Goal: Task Accomplishment & Management: Use online tool/utility

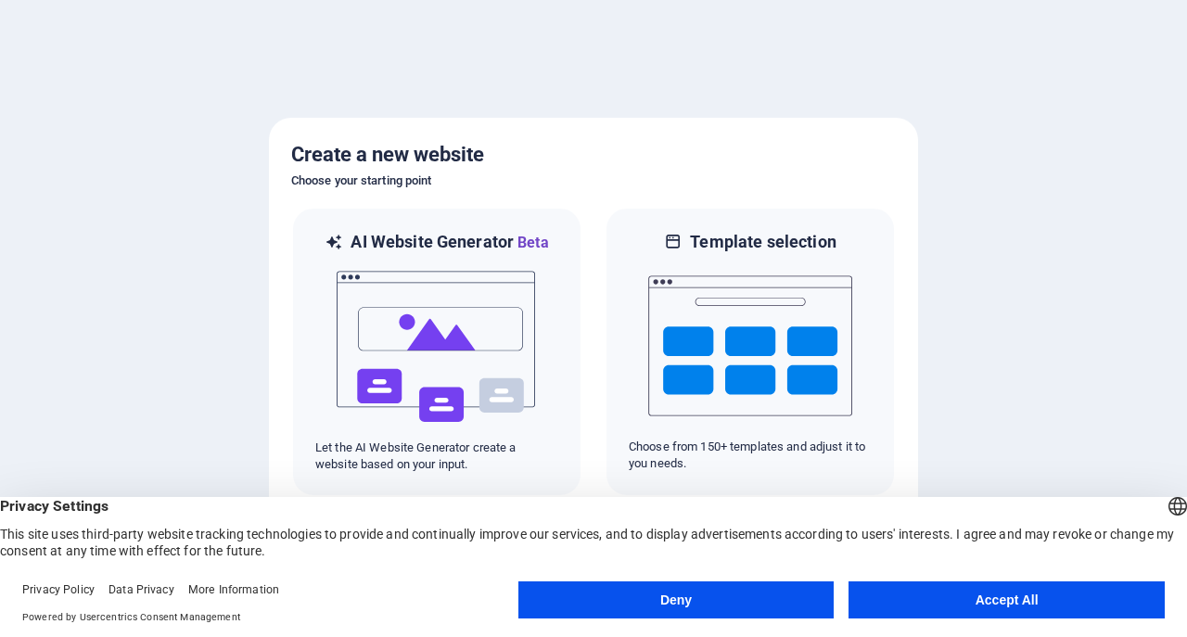
click at [685, 588] on button "Deny" at bounding box center [676, 599] width 316 height 37
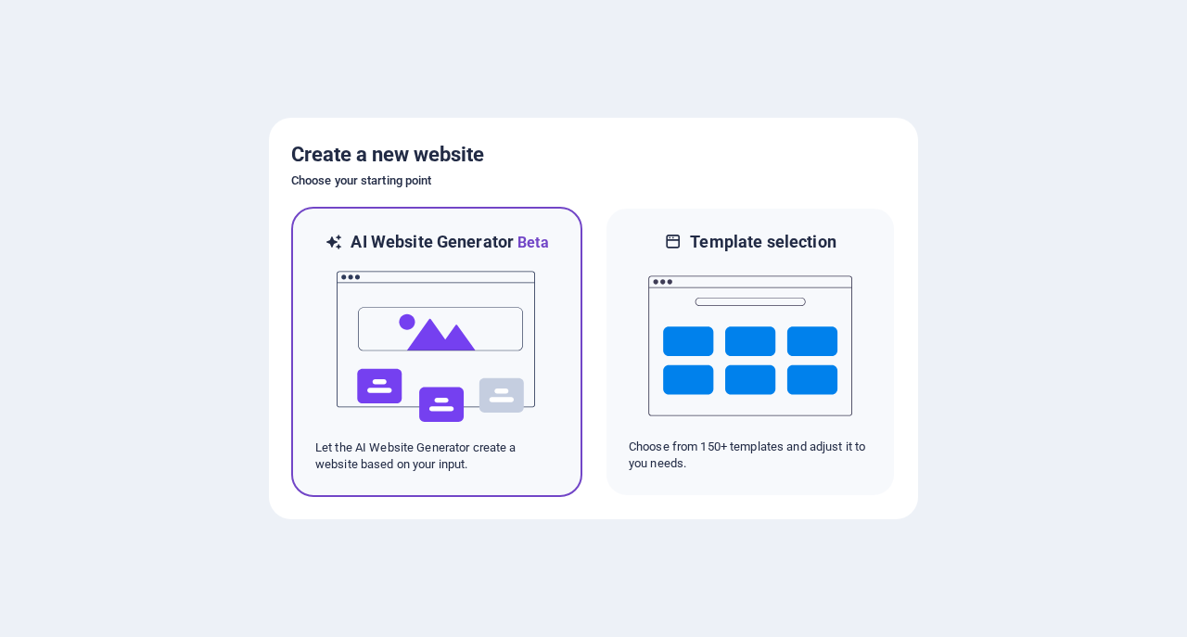
click at [396, 419] on img at bounding box center [437, 346] width 204 height 185
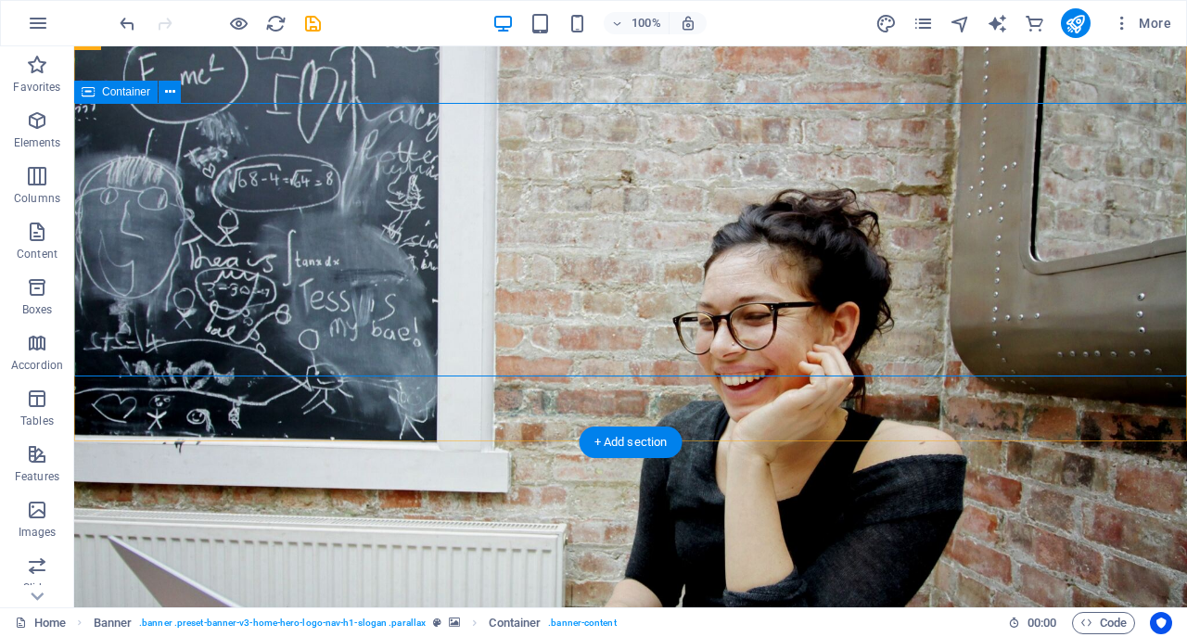
scroll to position [96, 0]
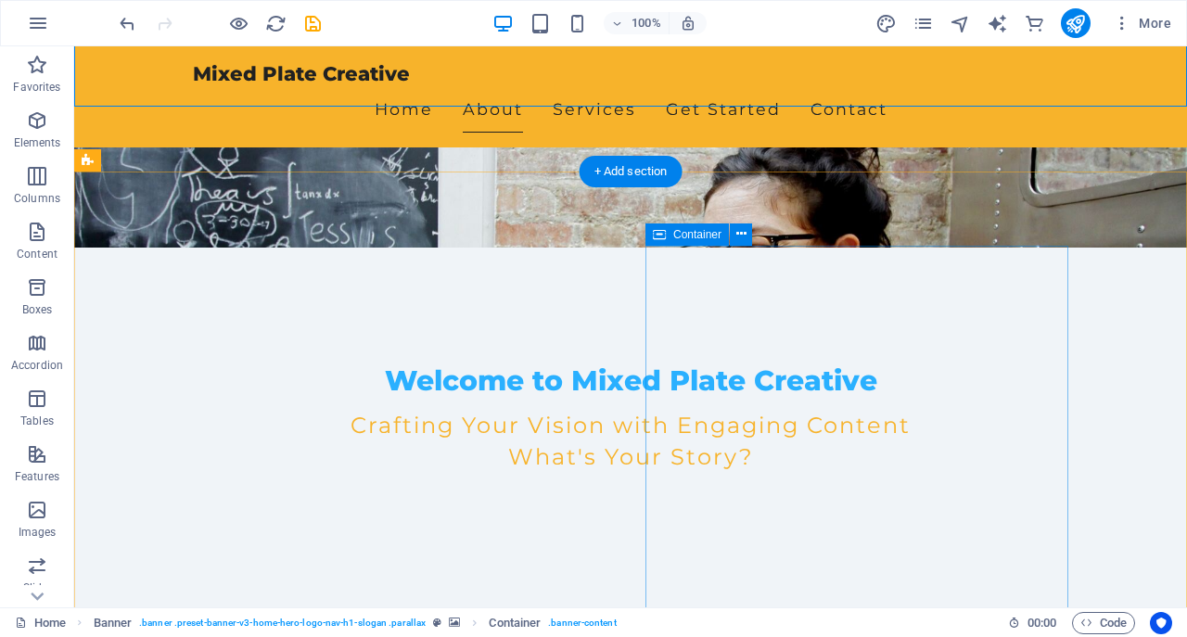
scroll to position [386, 0]
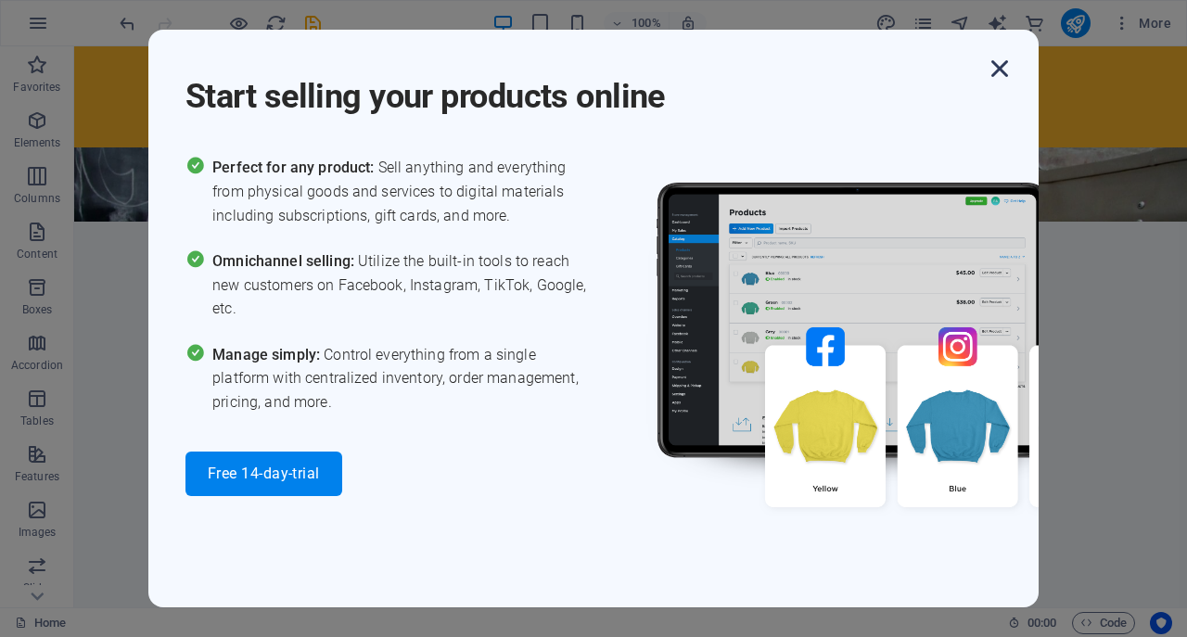
click at [1003, 68] on icon "button" at bounding box center [999, 68] width 33 height 33
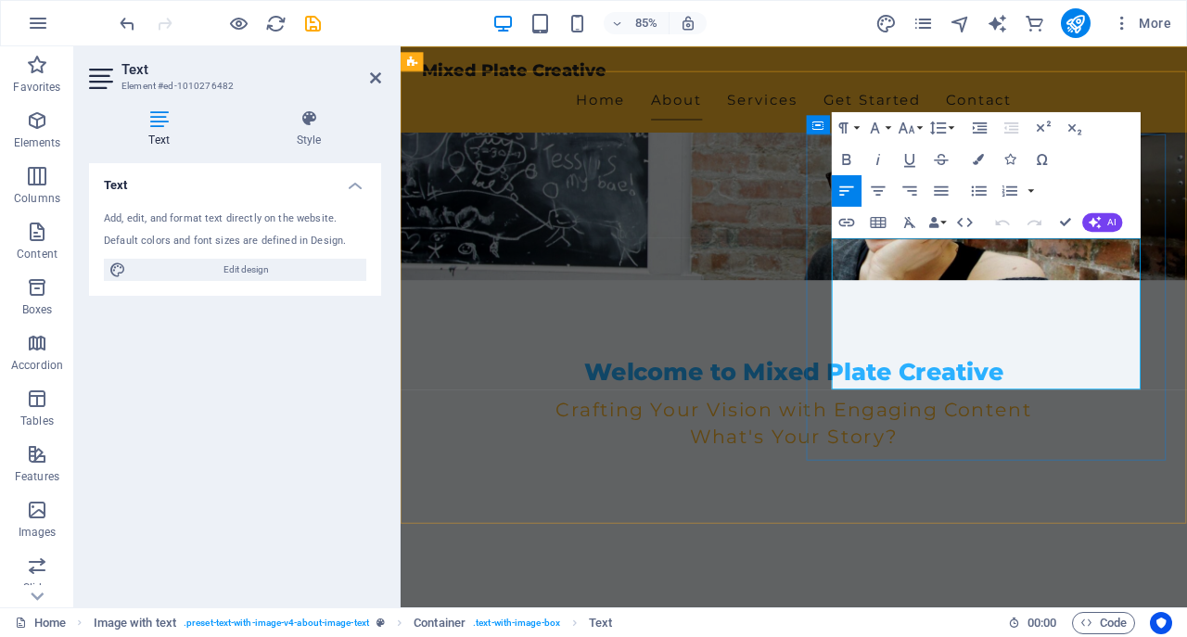
drag, startPoint x: 1003, startPoint y: 437, endPoint x: 912, endPoint y: 282, distance: 179.6
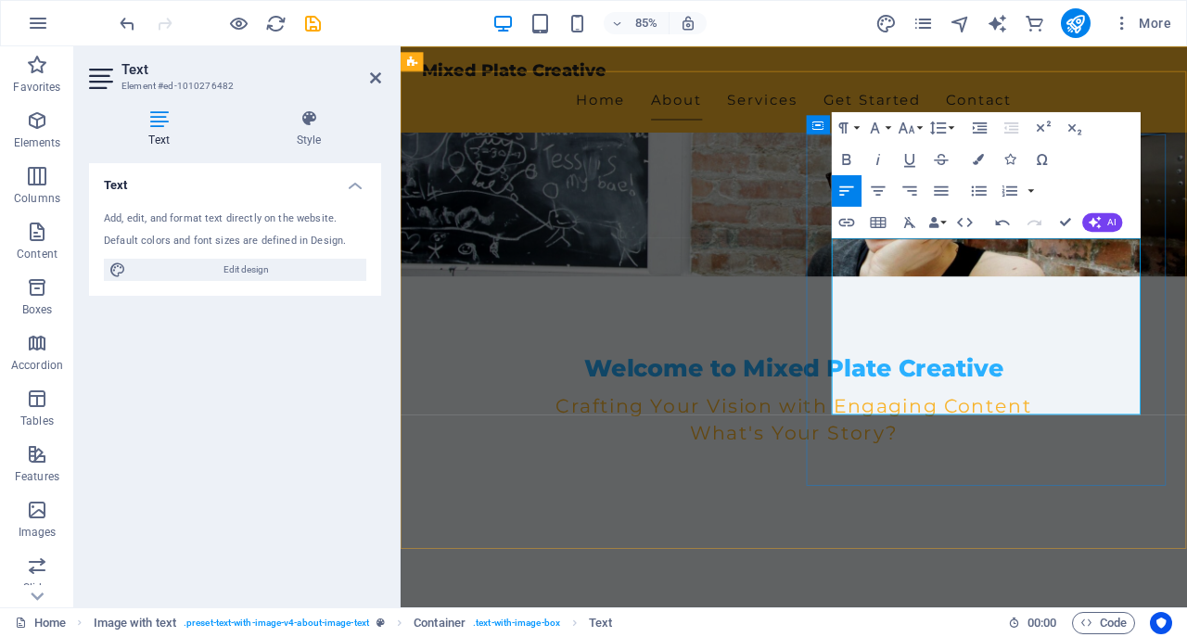
scroll to position [482, 0]
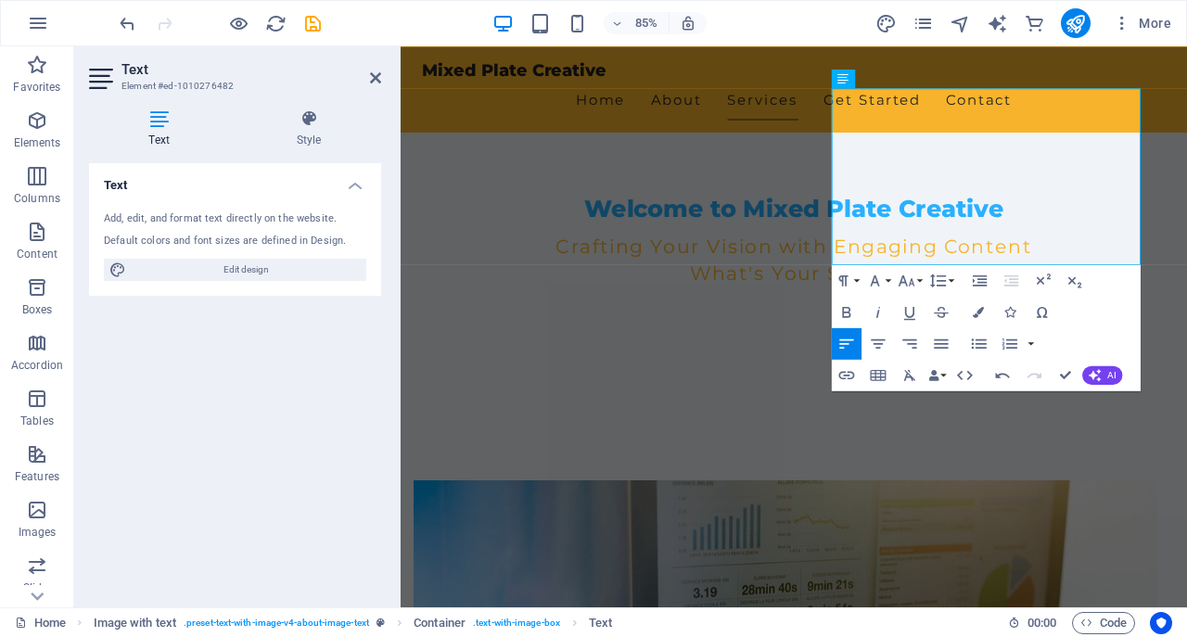
scroll to position [578, 0]
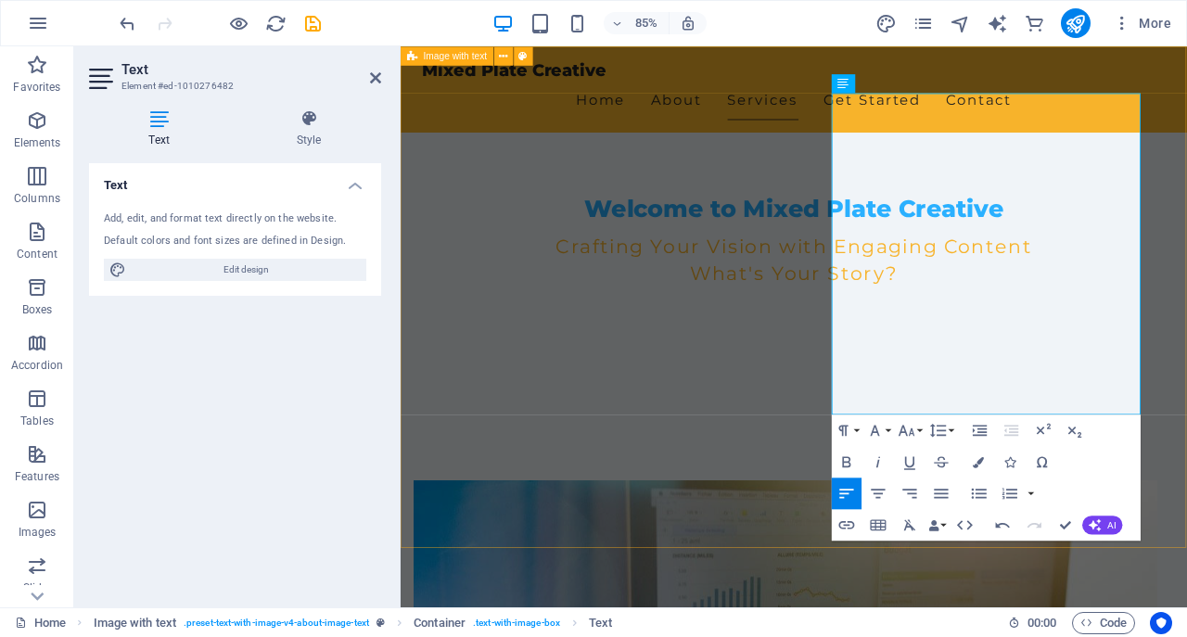
scroll to position [482, 0]
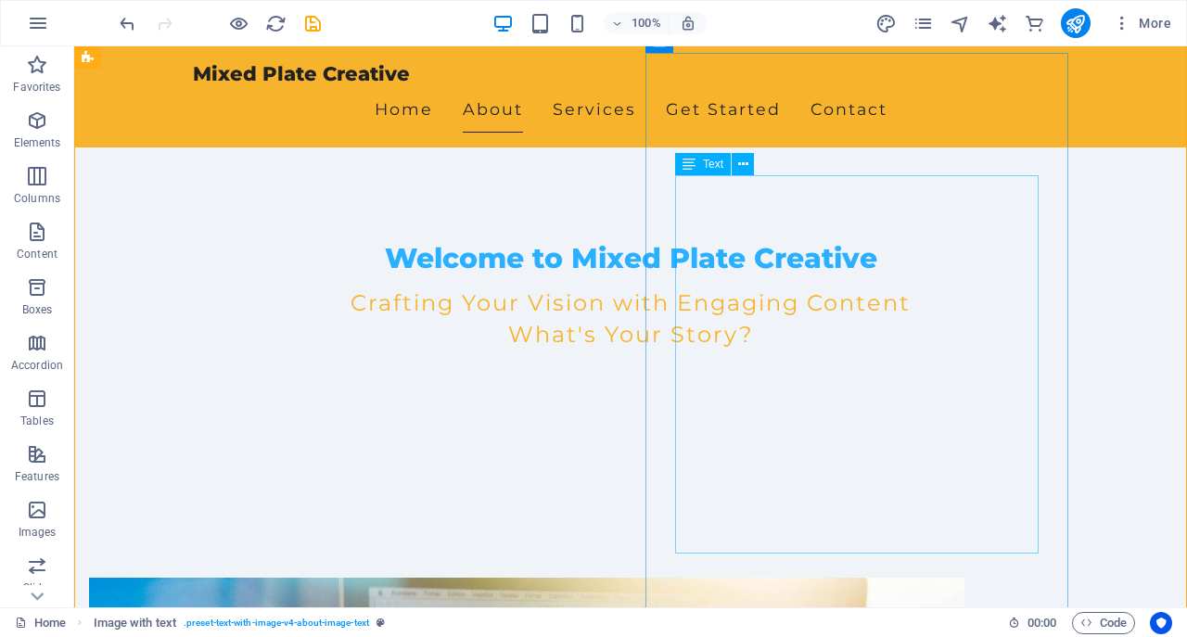
click at [742, 168] on icon at bounding box center [743, 164] width 10 height 19
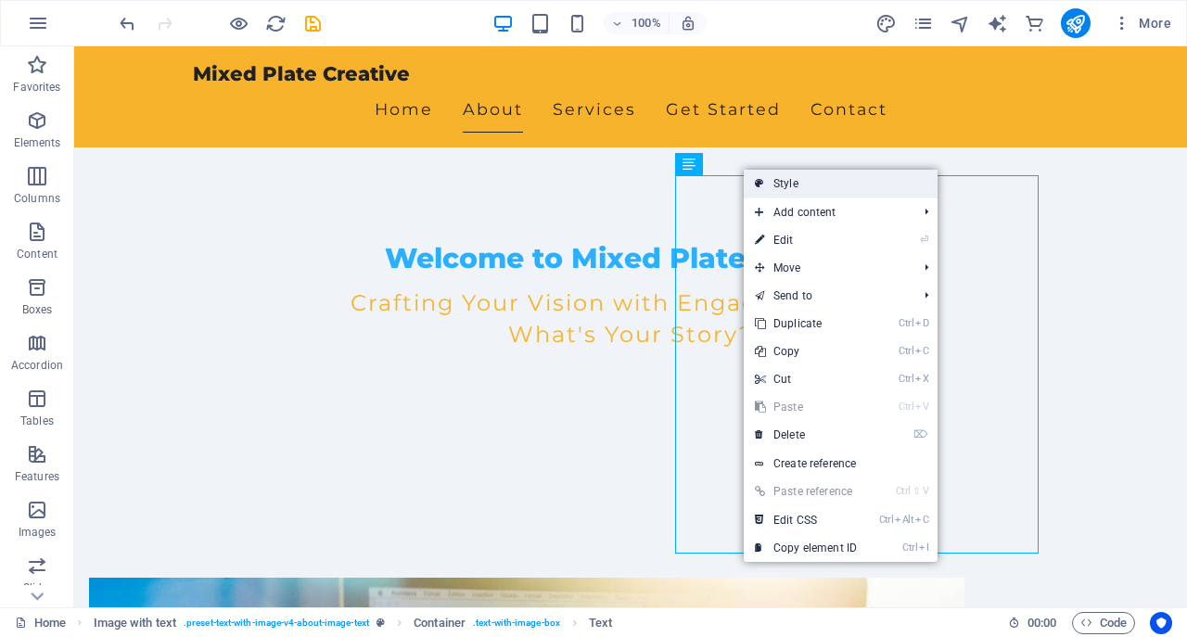
click at [786, 183] on link "Style" at bounding box center [841, 184] width 194 height 28
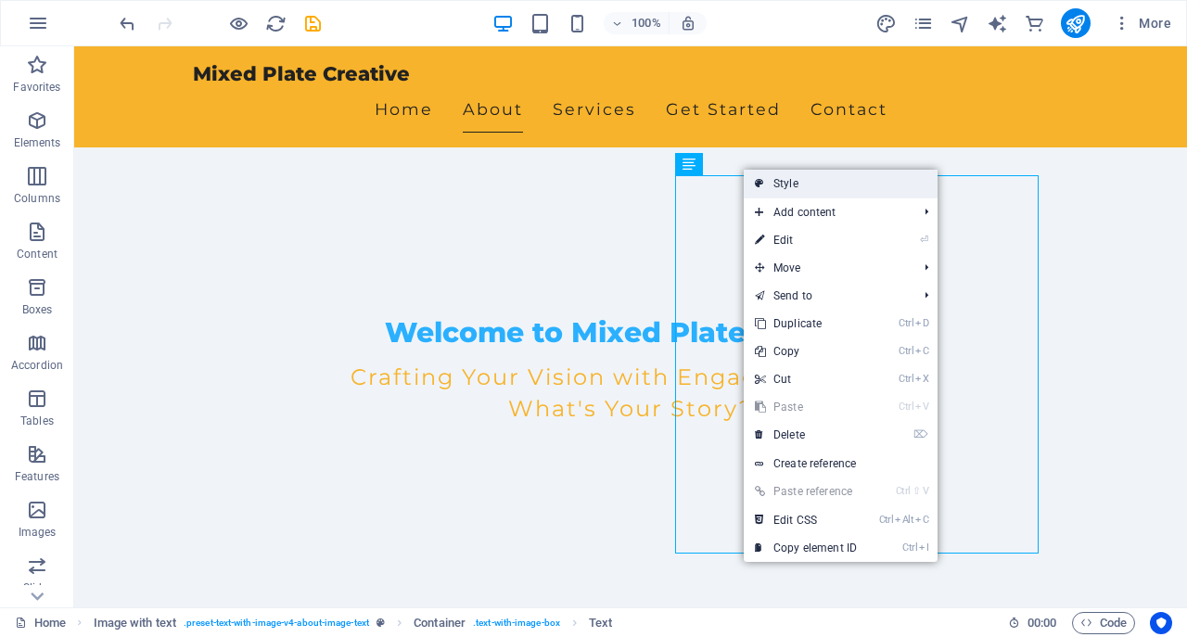
select select "rem"
select select "px"
select select "preset-text-with-image-v4-about-image-text"
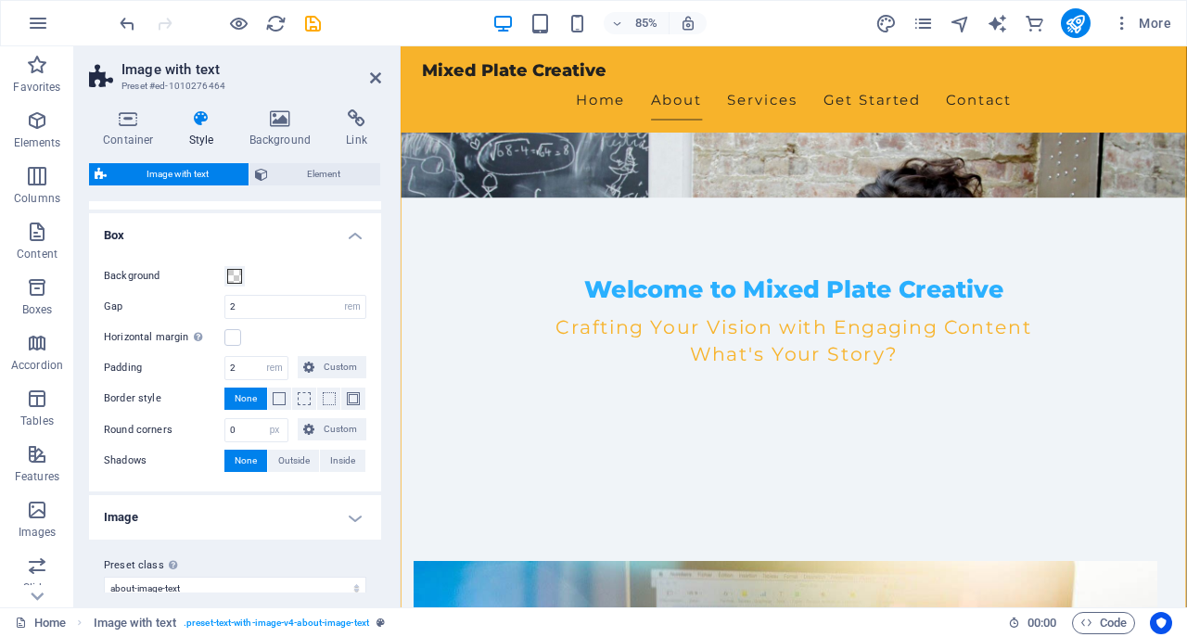
scroll to position [178, 0]
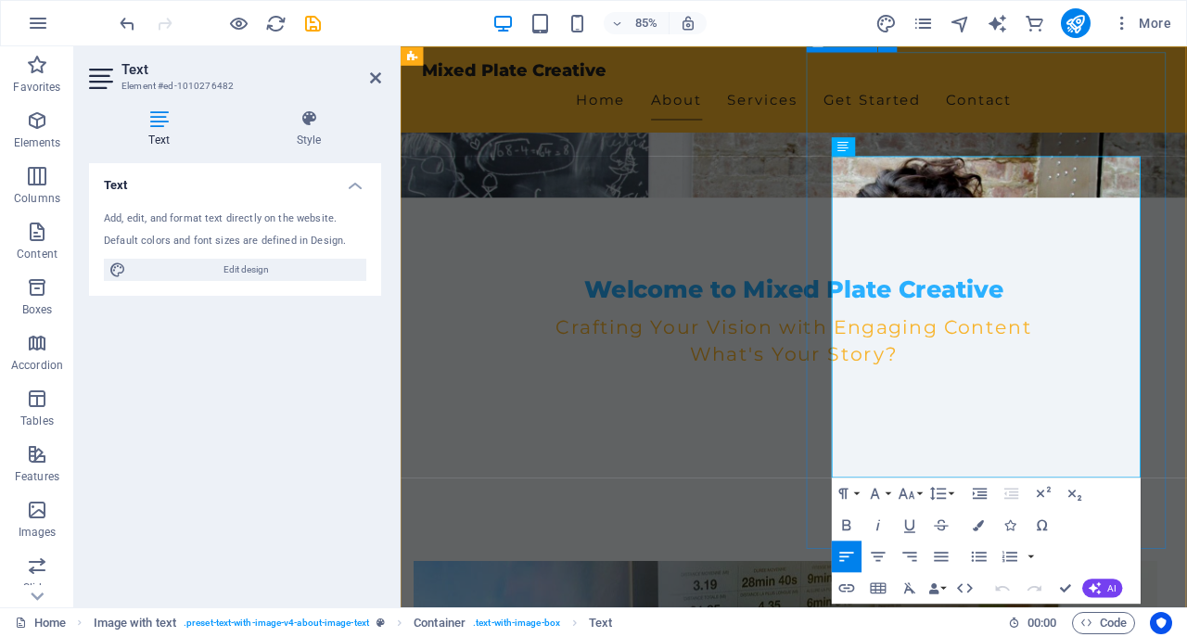
drag, startPoint x: 1120, startPoint y: 528, endPoint x: 902, endPoint y: 190, distance: 401.8
click at [980, 525] on icon "button" at bounding box center [979, 524] width 11 height 11
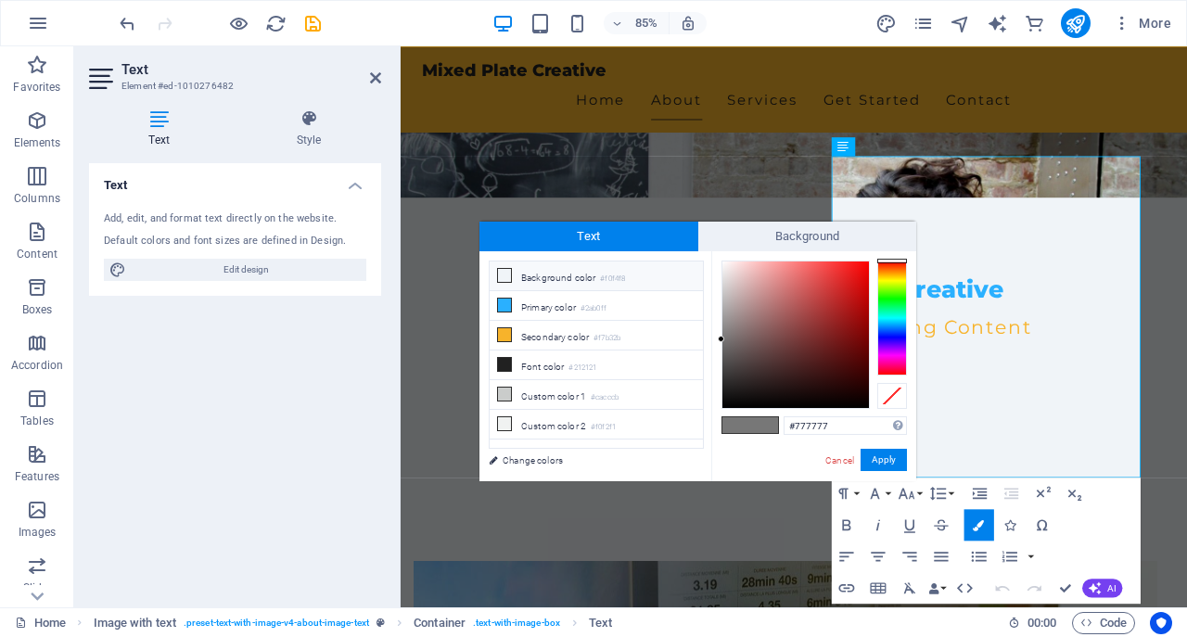
click at [506, 278] on icon at bounding box center [504, 275] width 13 height 13
type input "#f0f4f8"
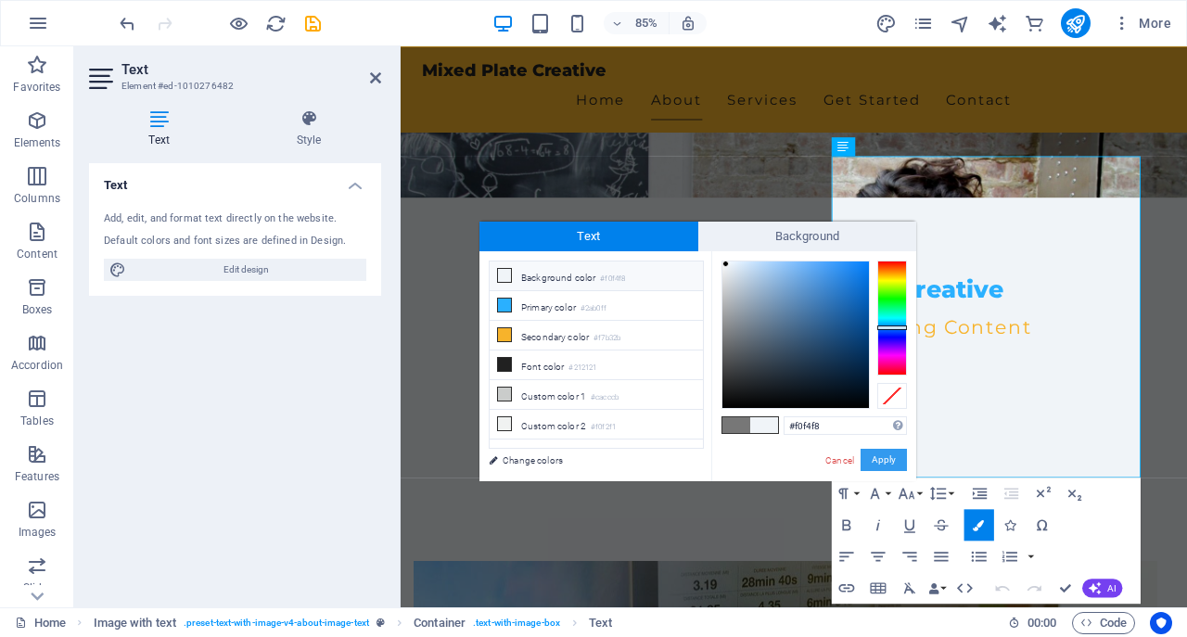
click at [886, 460] on button "Apply" at bounding box center [884, 460] width 46 height 22
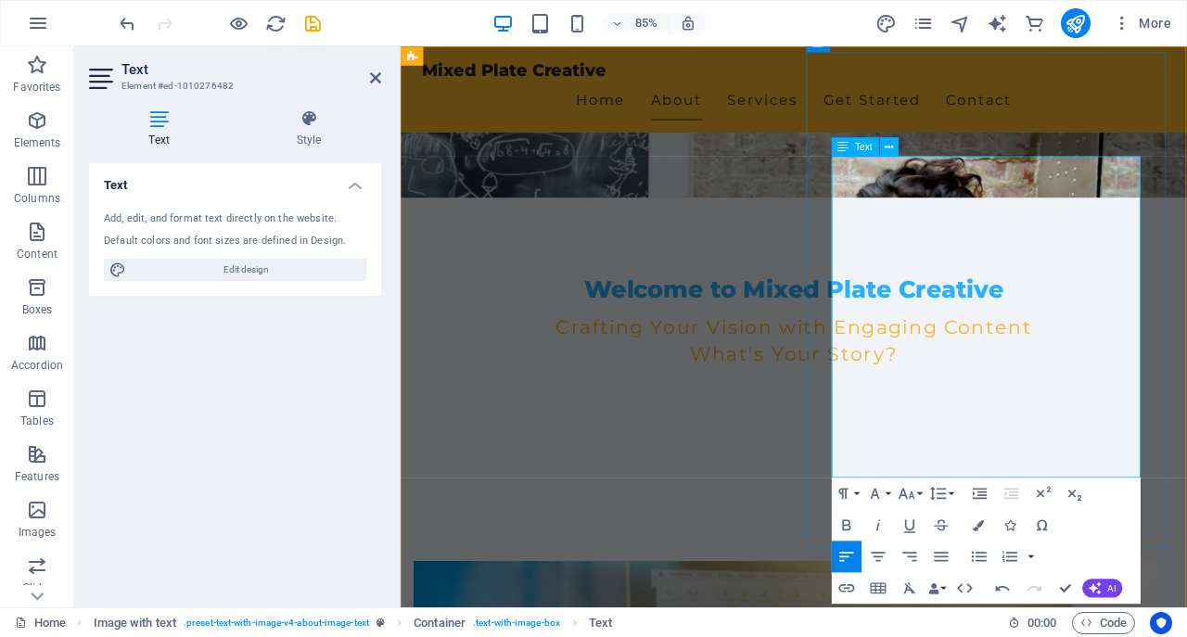
click at [1009, 590] on icon "button" at bounding box center [1002, 588] width 14 height 6
drag, startPoint x: 1127, startPoint y: 527, endPoint x: 902, endPoint y: 385, distance: 265.5
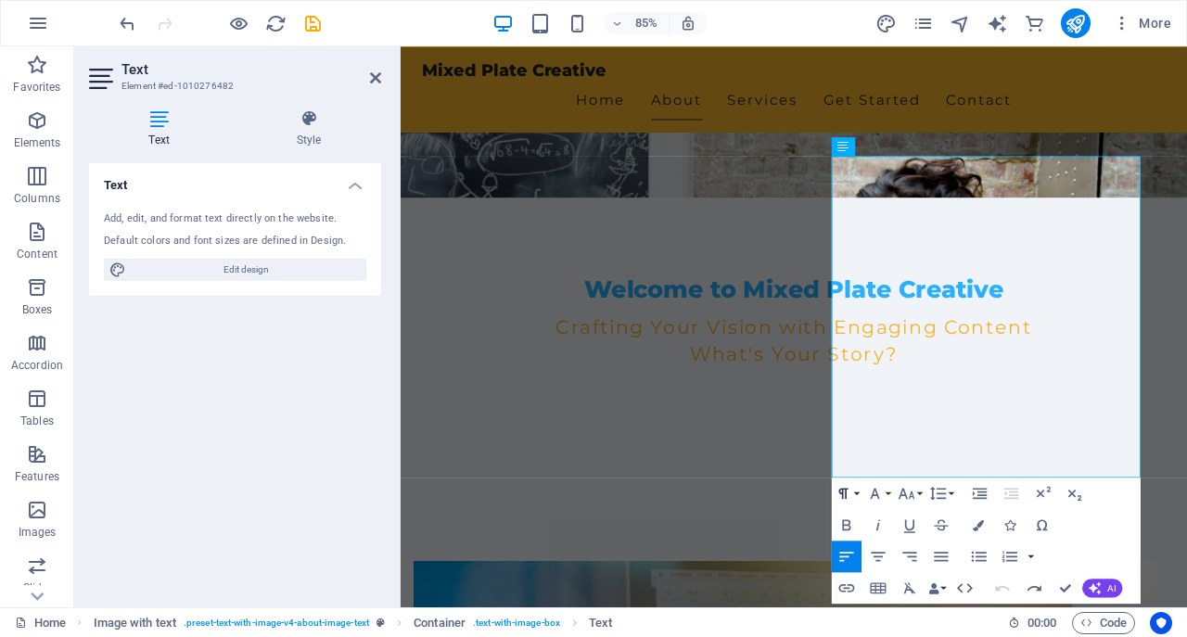
click at [854, 495] on button "Paragraph Format" at bounding box center [847, 494] width 30 height 32
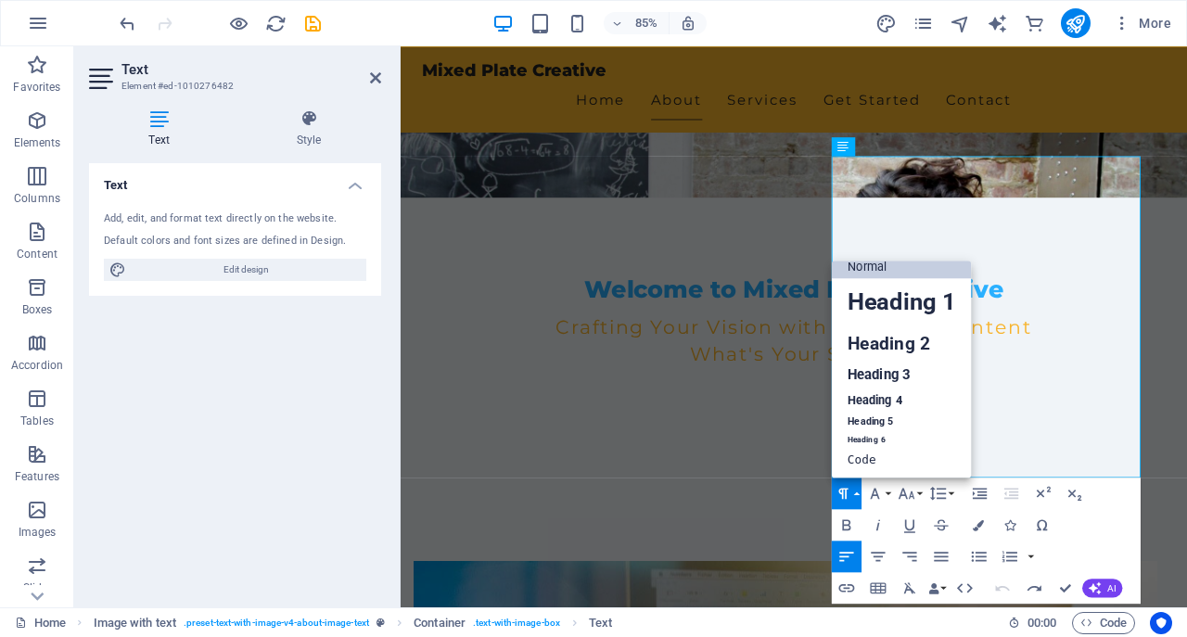
scroll to position [15, 0]
click at [854, 495] on button "Paragraph Format" at bounding box center [847, 494] width 30 height 32
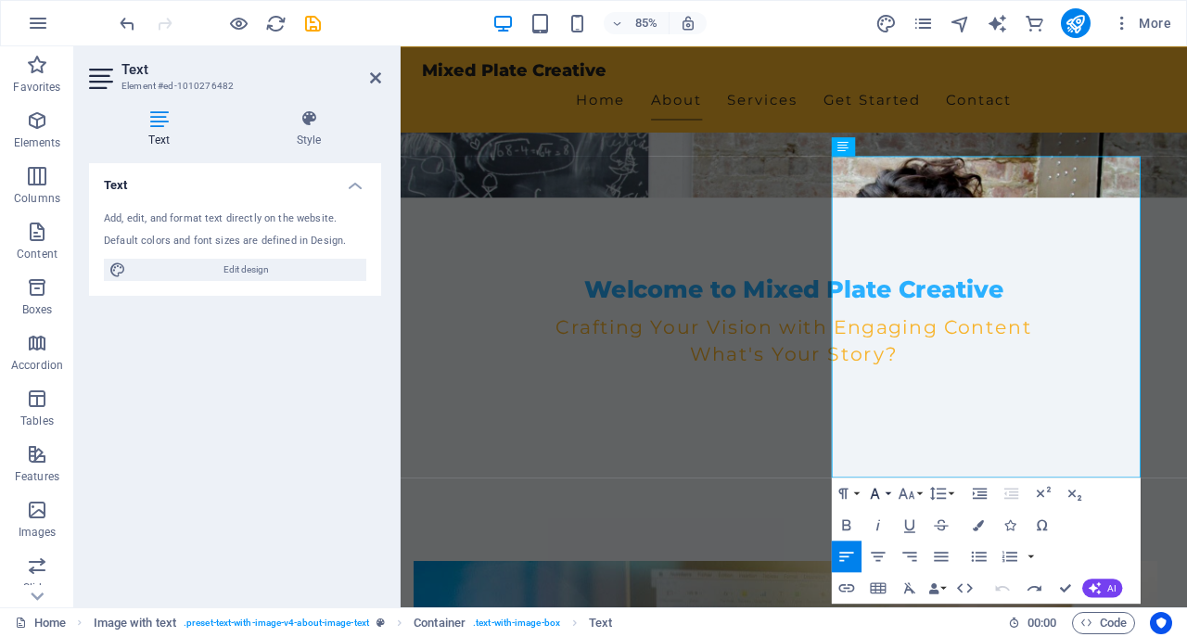
click at [891, 494] on button "Font Family" at bounding box center [878, 494] width 30 height 32
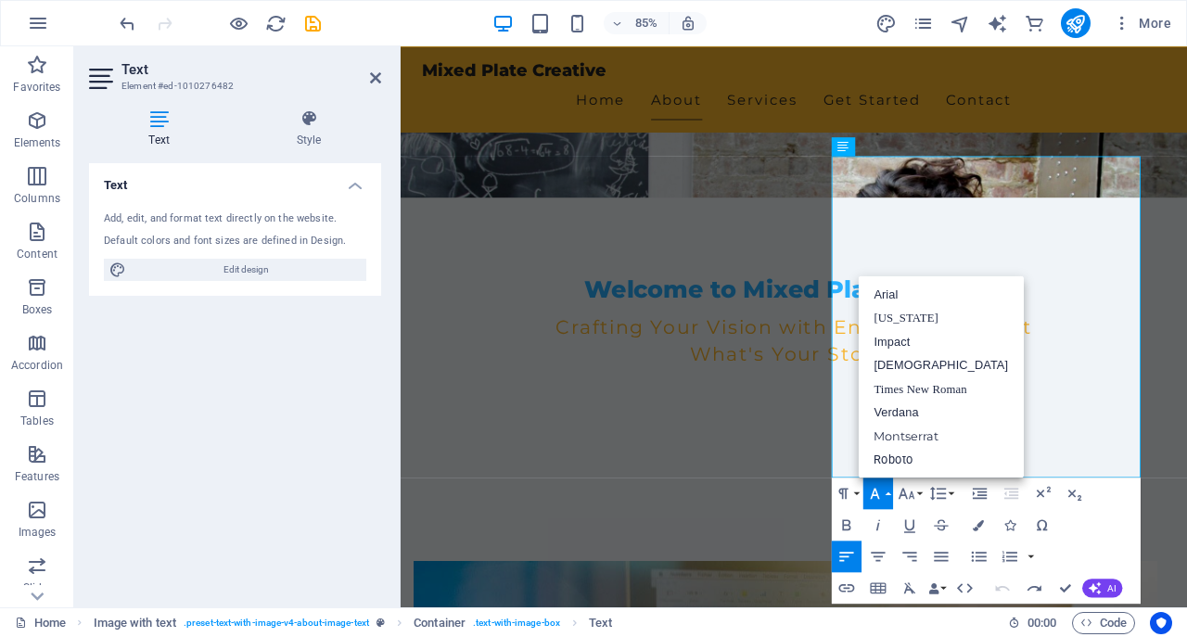
click at [891, 494] on button "Font Family" at bounding box center [878, 494] width 30 height 32
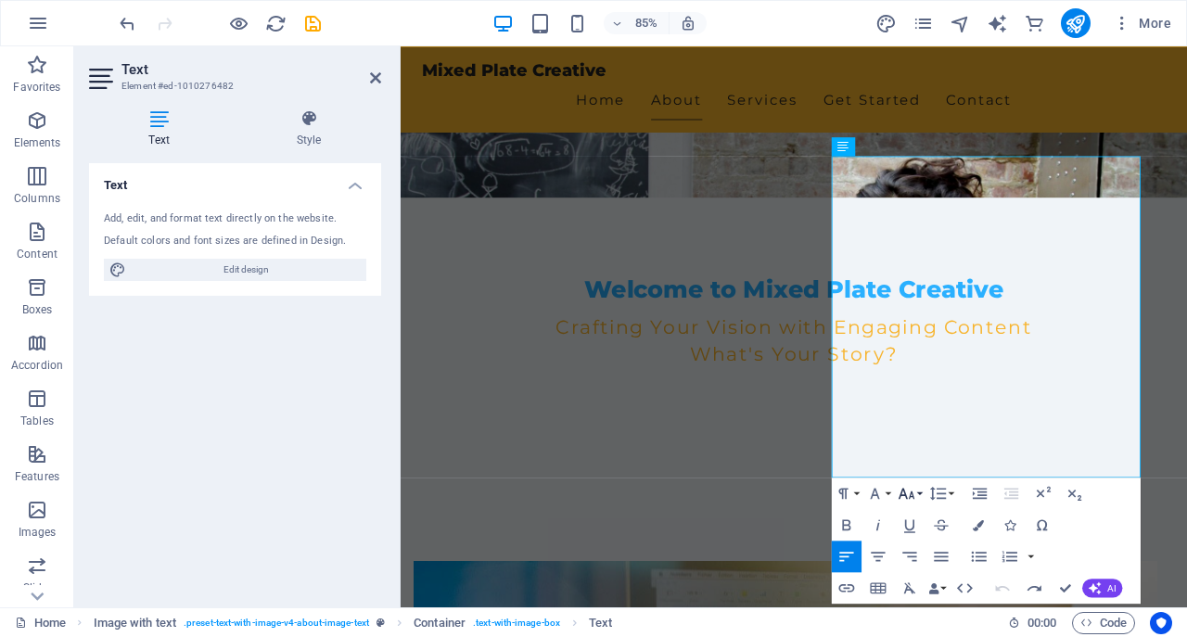
click at [922, 498] on button "Font Size" at bounding box center [910, 494] width 30 height 32
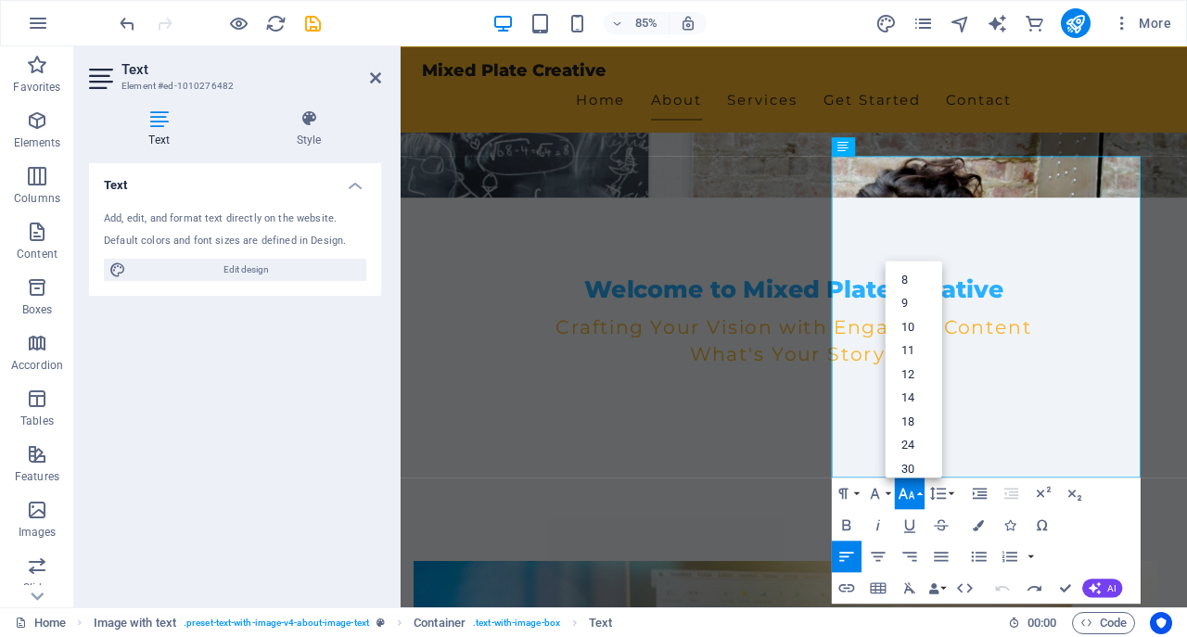
click at [922, 498] on button "Font Size" at bounding box center [910, 494] width 30 height 32
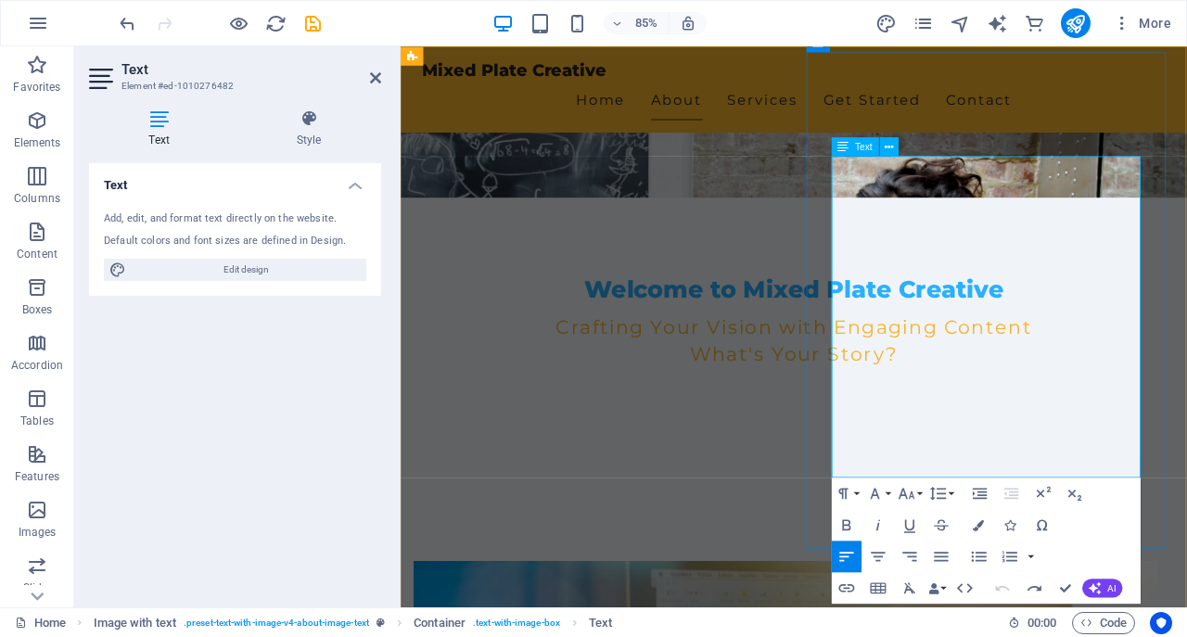
click at [212, 262] on span "Edit design" at bounding box center [246, 270] width 229 height 22
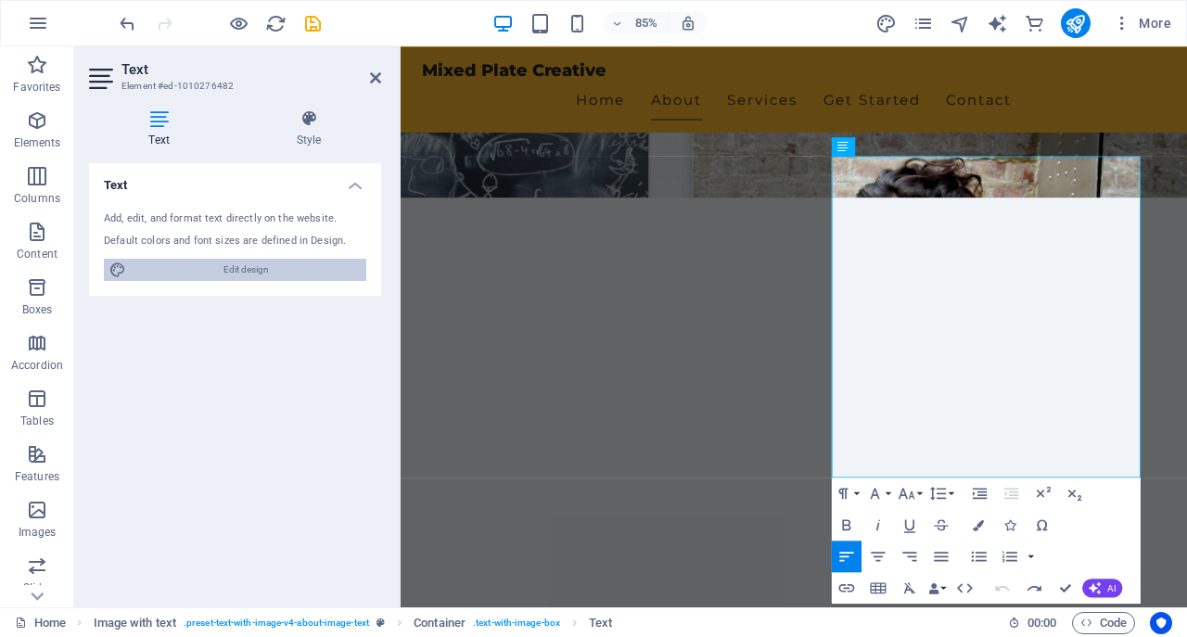
select select "px"
select select "200"
select select "px"
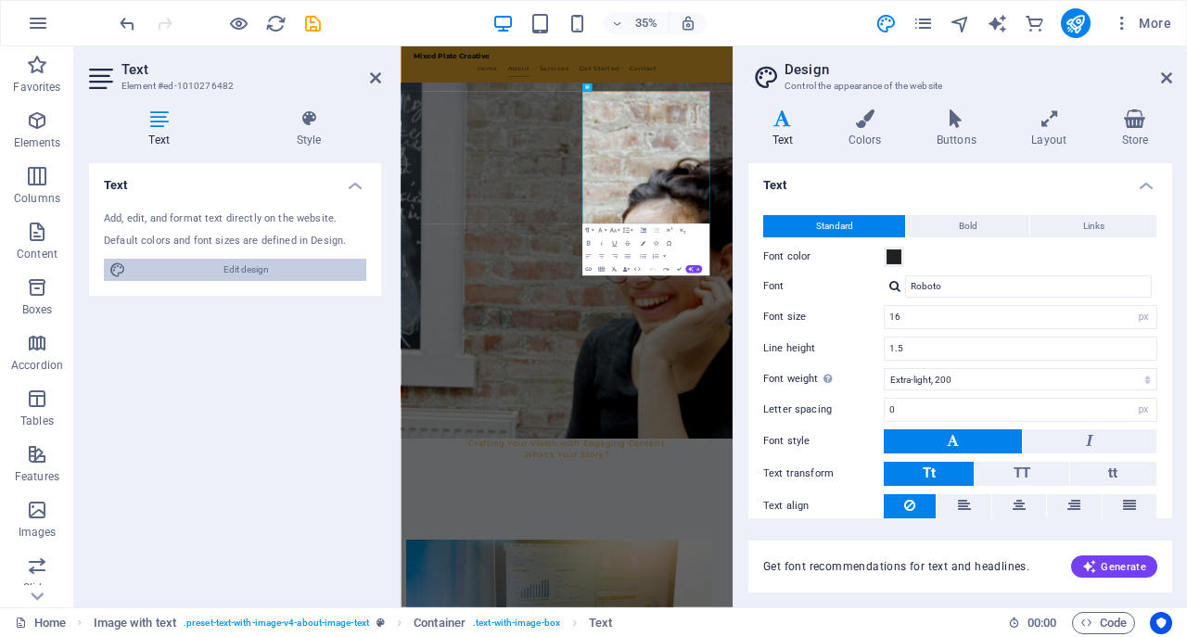
scroll to position [869, 0]
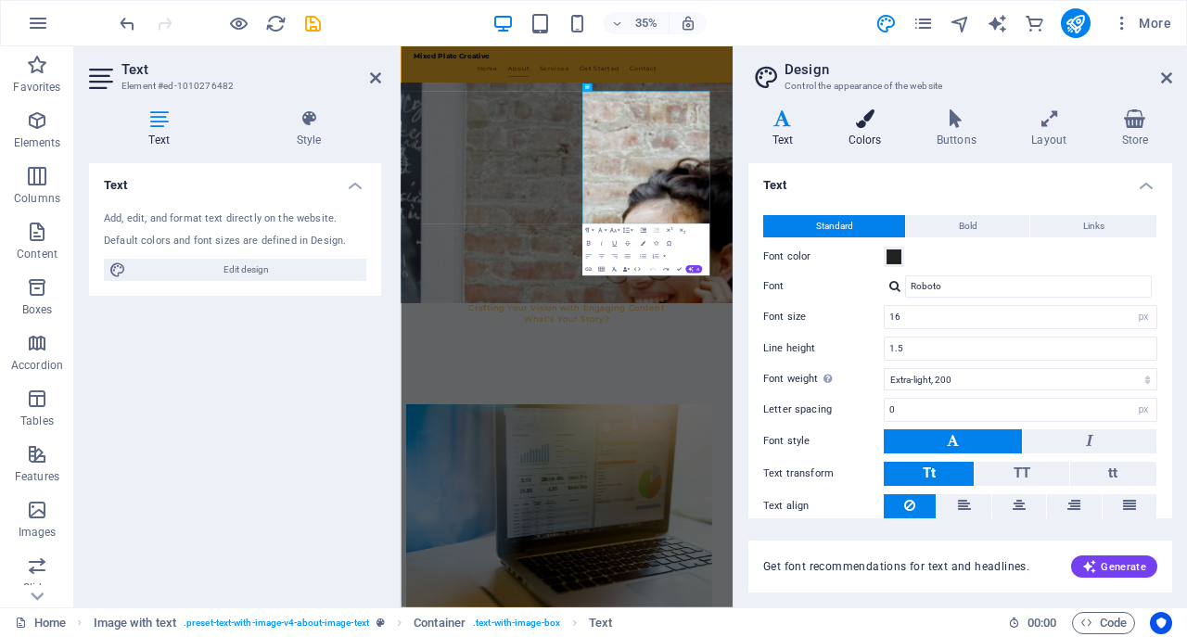
click at [861, 128] on h4 "Colors" at bounding box center [868, 128] width 88 height 39
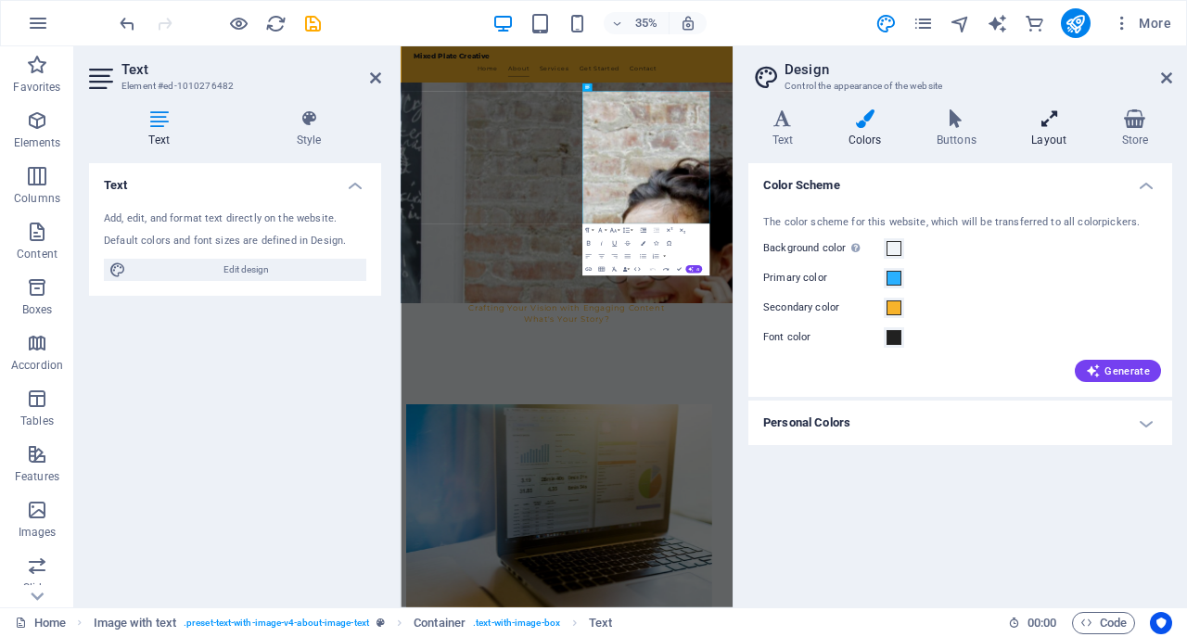
click at [1060, 131] on h4 "Layout" at bounding box center [1053, 128] width 90 height 39
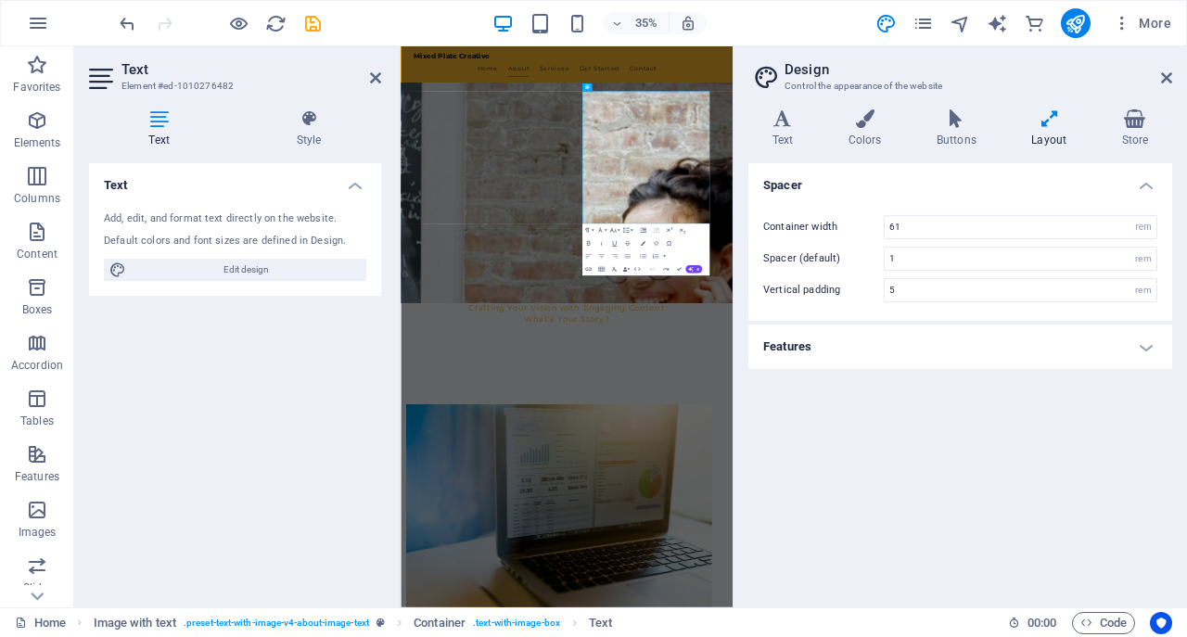
click at [1144, 339] on h4 "Features" at bounding box center [960, 347] width 424 height 45
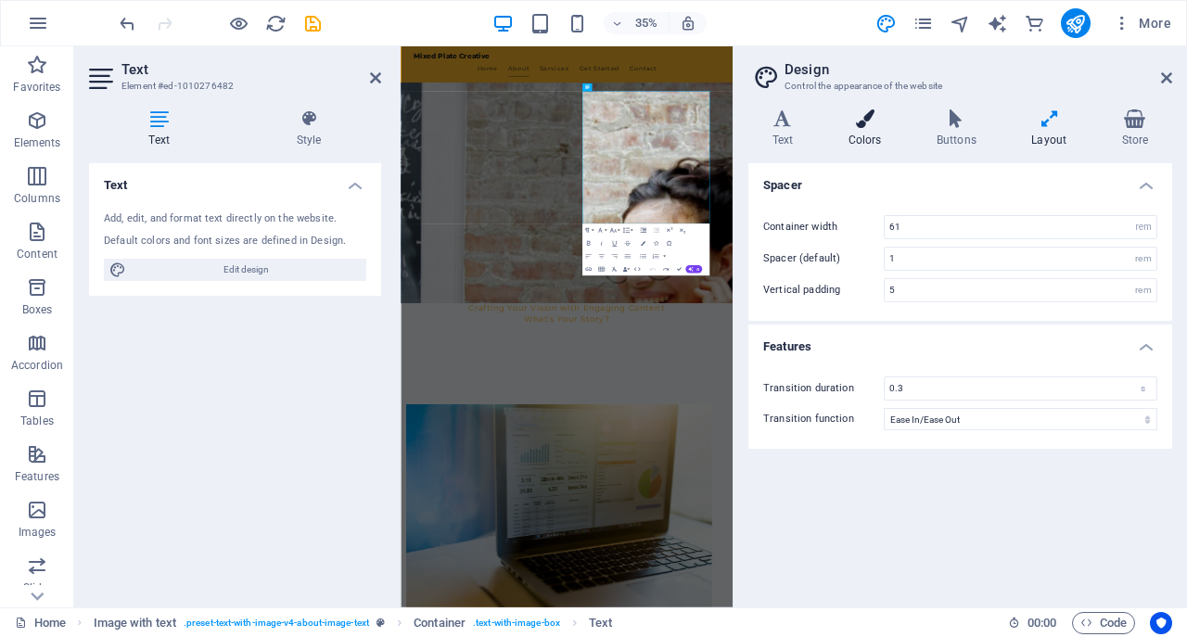
click at [868, 122] on icon at bounding box center [864, 118] width 81 height 19
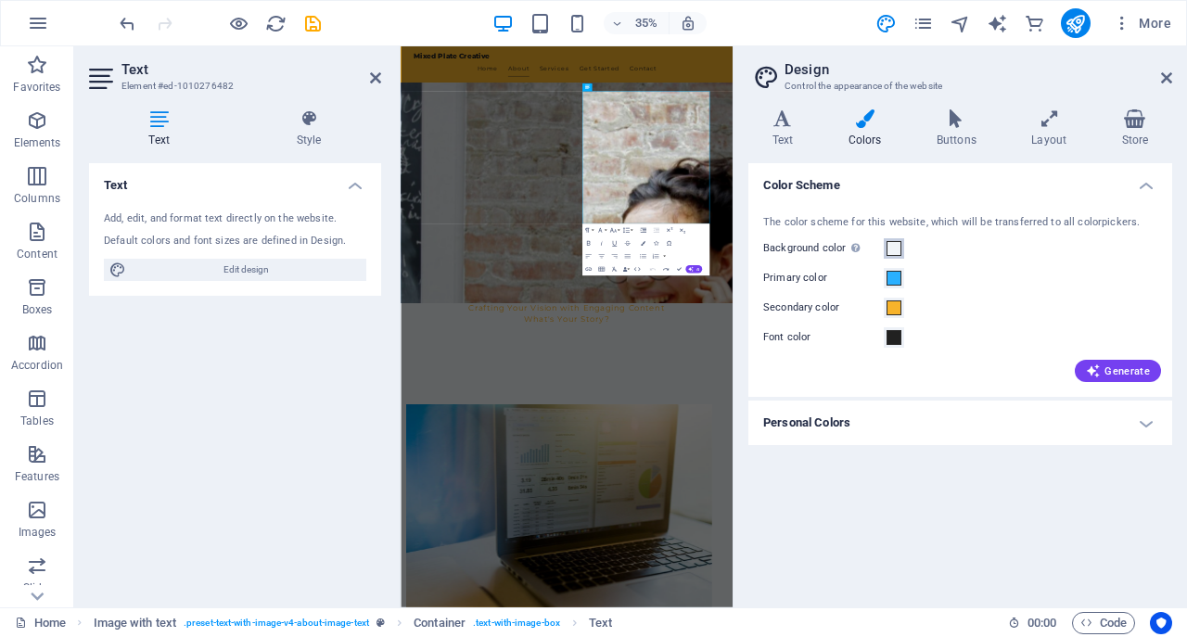
click at [893, 250] on span at bounding box center [894, 248] width 15 height 15
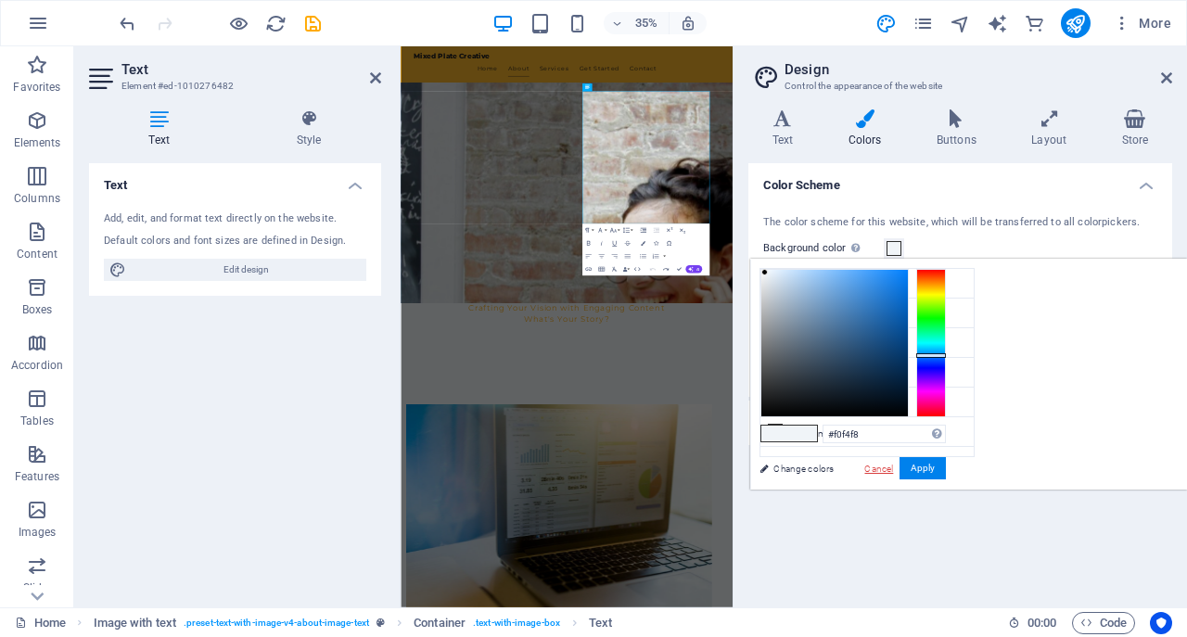
click at [895, 466] on link "Cancel" at bounding box center [879, 469] width 32 height 14
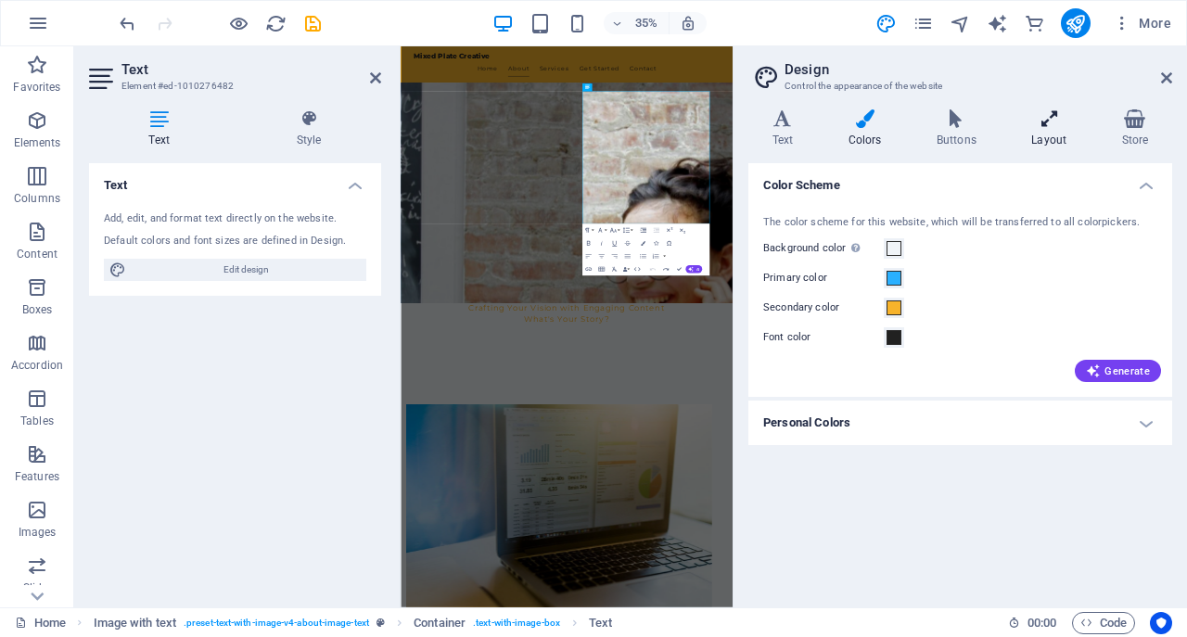
click at [1049, 133] on h4 "Layout" at bounding box center [1053, 128] width 90 height 39
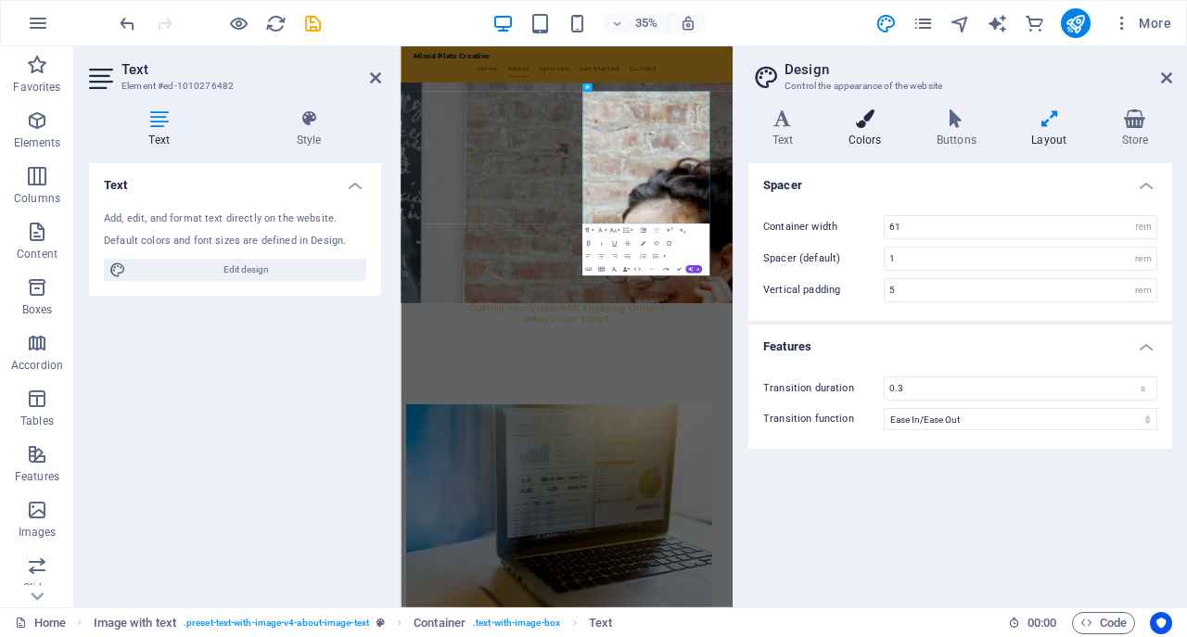
click at [850, 124] on icon at bounding box center [864, 118] width 81 height 19
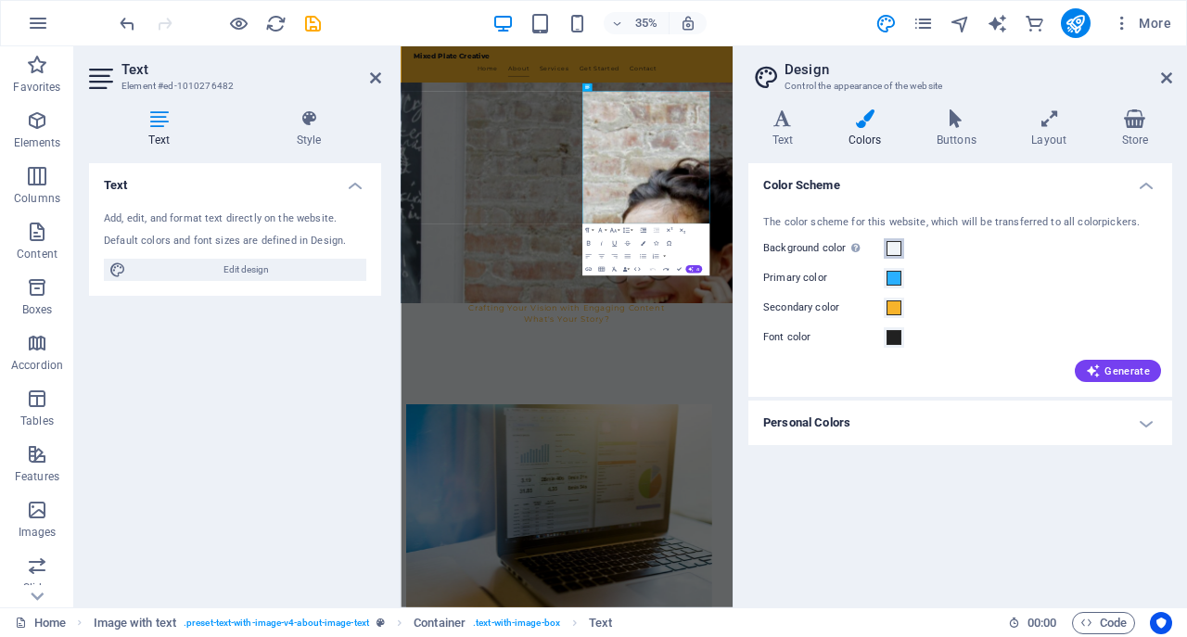
click at [893, 254] on span at bounding box center [894, 248] width 15 height 15
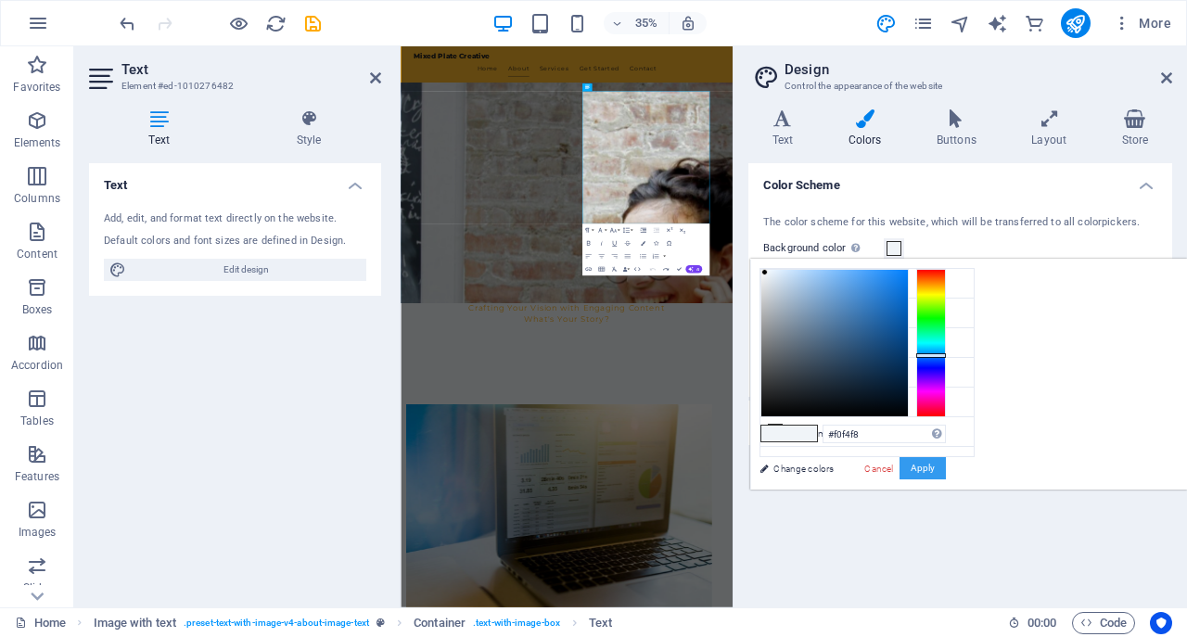
click at [946, 470] on button "Apply" at bounding box center [923, 468] width 46 height 22
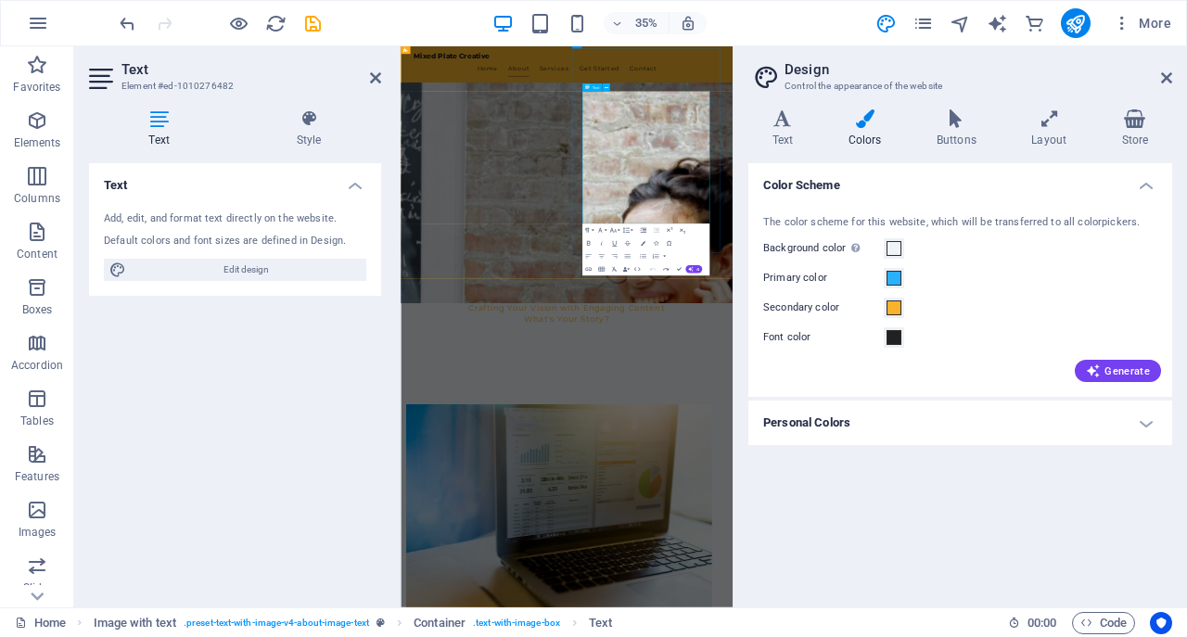
click at [1169, 81] on icon at bounding box center [1166, 77] width 11 height 15
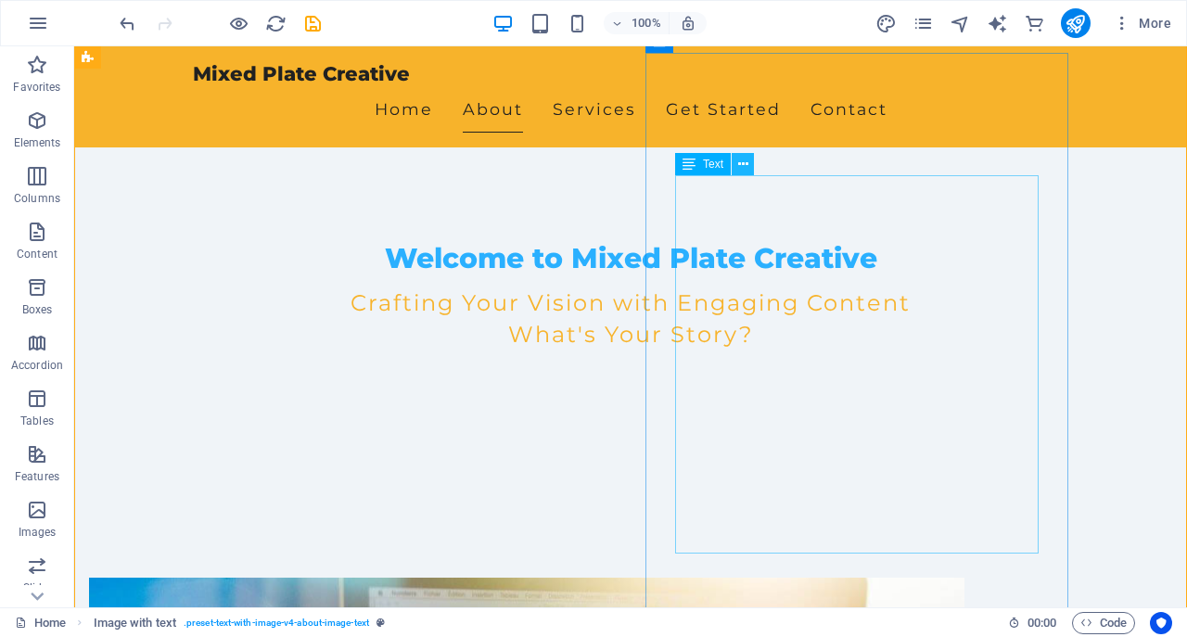
click at [737, 169] on button at bounding box center [743, 164] width 22 height 22
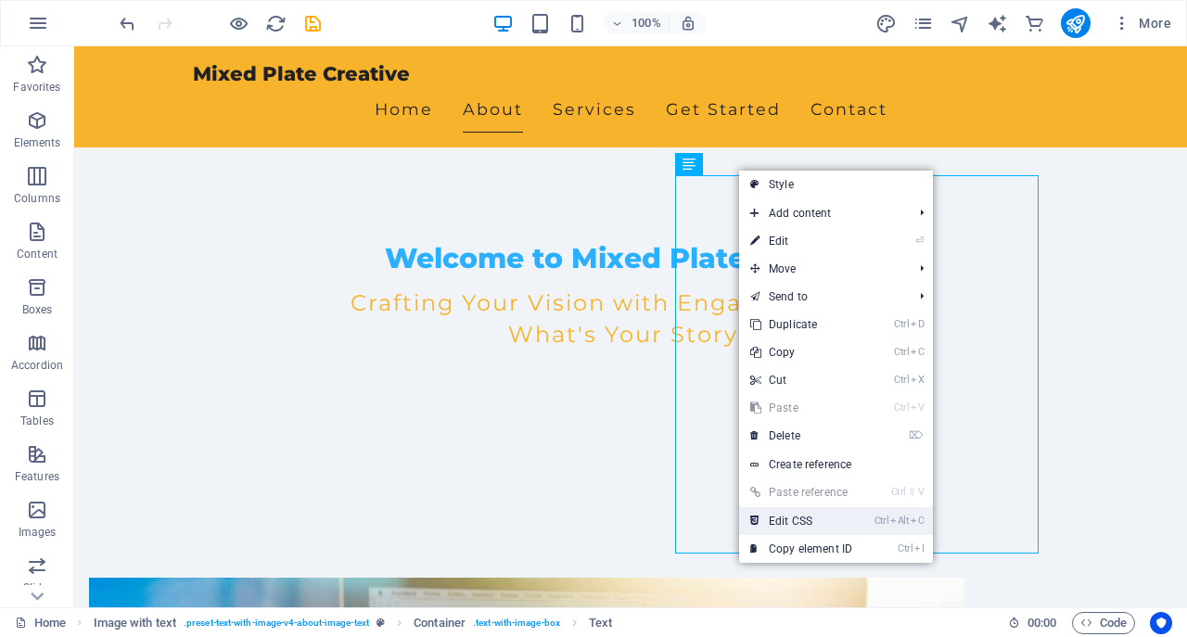
click at [812, 526] on link "Ctrl Alt C Edit CSS" at bounding box center [801, 521] width 124 height 28
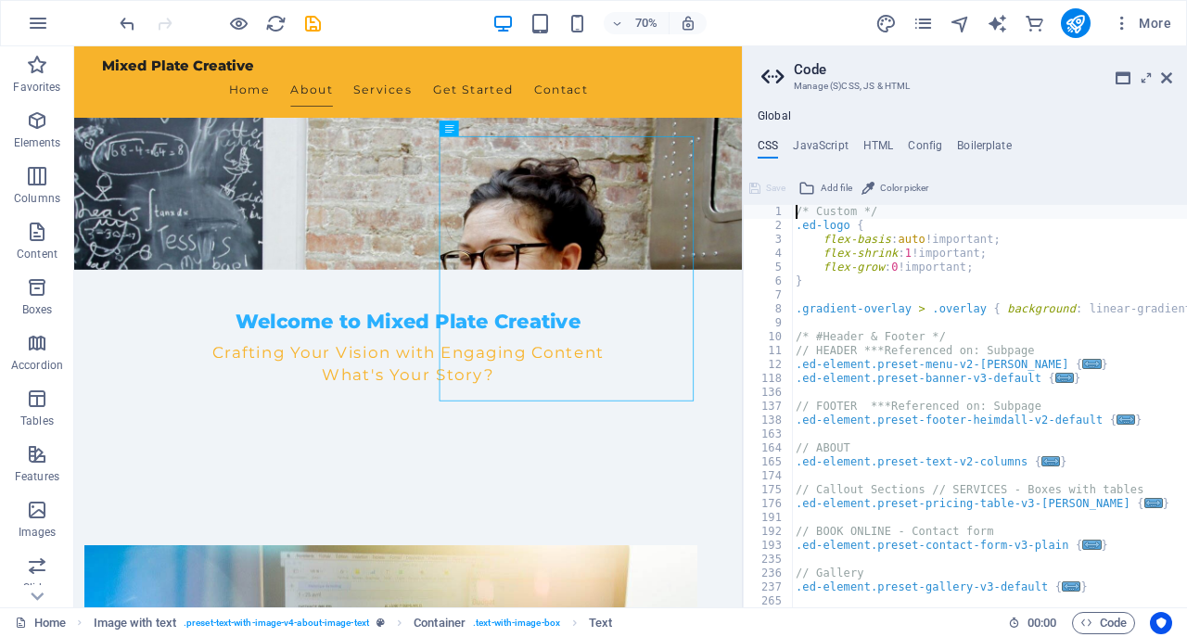
scroll to position [0, 0]
click at [1170, 82] on icon at bounding box center [1166, 77] width 11 height 15
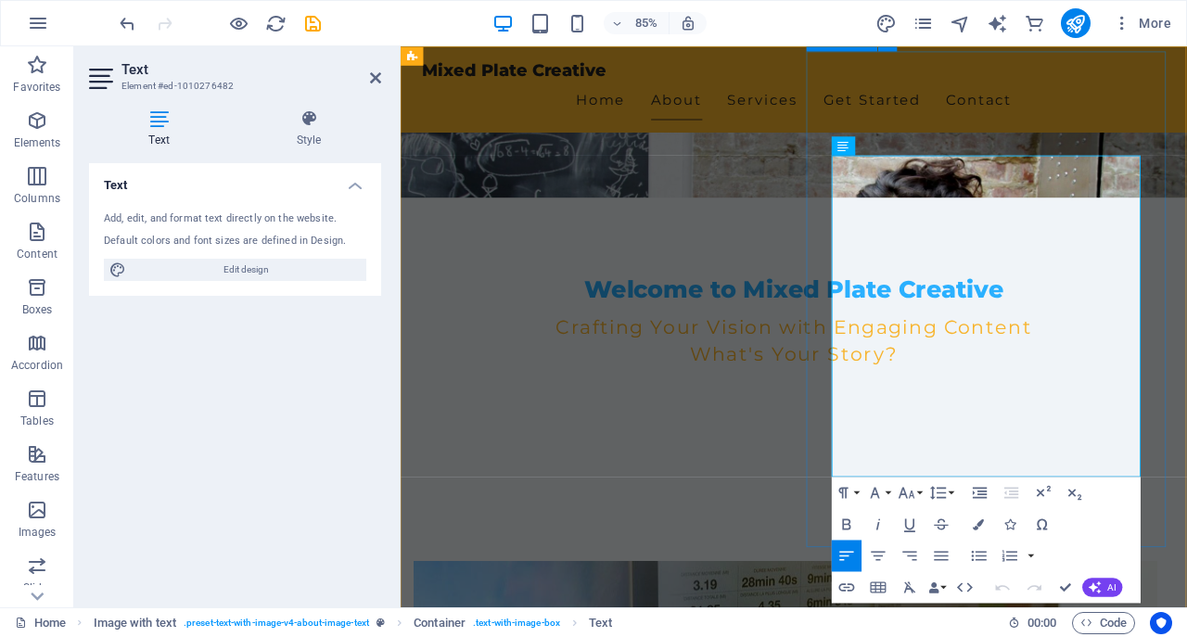
drag, startPoint x: 1114, startPoint y: 526, endPoint x: 907, endPoint y: 183, distance: 400.7
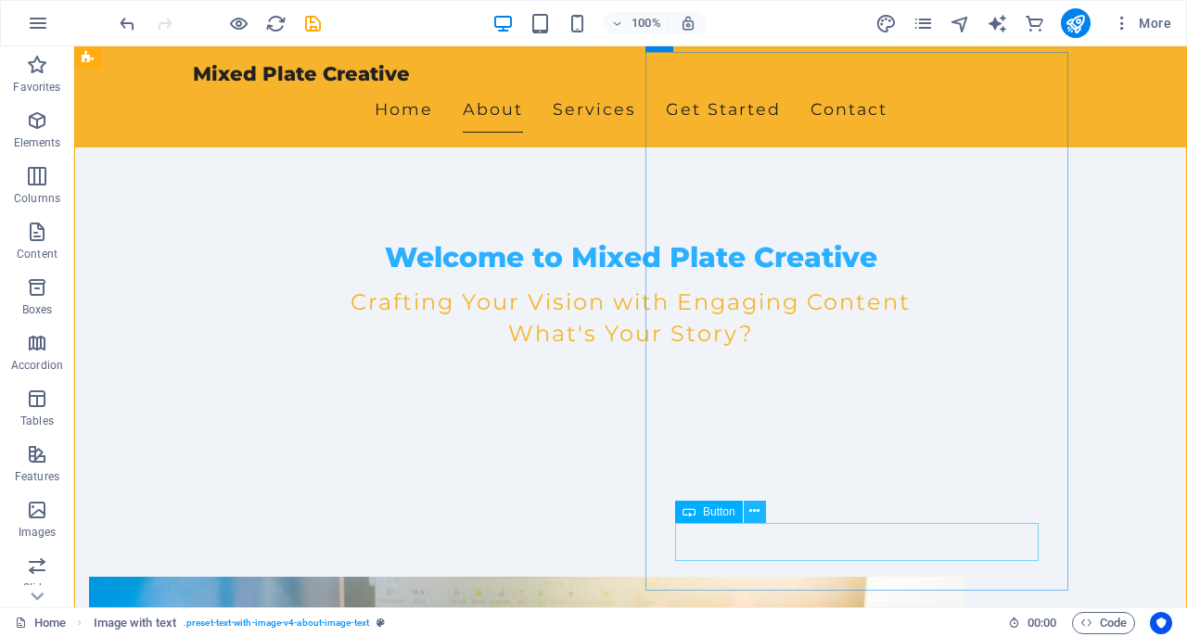
click at [758, 507] on icon at bounding box center [754, 511] width 10 height 19
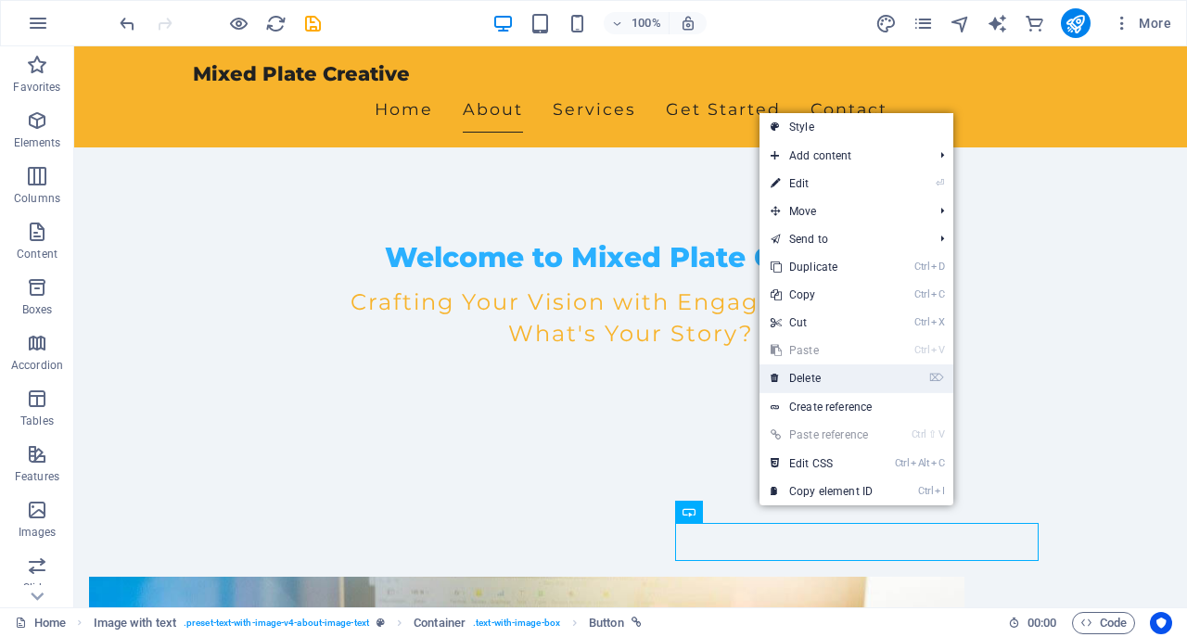
click at [811, 376] on link "⌦ Delete" at bounding box center [822, 378] width 124 height 28
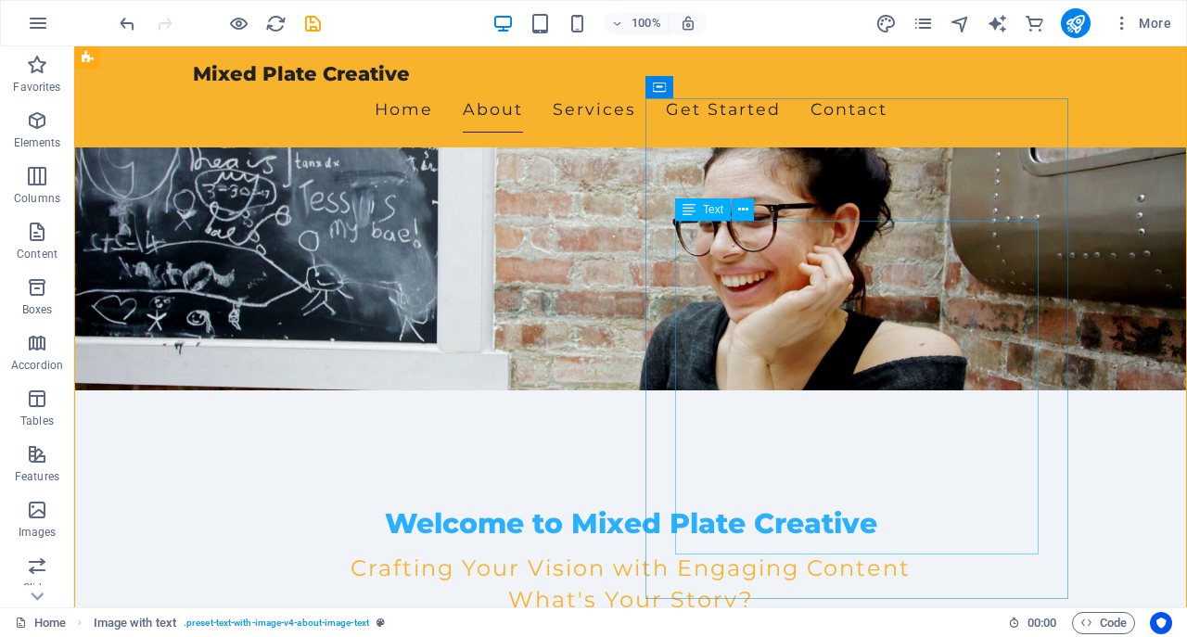
scroll to position [194, 0]
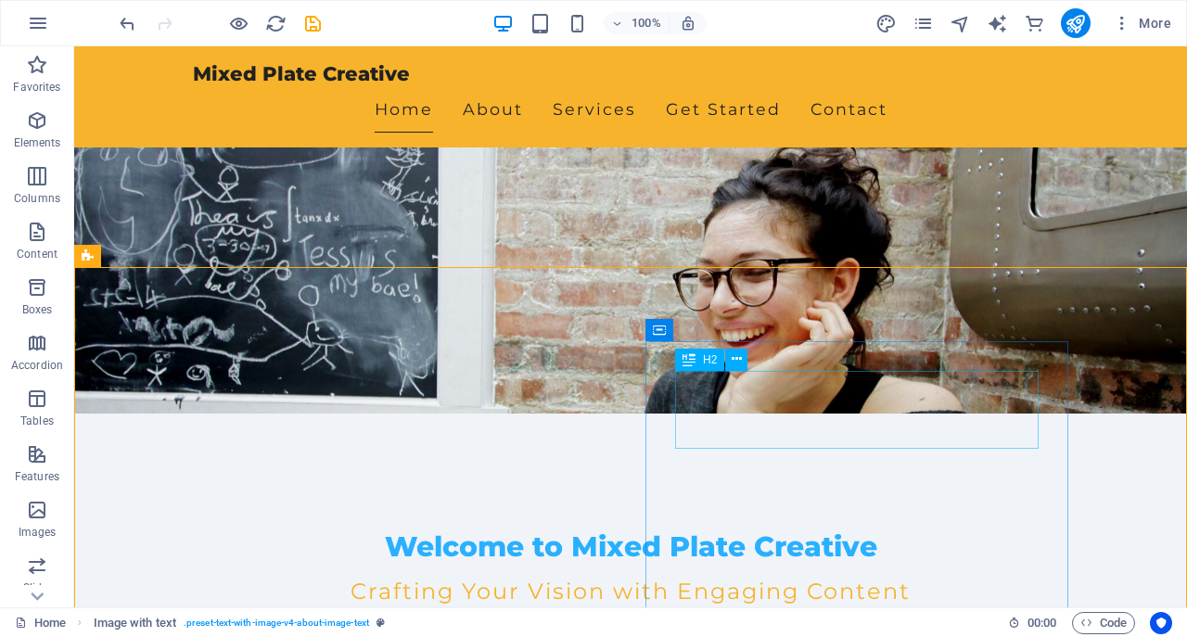
click at [687, 365] on icon at bounding box center [689, 360] width 13 height 22
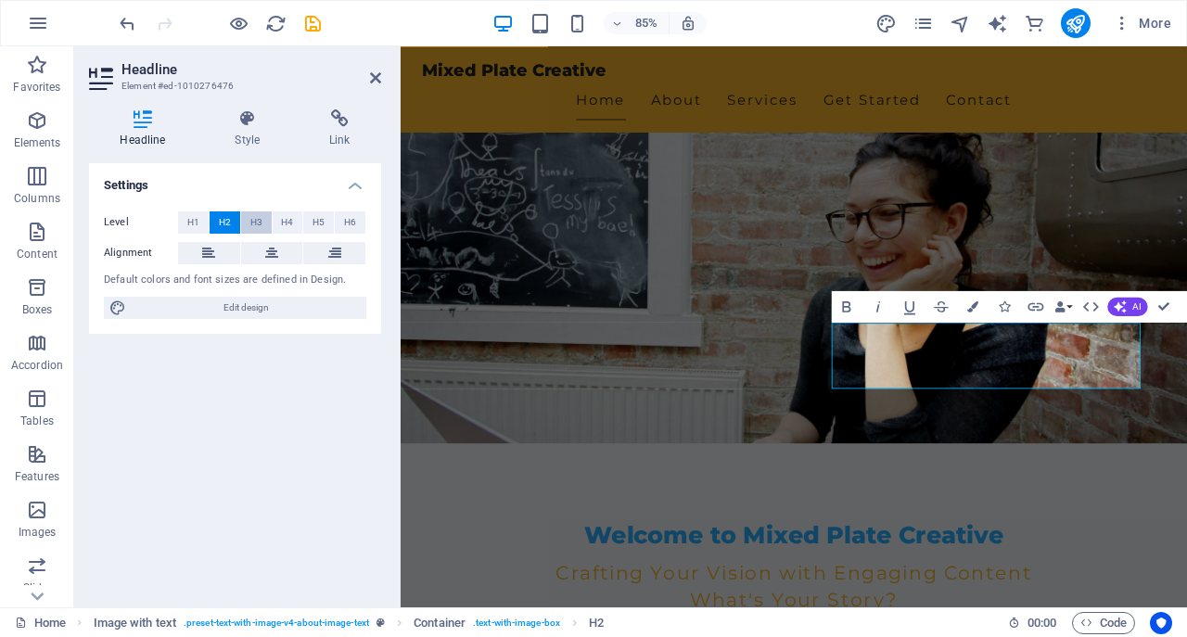
click at [253, 226] on span "H3" at bounding box center [256, 222] width 12 height 22
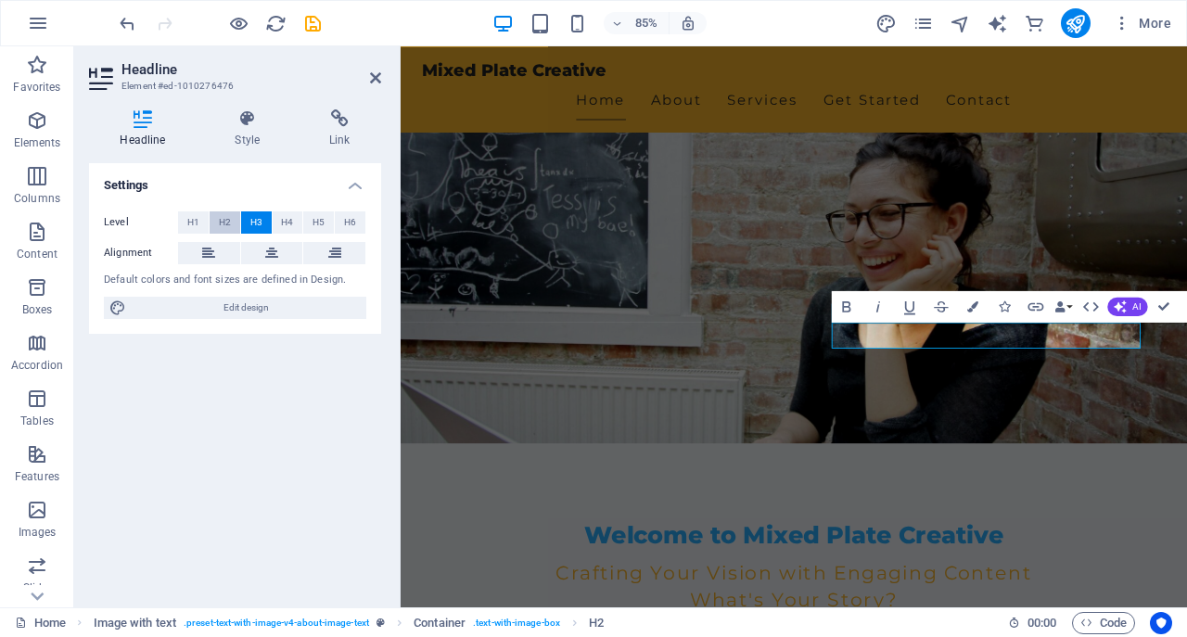
click at [225, 227] on span "H2" at bounding box center [225, 222] width 12 height 22
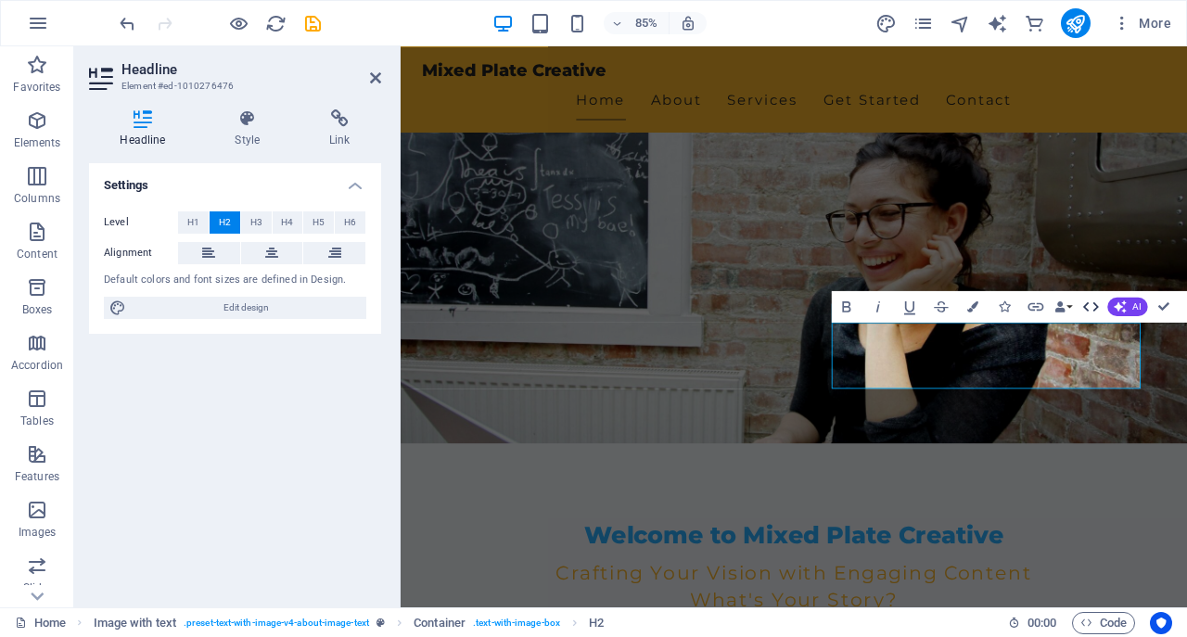
click at [1099, 306] on icon "button" at bounding box center [1091, 305] width 16 height 9
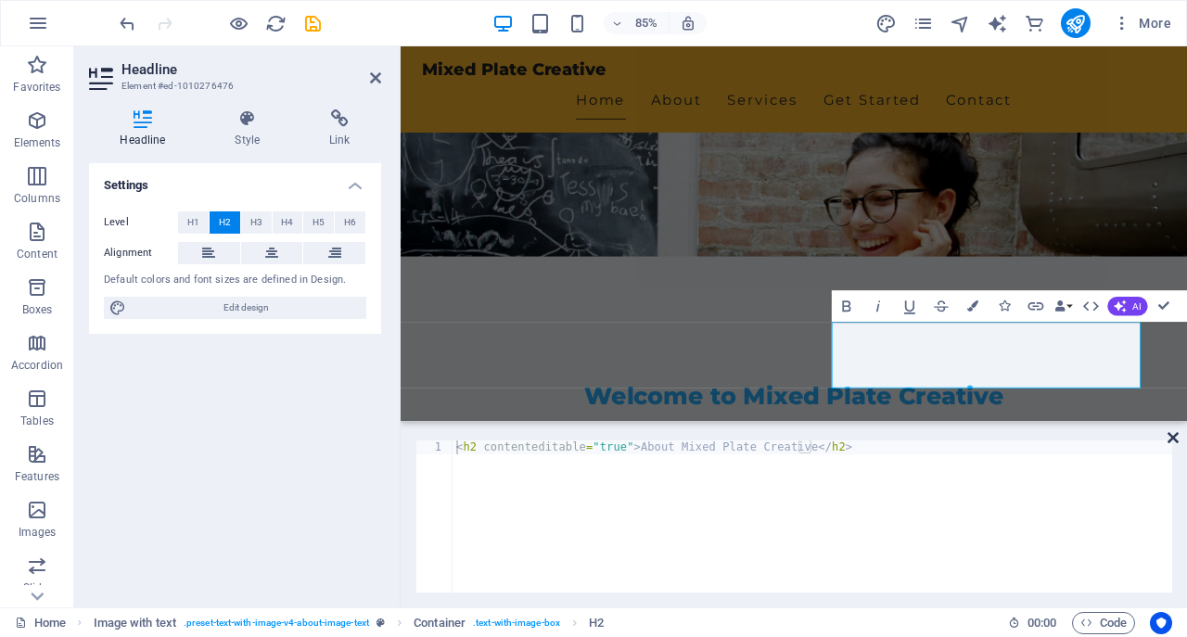
click at [1169, 432] on icon at bounding box center [1173, 437] width 11 height 15
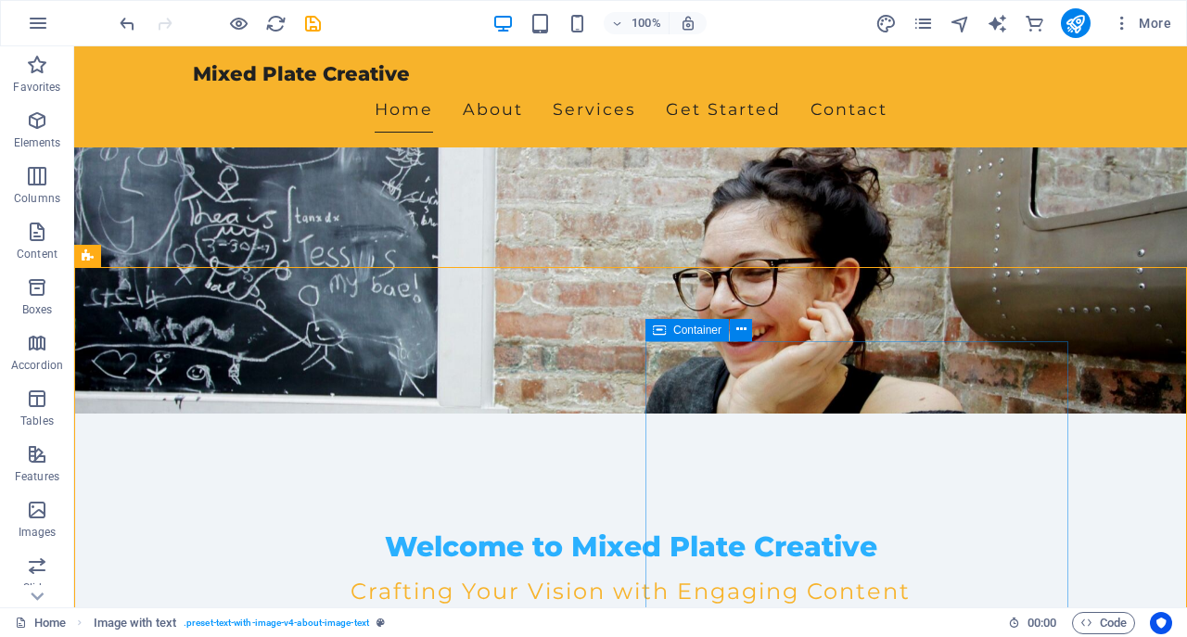
click at [689, 333] on span "Container" at bounding box center [697, 330] width 48 height 11
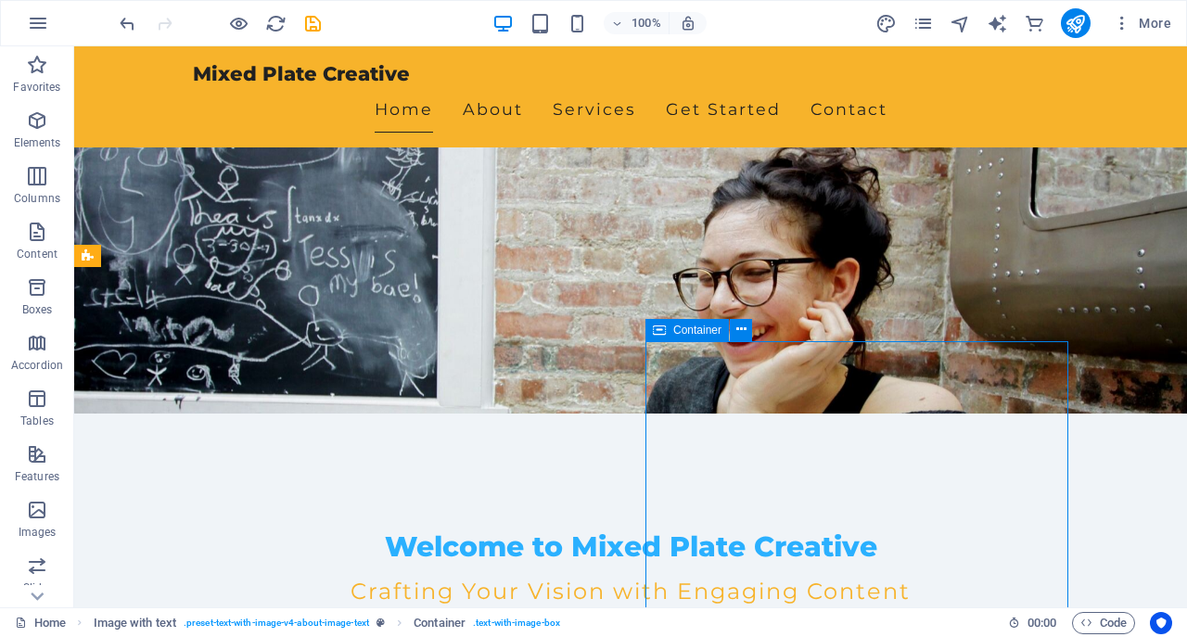
click at [689, 333] on span "Container" at bounding box center [697, 330] width 48 height 11
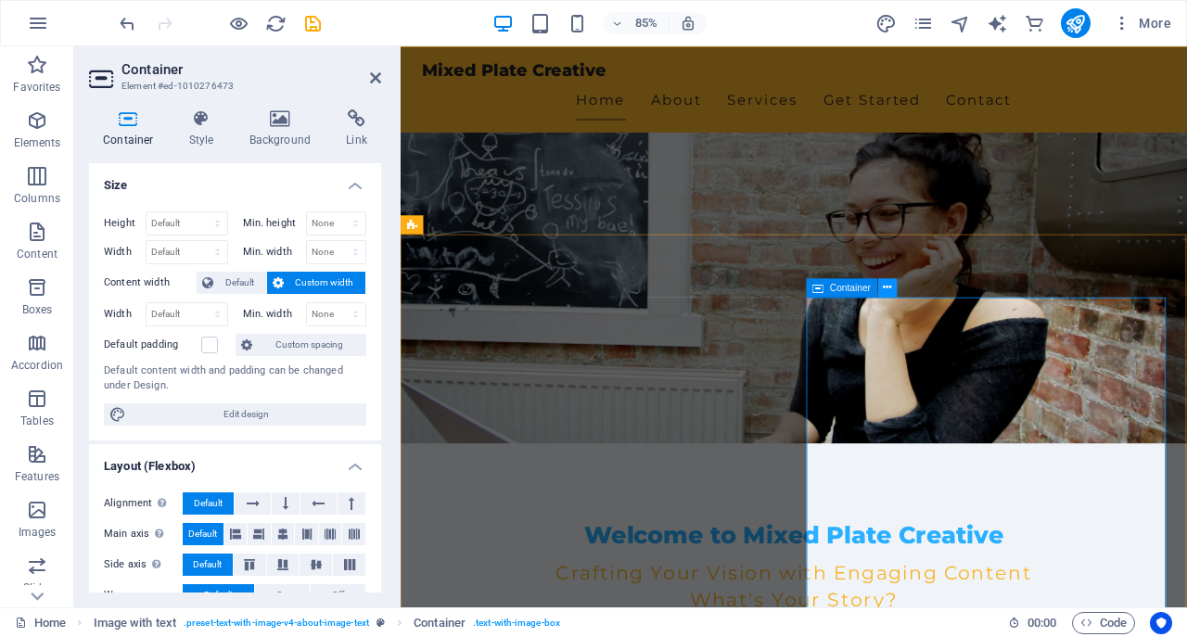
click at [888, 288] on icon at bounding box center [887, 287] width 8 height 17
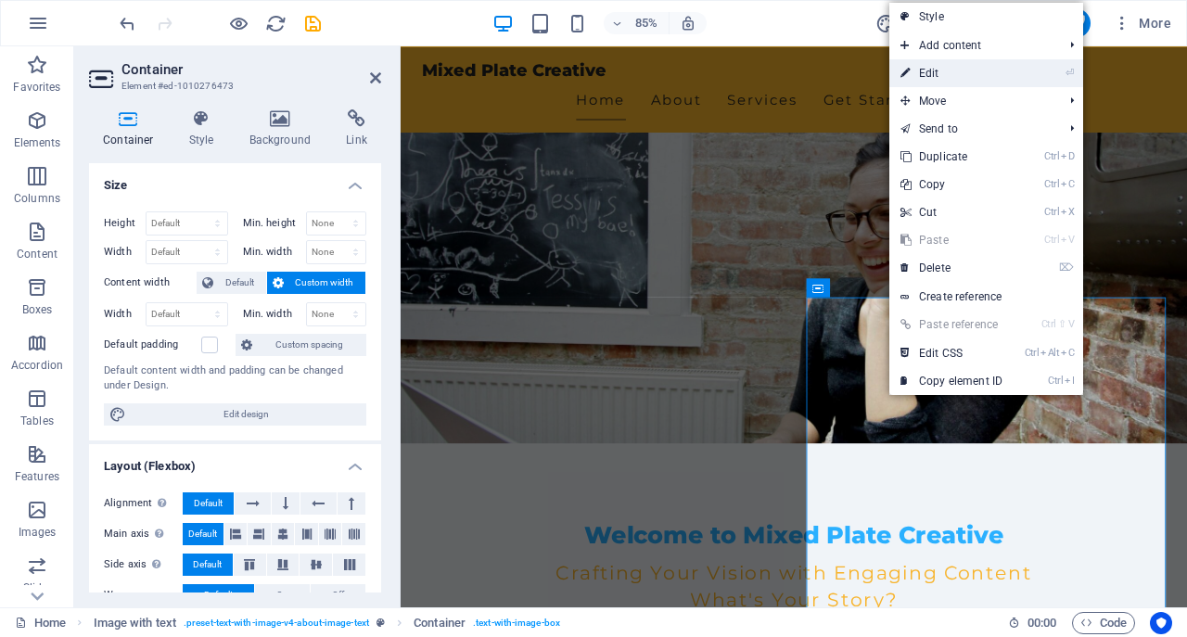
click at [943, 76] on link "⏎ Edit" at bounding box center [951, 73] width 124 height 28
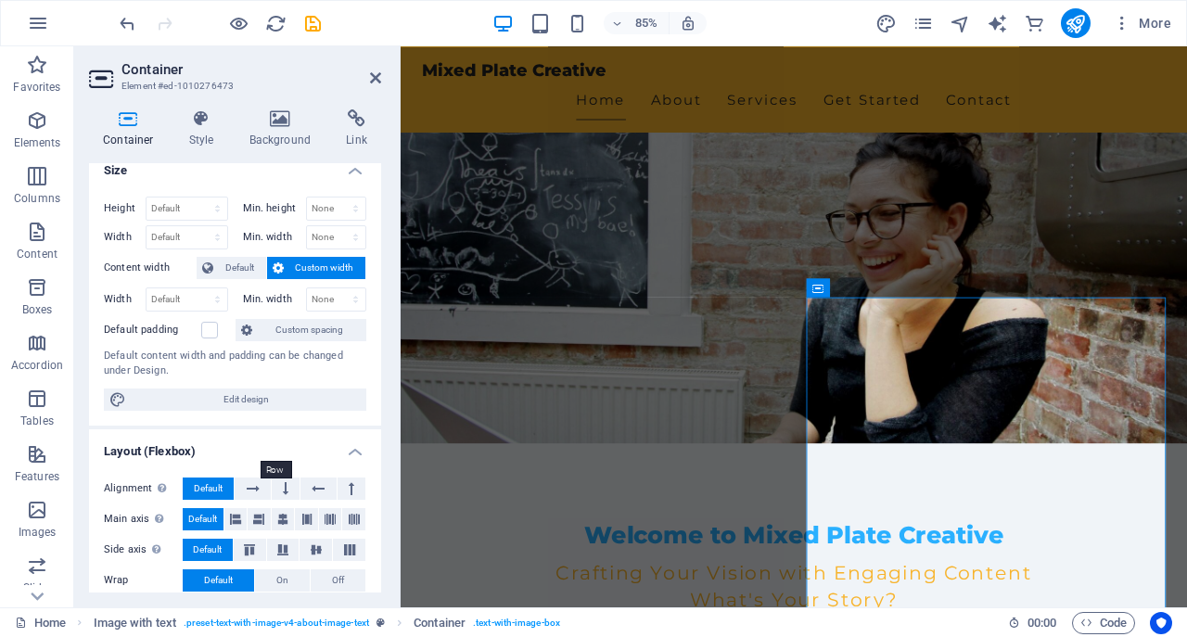
scroll to position [0, 0]
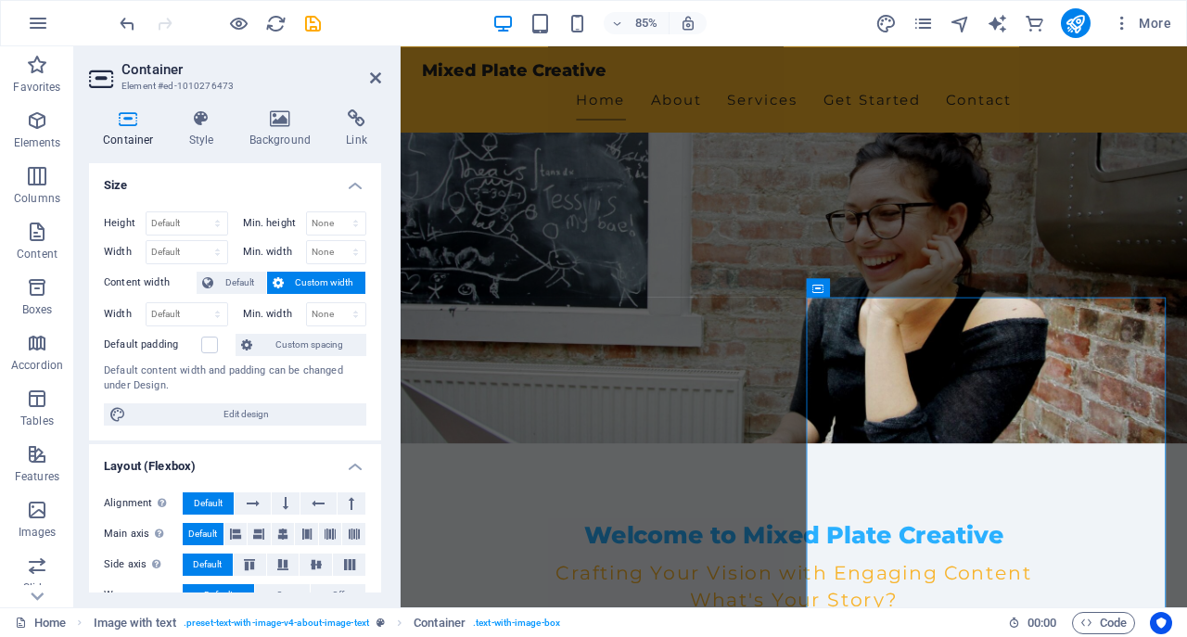
click at [316, 276] on span "Custom width" at bounding box center [324, 283] width 71 height 22
click at [379, 77] on icon at bounding box center [375, 77] width 11 height 15
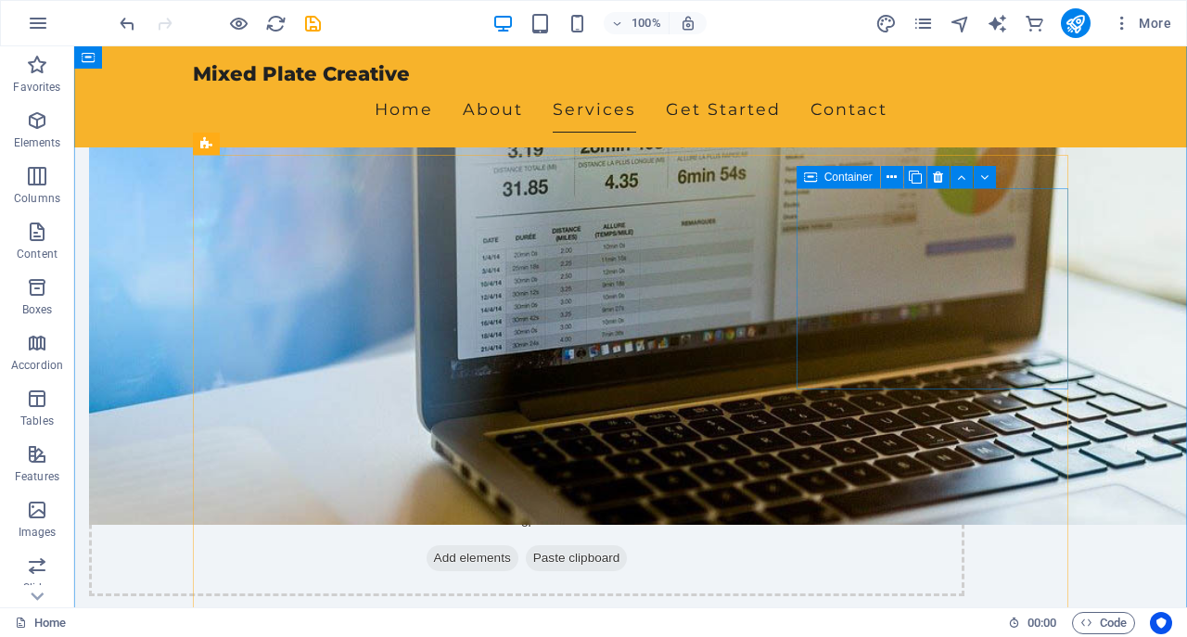
scroll to position [1061, 0]
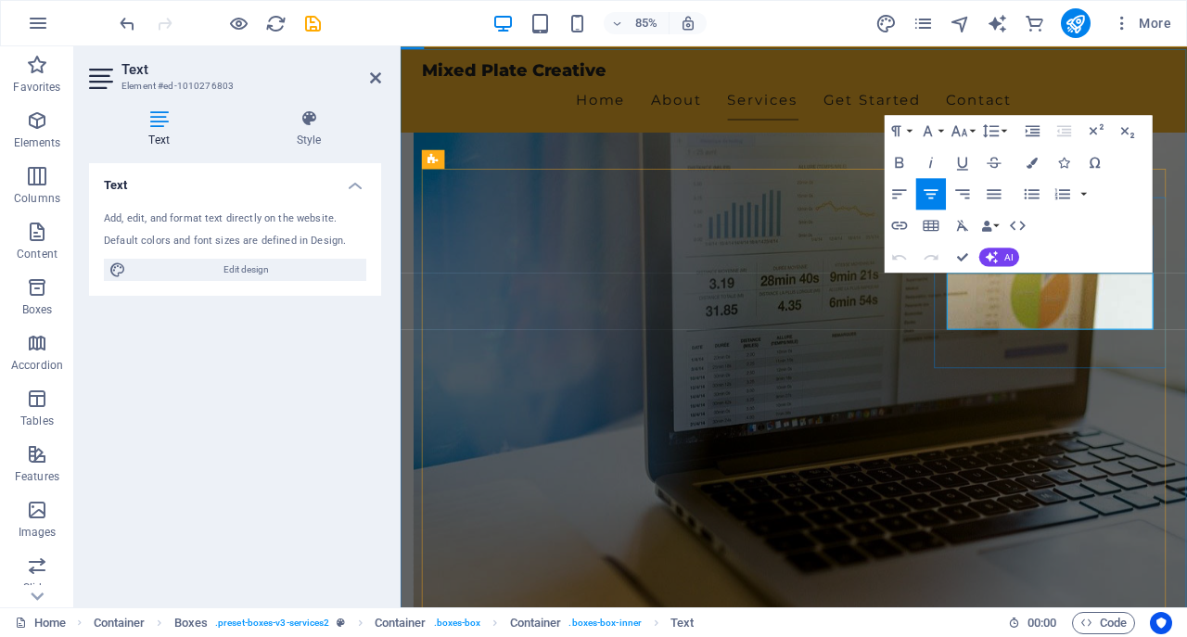
drag, startPoint x: 1087, startPoint y: 390, endPoint x: 1235, endPoint y: 395, distance: 148.5
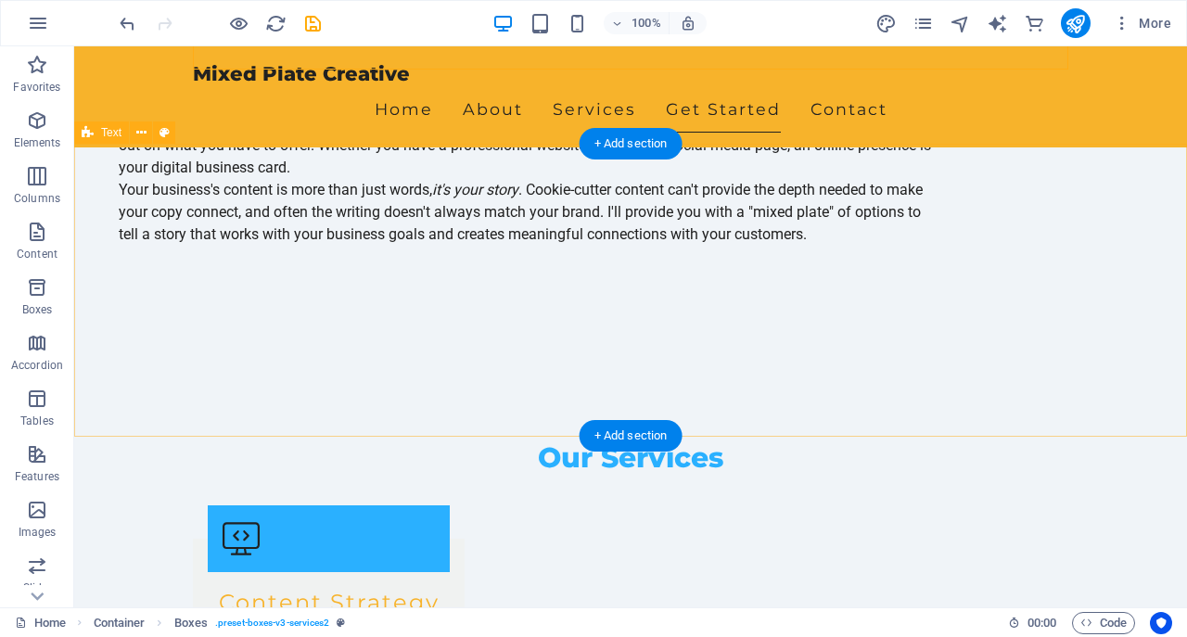
scroll to position [1736, 0]
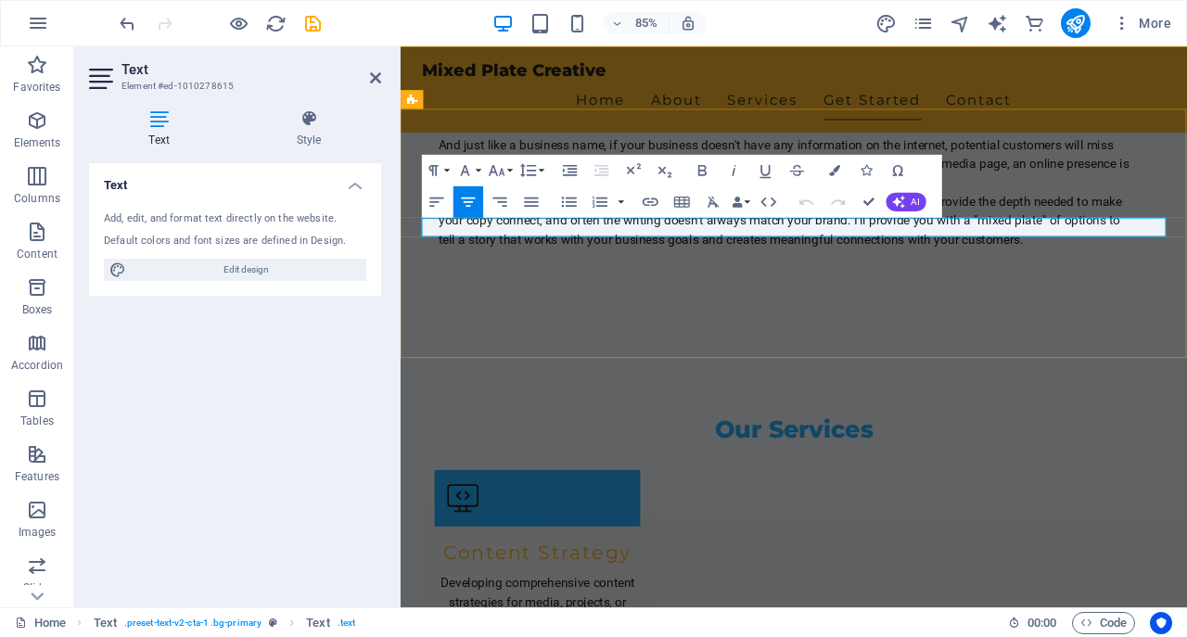
drag, startPoint x: 1067, startPoint y: 257, endPoint x: 665, endPoint y: 264, distance: 402.6
click at [806, 201] on icon "button" at bounding box center [806, 201] width 19 height 19
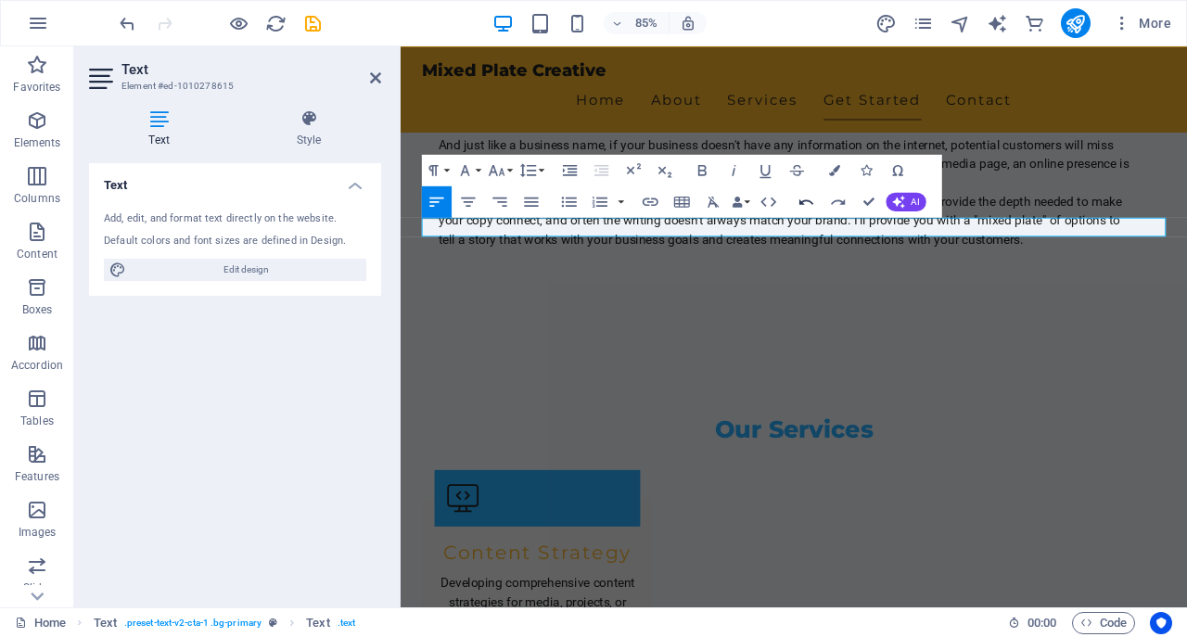
click at [806, 201] on icon "button" at bounding box center [806, 201] width 19 height 19
click at [466, 201] on icon "button" at bounding box center [468, 202] width 14 height 9
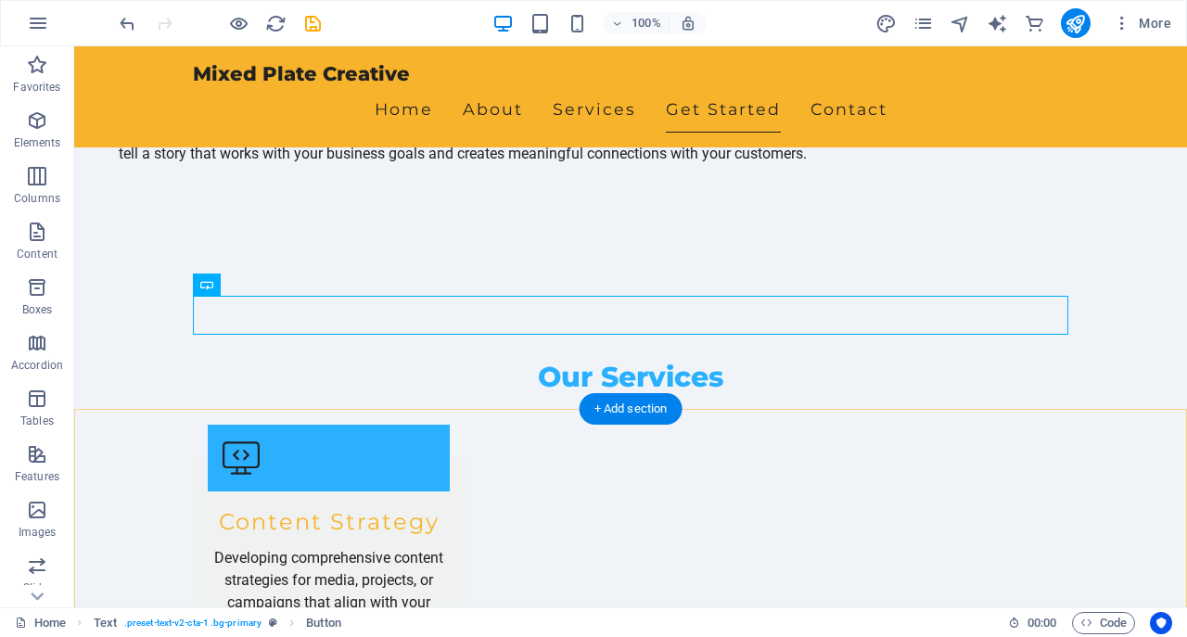
scroll to position [1740, 0]
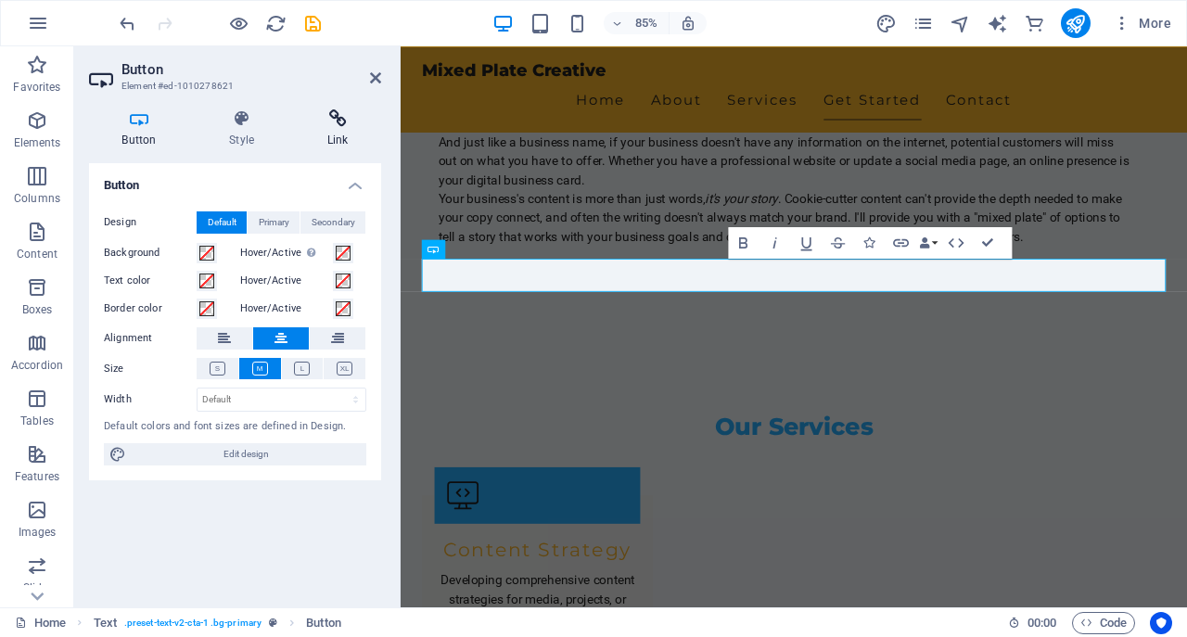
click at [340, 118] on icon at bounding box center [337, 118] width 87 height 19
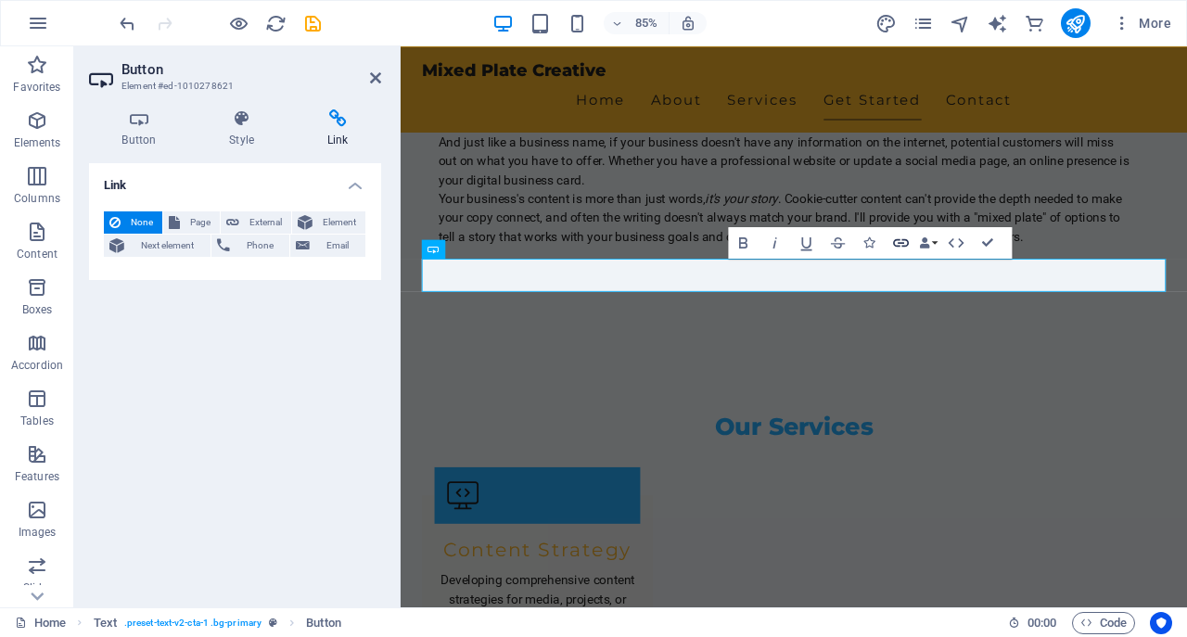
click at [904, 242] on icon "button" at bounding box center [900, 243] width 19 height 19
click at [326, 242] on span "Email" at bounding box center [337, 246] width 45 height 22
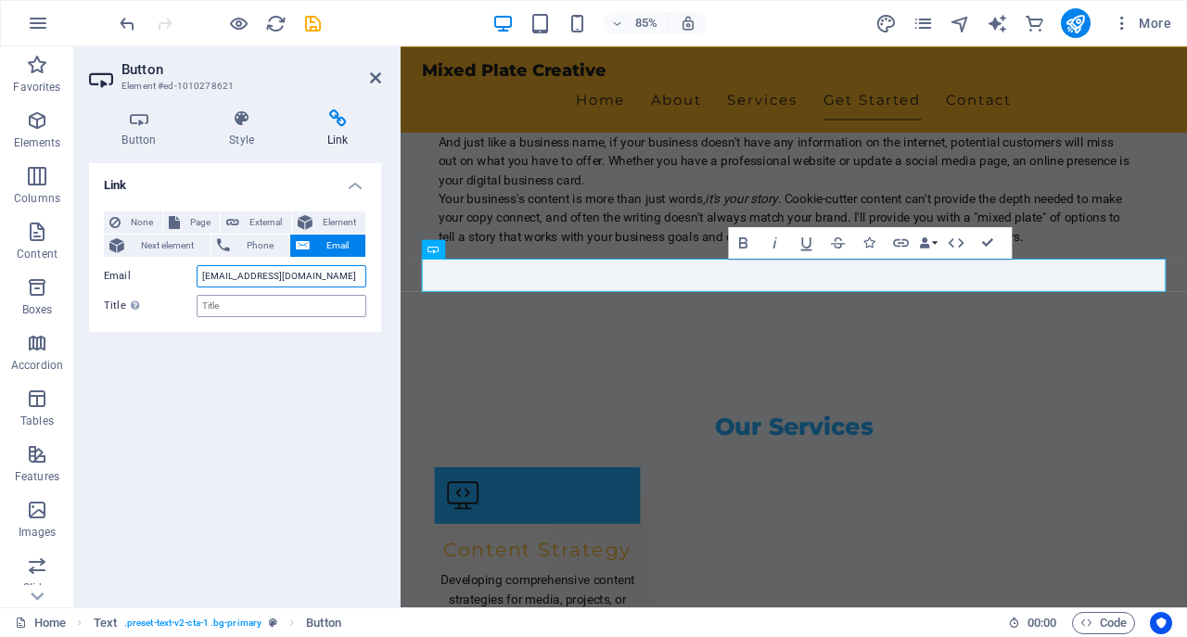
type input "[EMAIL_ADDRESS][DOMAIN_NAME]"
click at [235, 306] on input "Title Additional link description, should not be the same as the link text. The…" at bounding box center [282, 306] width 170 height 22
type input "Request for Services"
click at [235, 361] on div "Link None Page External Element Next element Phone Email Page Home Subpage Lega…" at bounding box center [235, 377] width 292 height 429
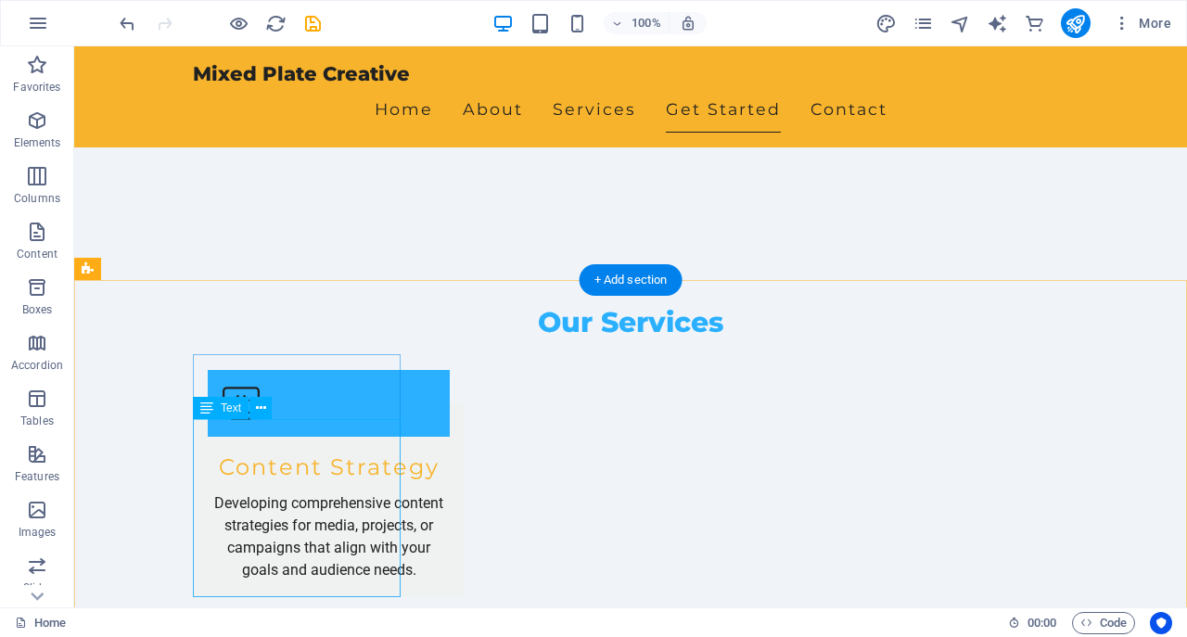
scroll to position [1933, 0]
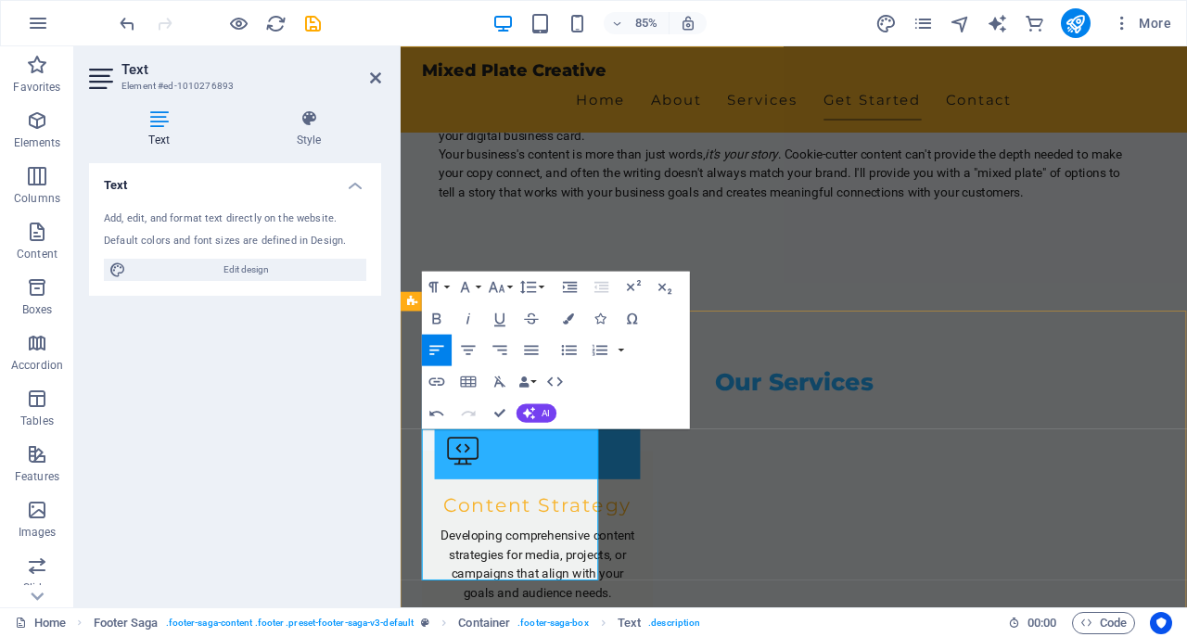
drag, startPoint x: 477, startPoint y: 594, endPoint x: 518, endPoint y: 627, distance: 52.9
drag, startPoint x: 624, startPoint y: 669, endPoint x: 578, endPoint y: 638, distance: 55.6
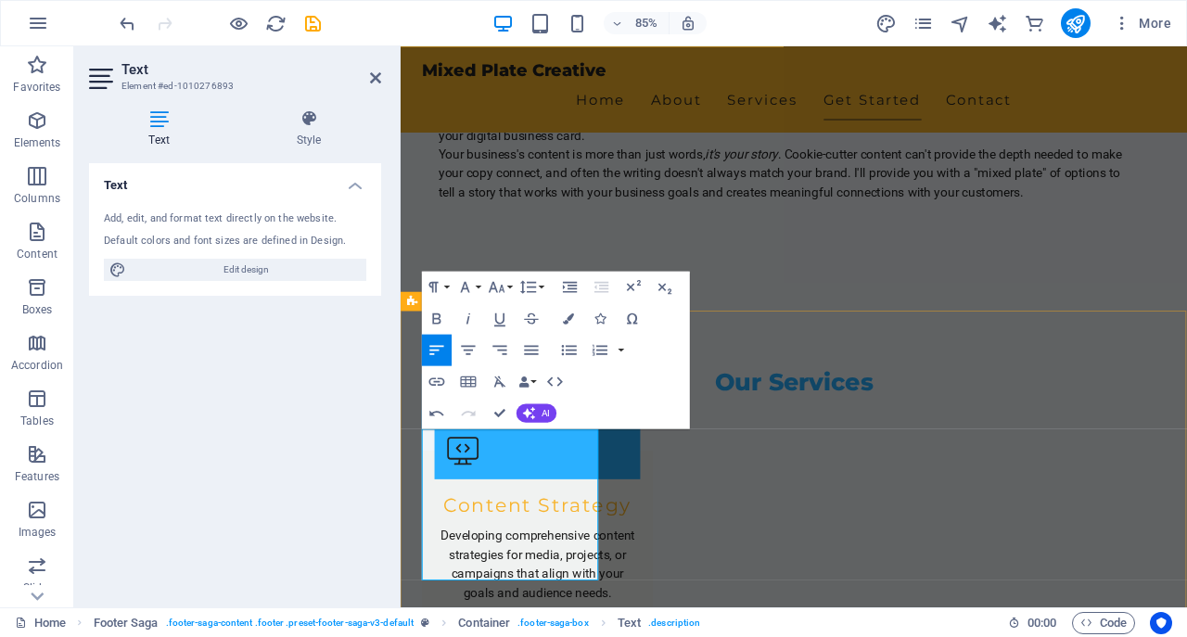
drag, startPoint x: 514, startPoint y: 616, endPoint x: 623, endPoint y: 666, distance: 120.4
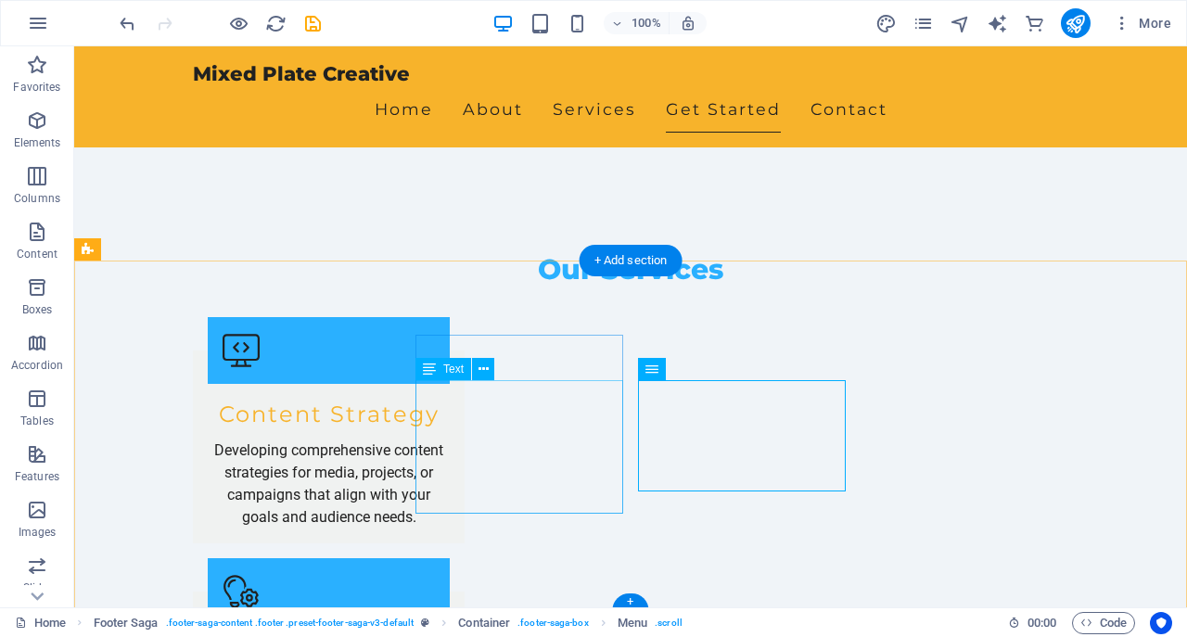
scroll to position [1890, 0]
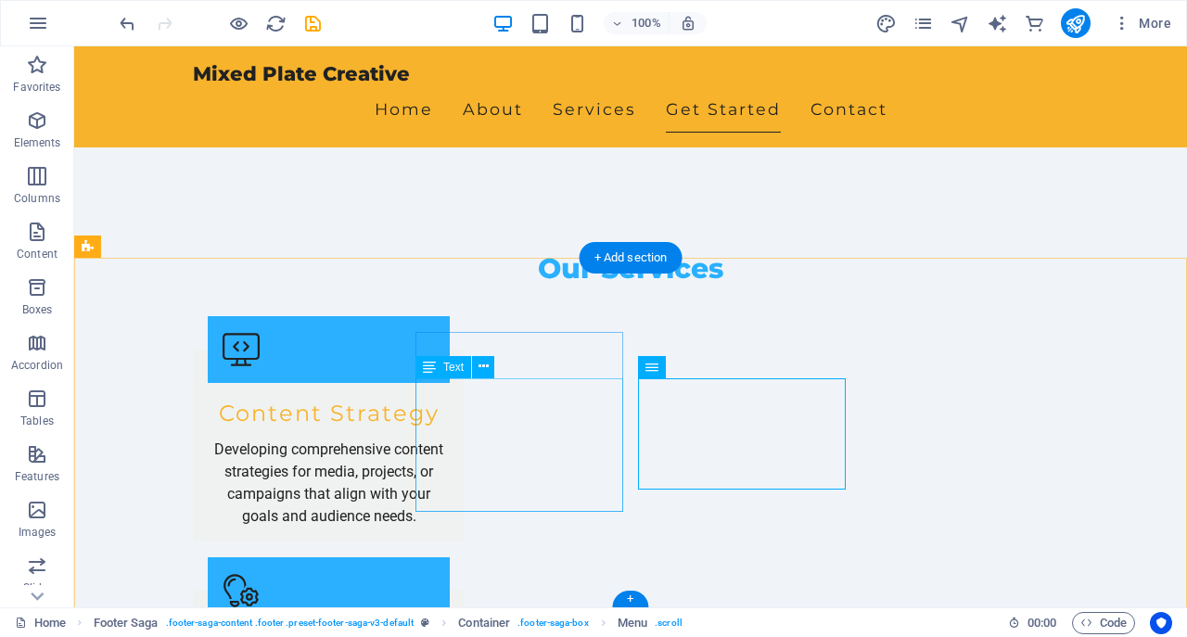
drag, startPoint x: 416, startPoint y: 387, endPoint x: 576, endPoint y: 418, distance: 162.6
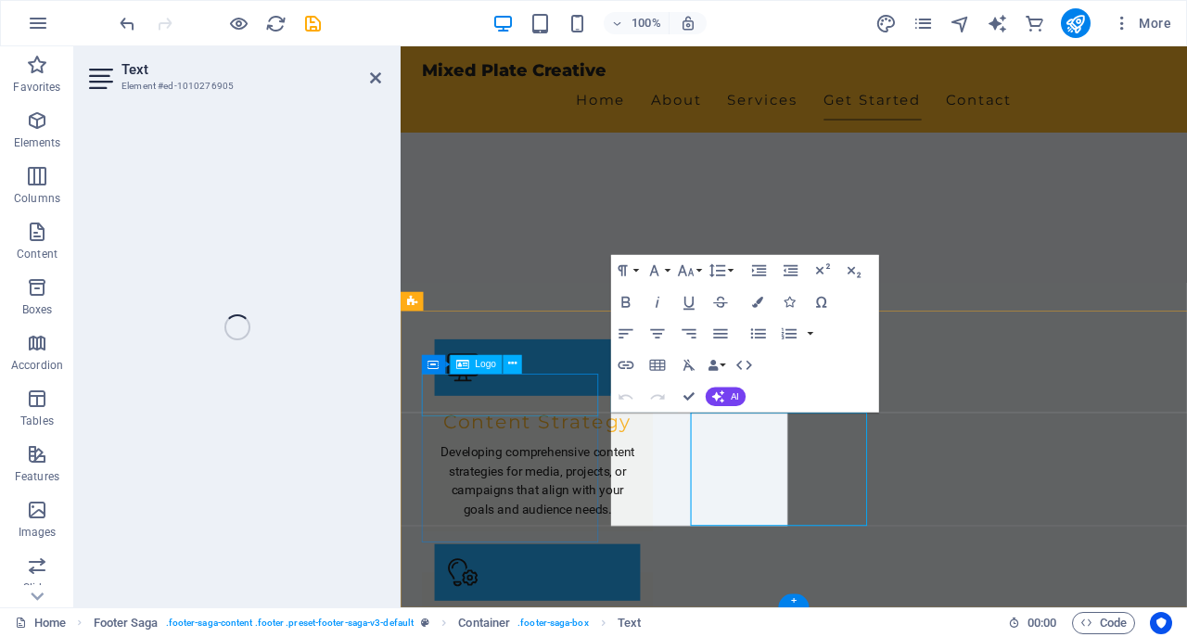
scroll to position [1792, 0]
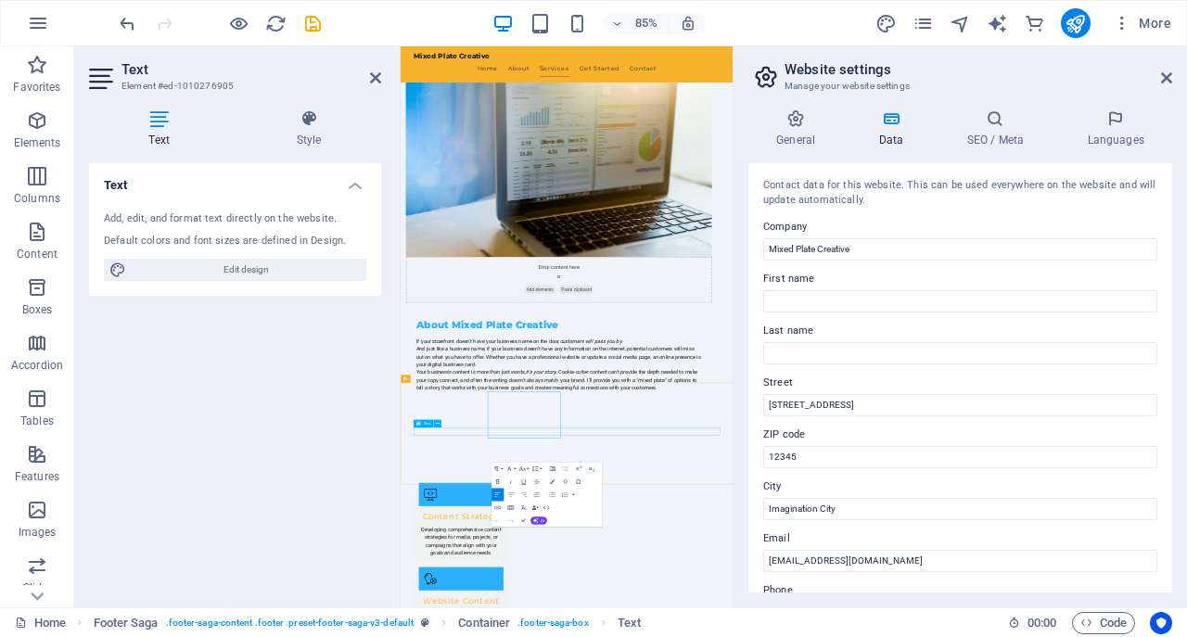
scroll to position [1213, 0]
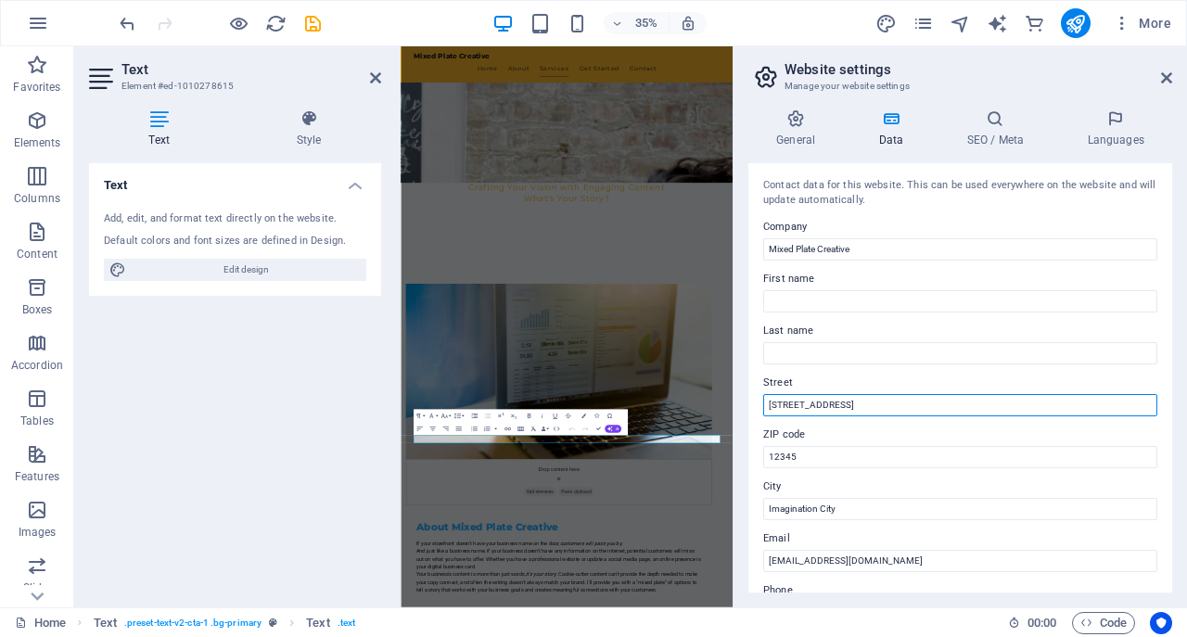
drag, startPoint x: 861, startPoint y: 405, endPoint x: 758, endPoint y: 412, distance: 103.1
click at [763, 412] on input "[STREET_ADDRESS]" at bounding box center [960, 405] width 394 height 22
type input "P"
type input "[STREET_ADDRESS]"
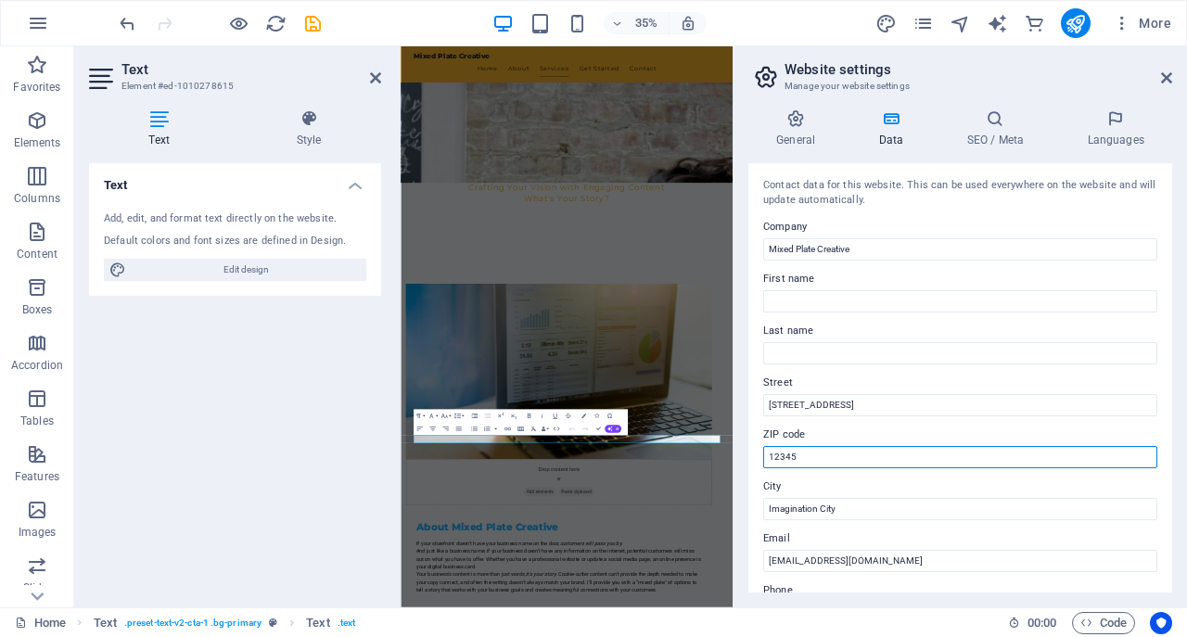
drag, startPoint x: 809, startPoint y: 458, endPoint x: 762, endPoint y: 460, distance: 46.4
click at [763, 460] on input "12345" at bounding box center [960, 457] width 394 height 22
type input "98019"
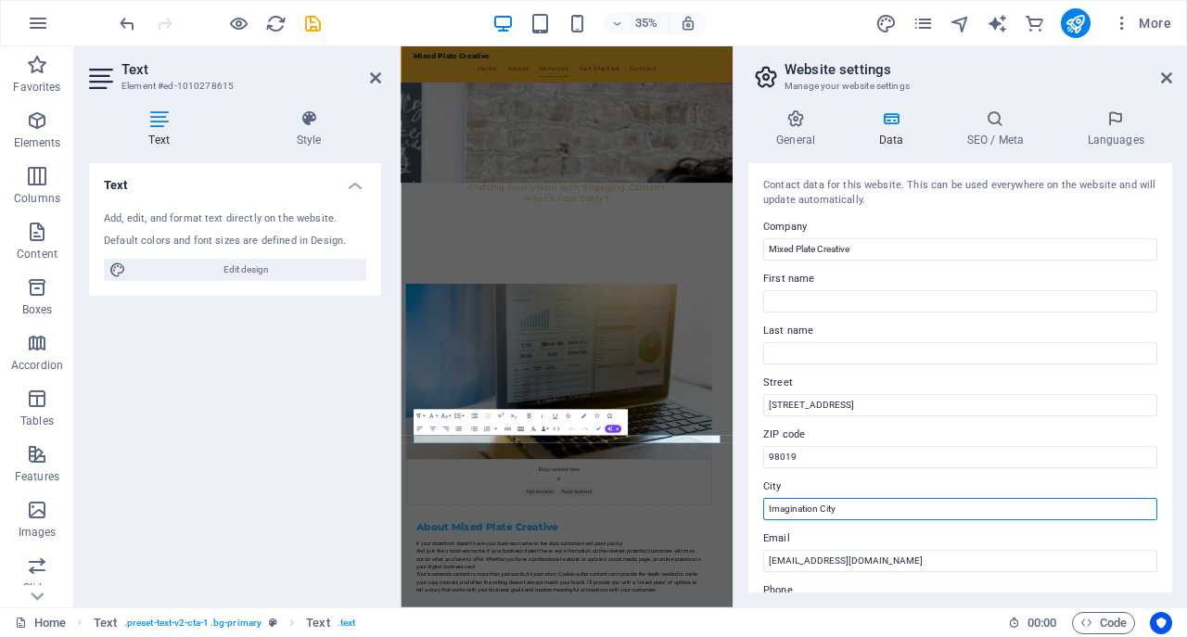
drag, startPoint x: 840, startPoint y: 511, endPoint x: 764, endPoint y: 519, distance: 76.5
click at [764, 519] on input "Imagination City" at bounding box center [960, 509] width 394 height 22
type input "[PERSON_NAME]"
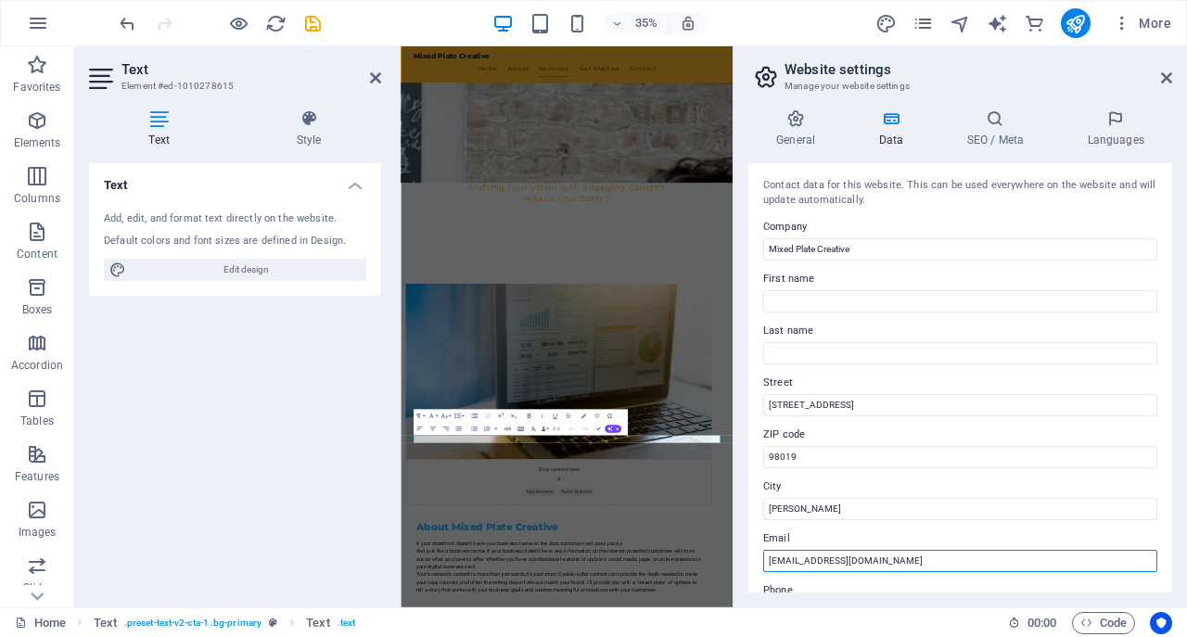
click at [782, 561] on input "[EMAIL_ADDRESS][DOMAIN_NAME]" at bounding box center [960, 561] width 394 height 22
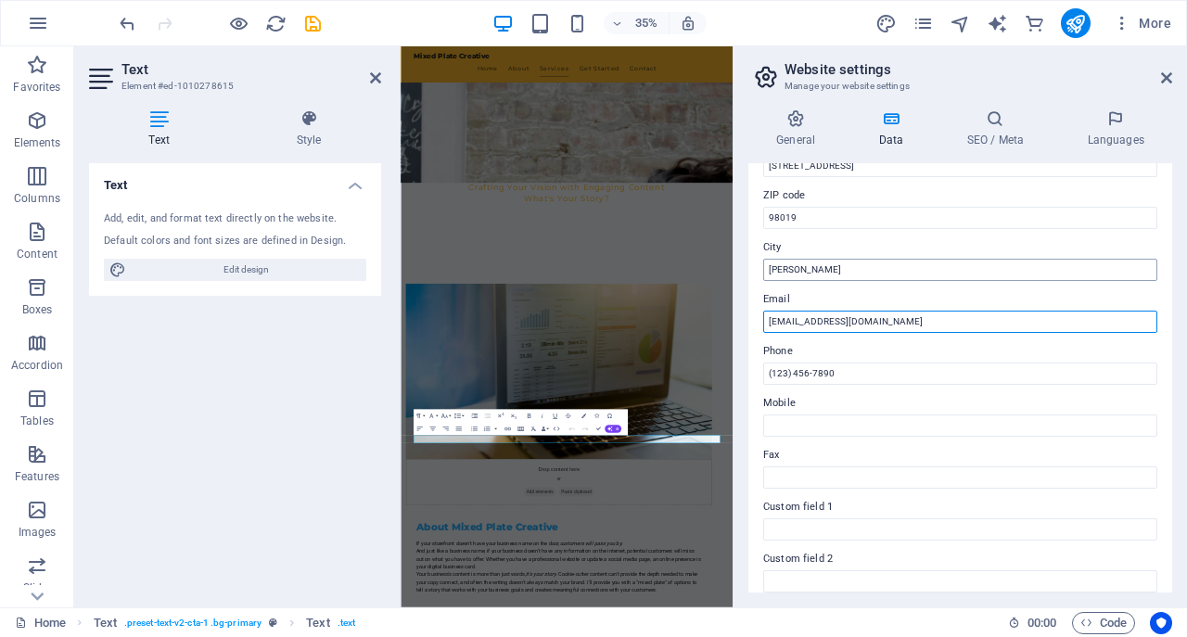
scroll to position [267, 0]
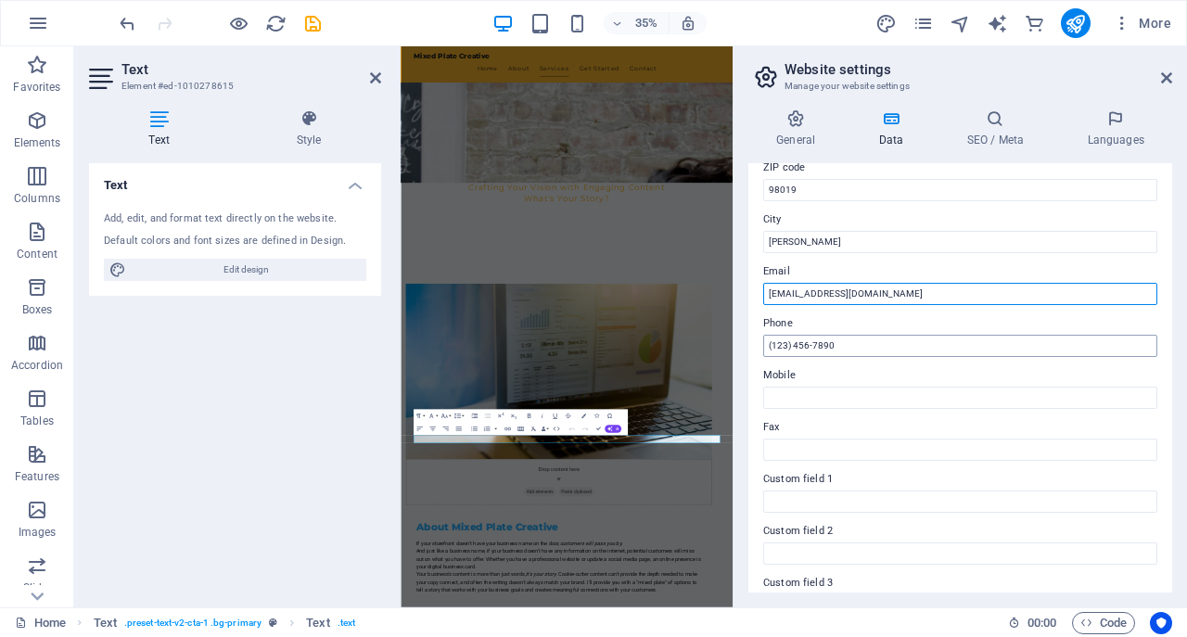
type input "[EMAIL_ADDRESS][DOMAIN_NAME]"
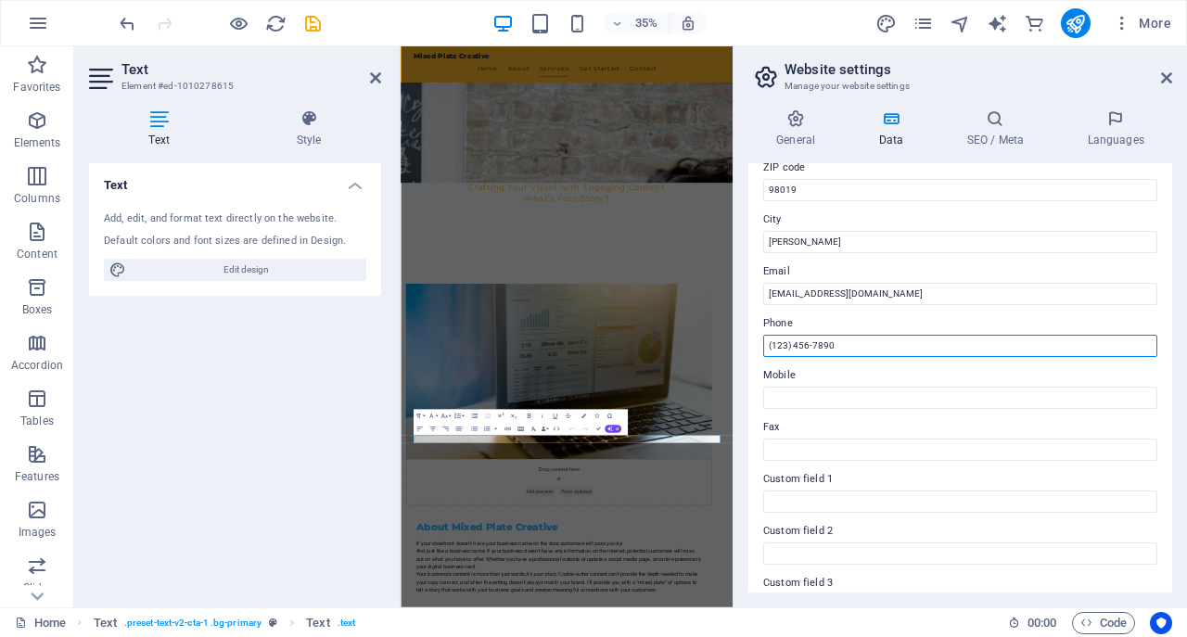
click at [845, 348] on input "(123) 456-7890" at bounding box center [960, 346] width 394 height 22
drag, startPoint x: 841, startPoint y: 344, endPoint x: 764, endPoint y: 346, distance: 77.0
click at [764, 346] on input "(123) 456-7890" at bounding box center [960, 346] width 394 height 22
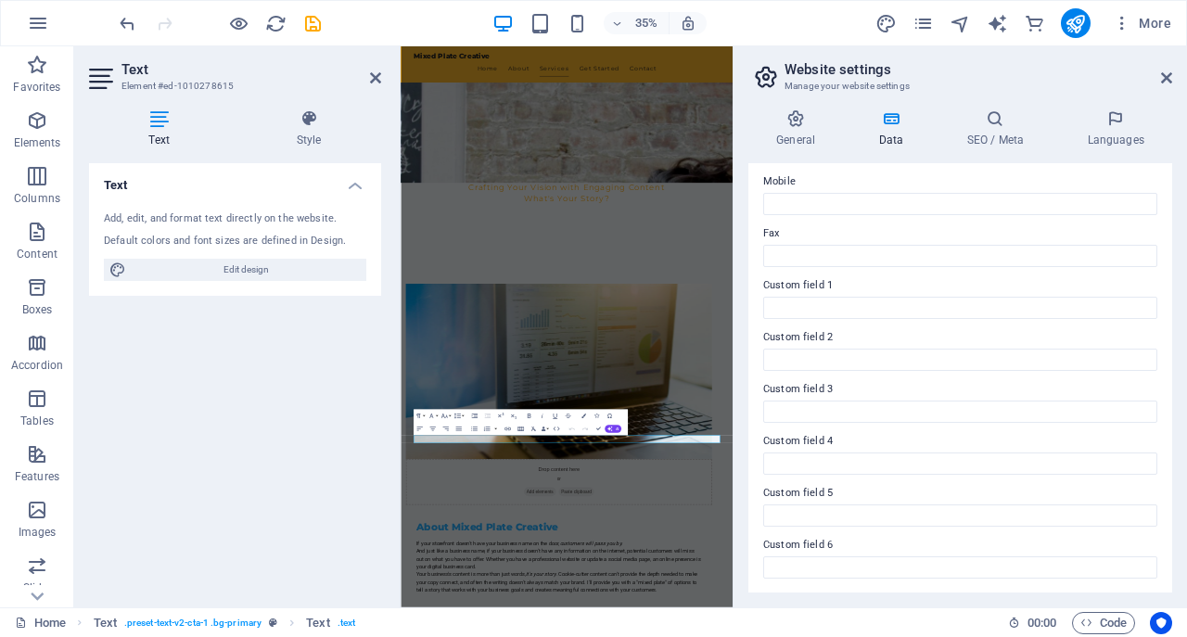
scroll to position [0, 0]
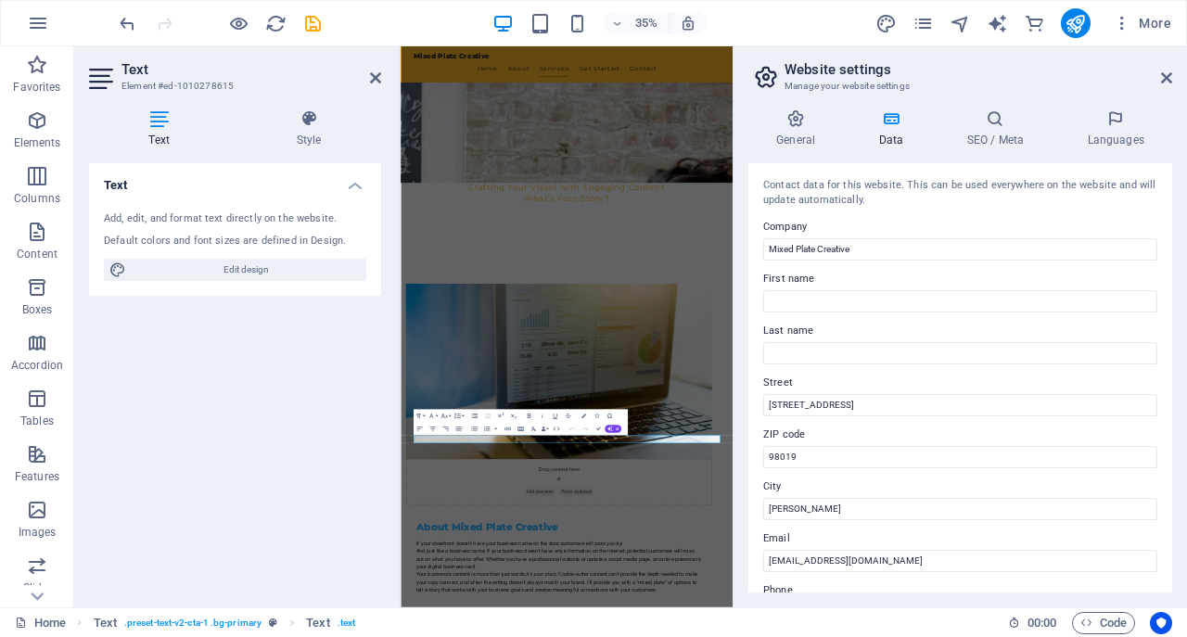
type input "206.963.7031"
click at [1012, 83] on h3 "Manage your website settings" at bounding box center [960, 86] width 351 height 17
click at [1169, 73] on icon at bounding box center [1166, 77] width 11 height 15
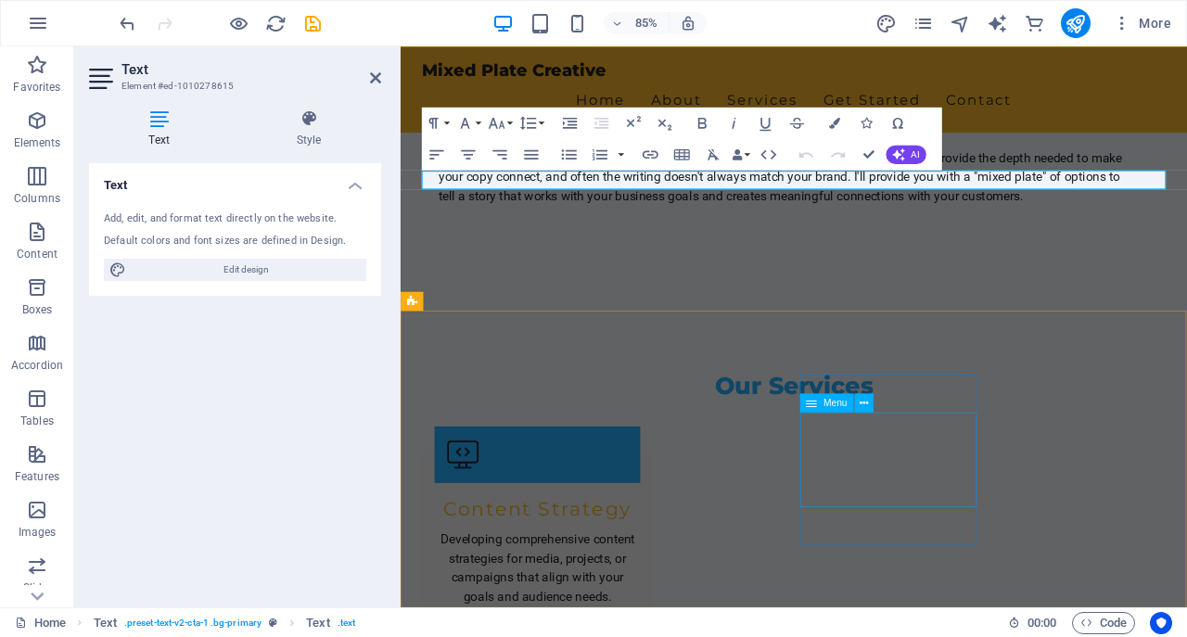
scroll to position [1792, 0]
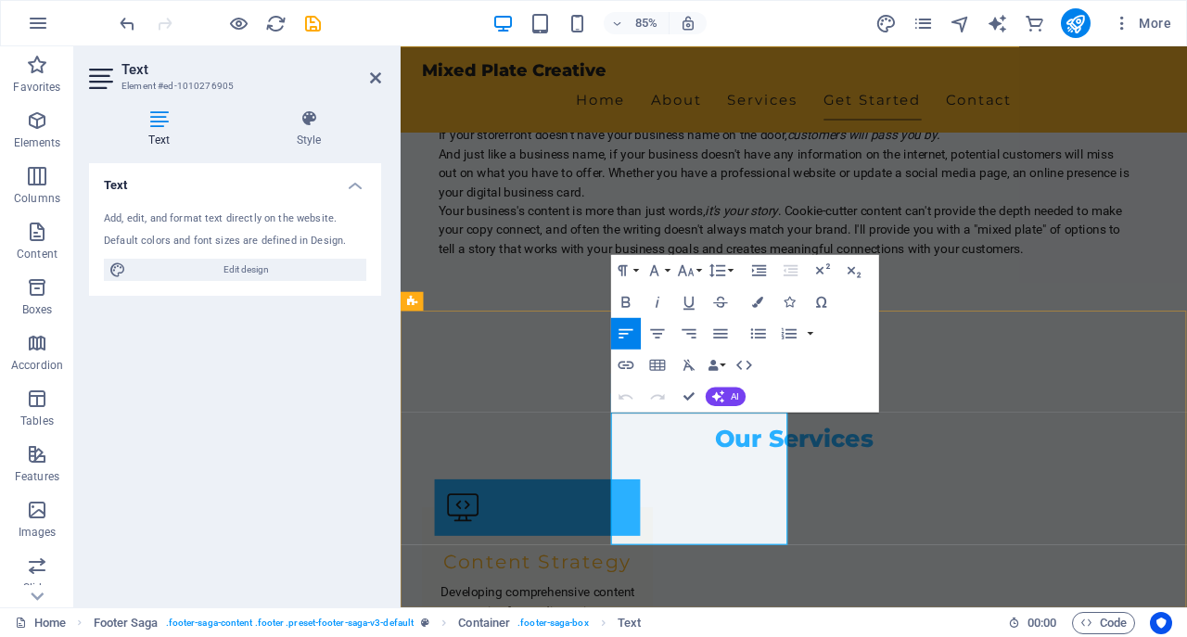
scroll to position [1694, 0]
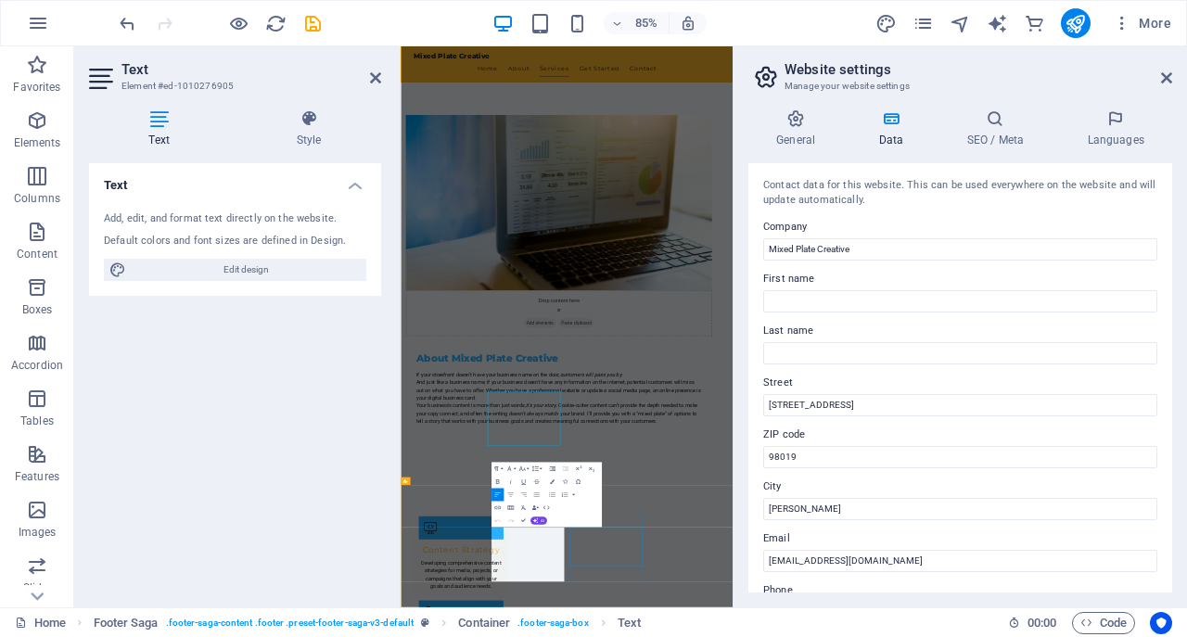
scroll to position [1235, 0]
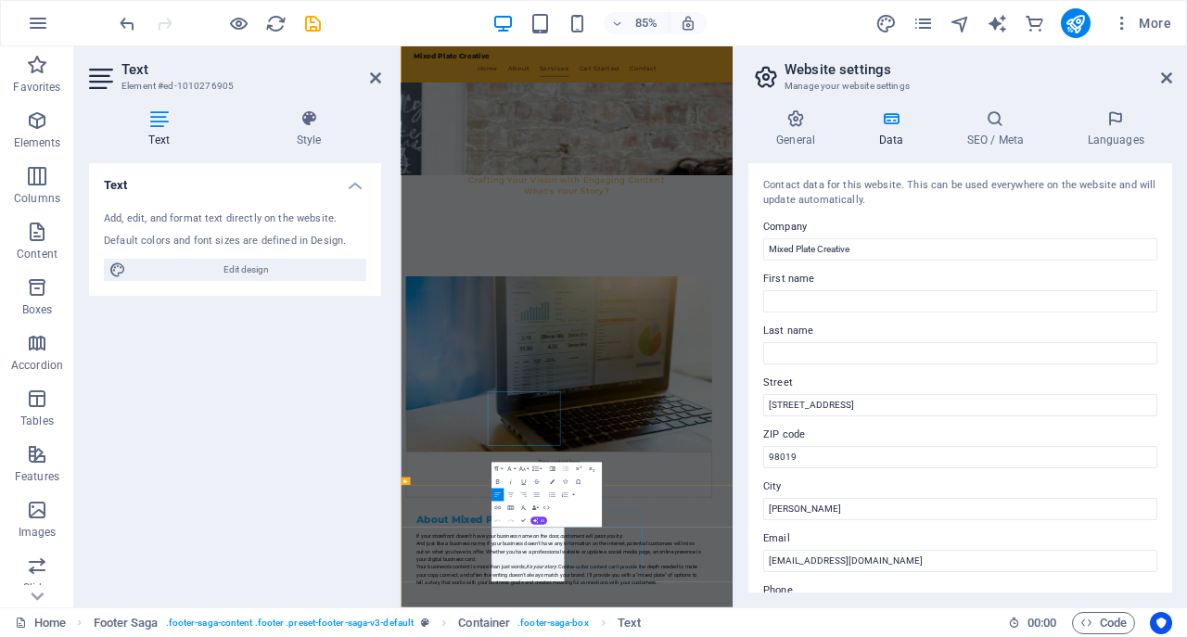
select select
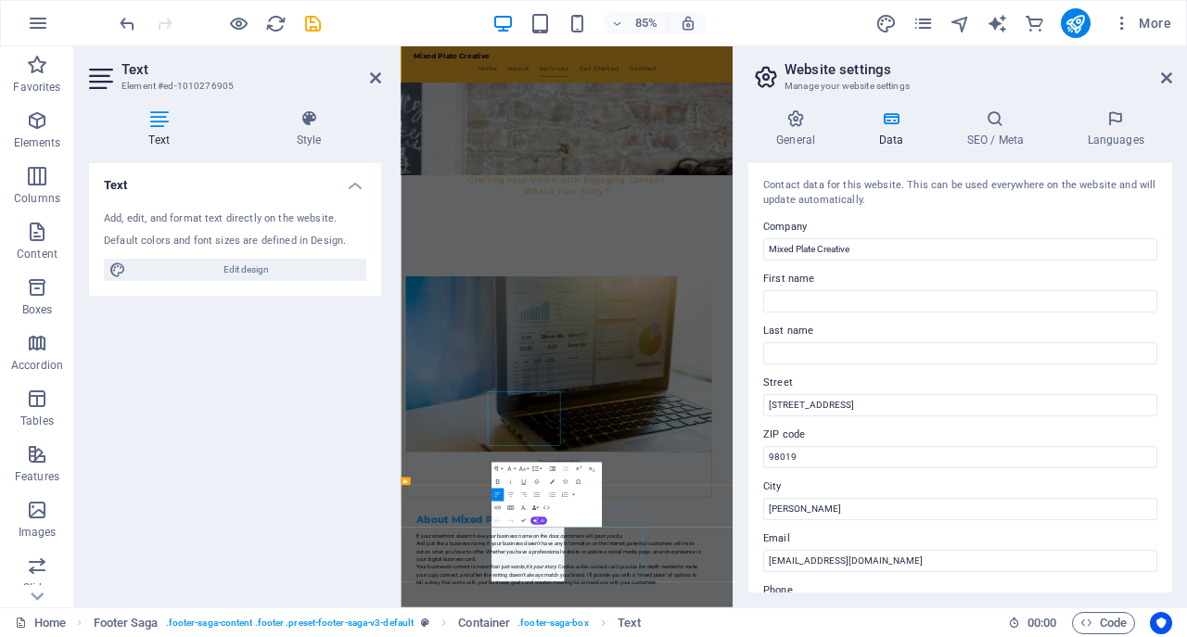
select select
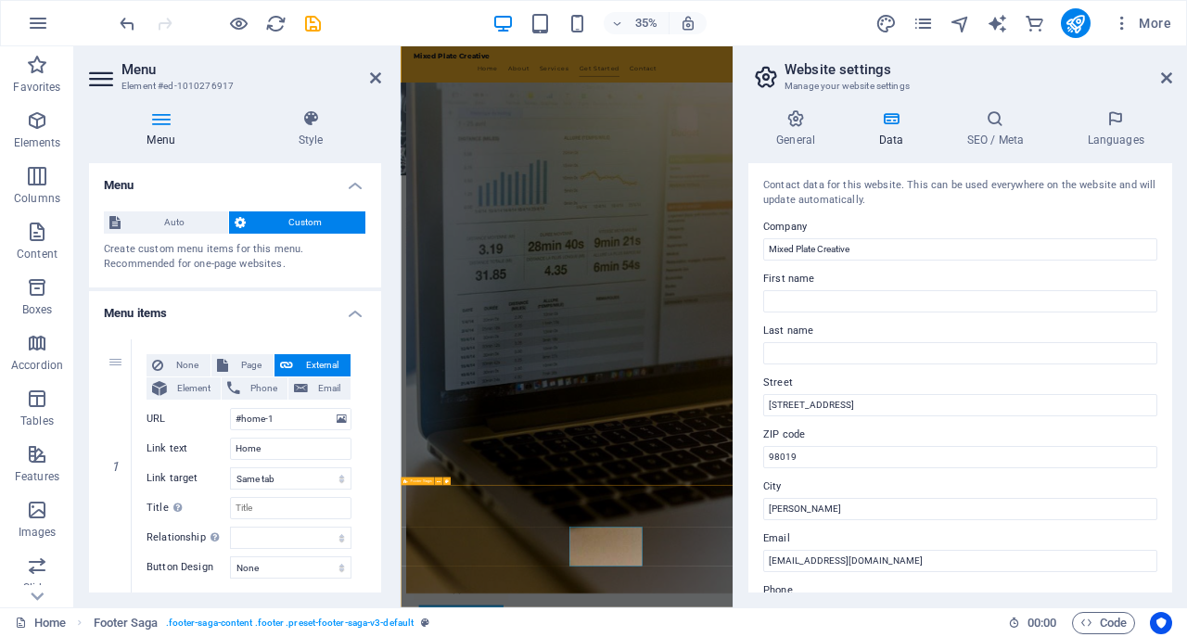
scroll to position [1650, 0]
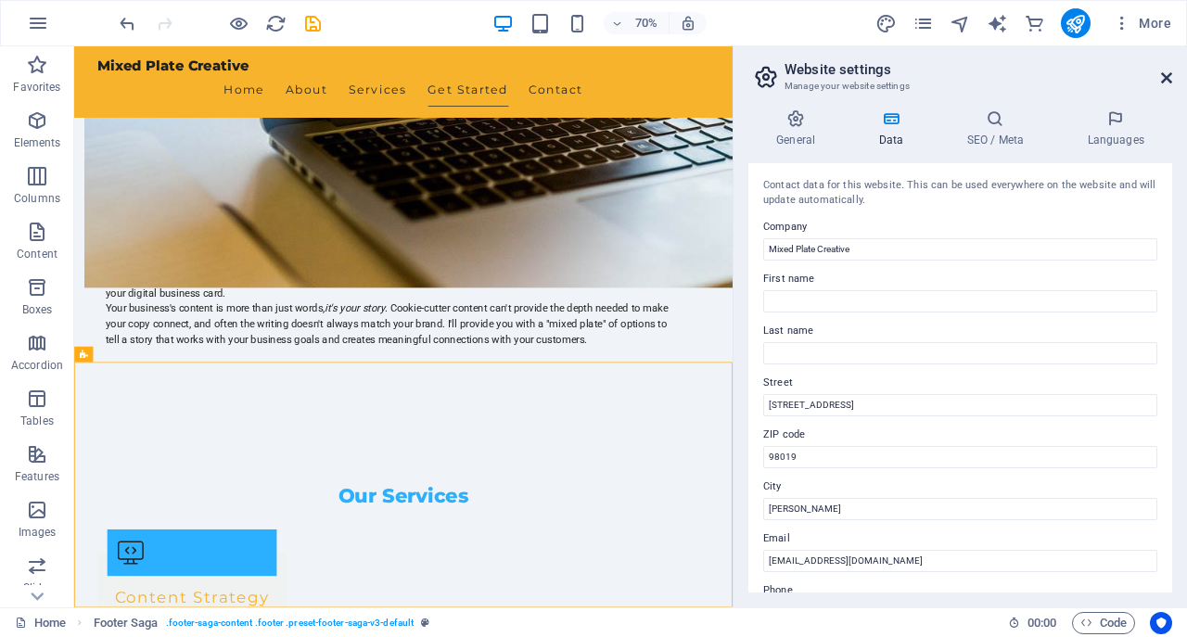
click at [1168, 77] on icon at bounding box center [1166, 77] width 11 height 15
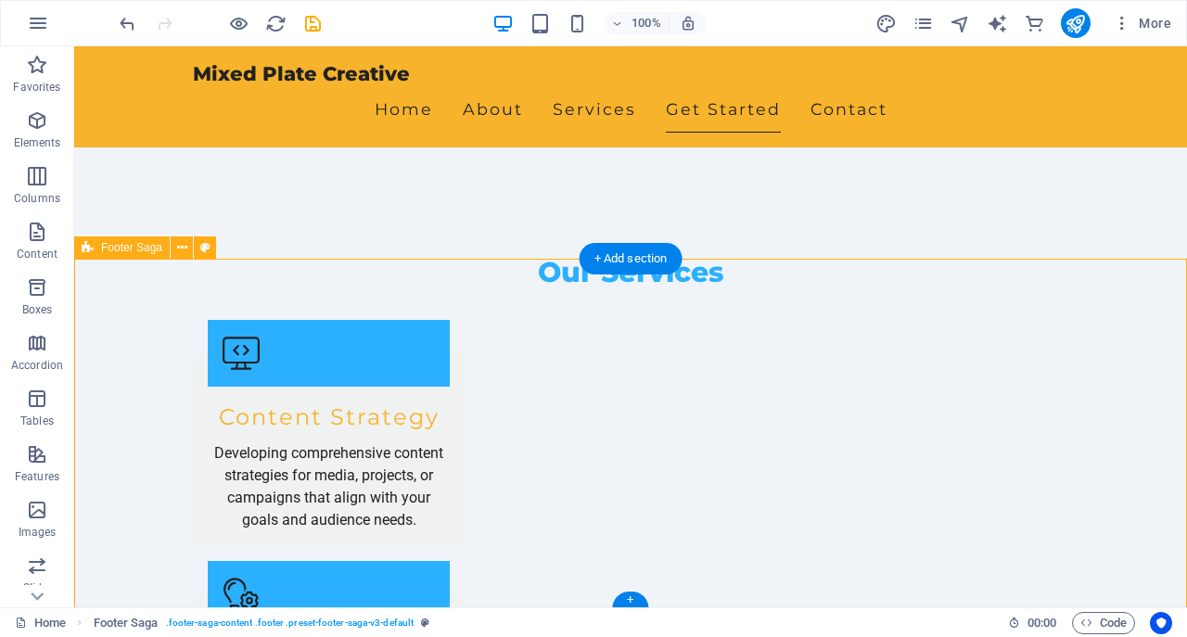
scroll to position [1890, 0]
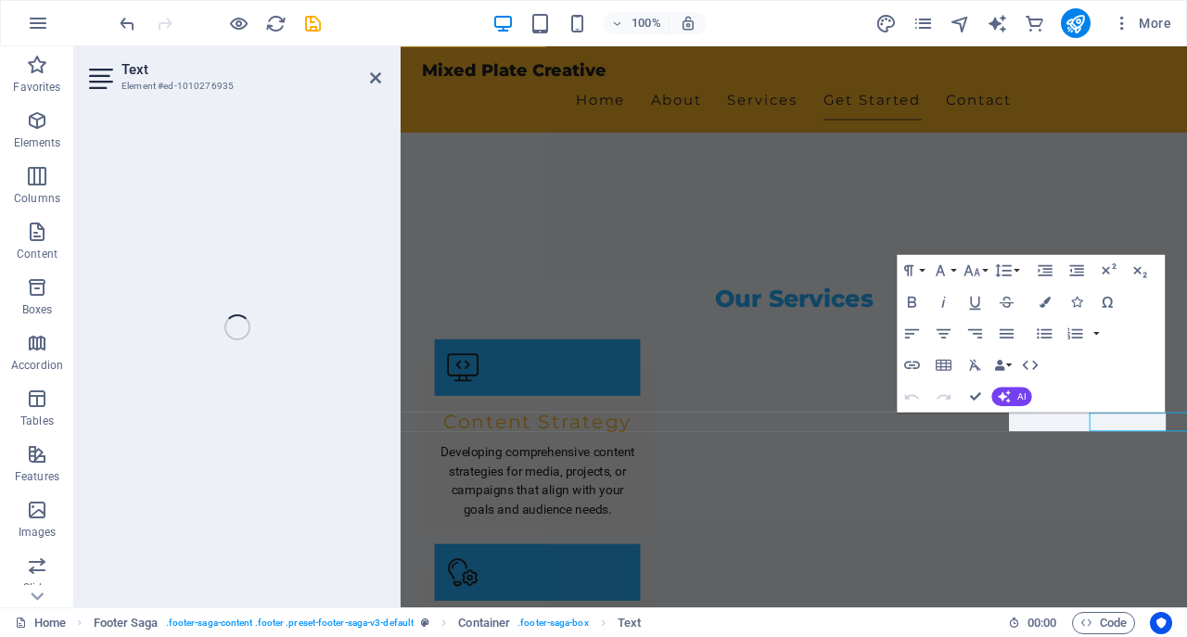
scroll to position [1792, 0]
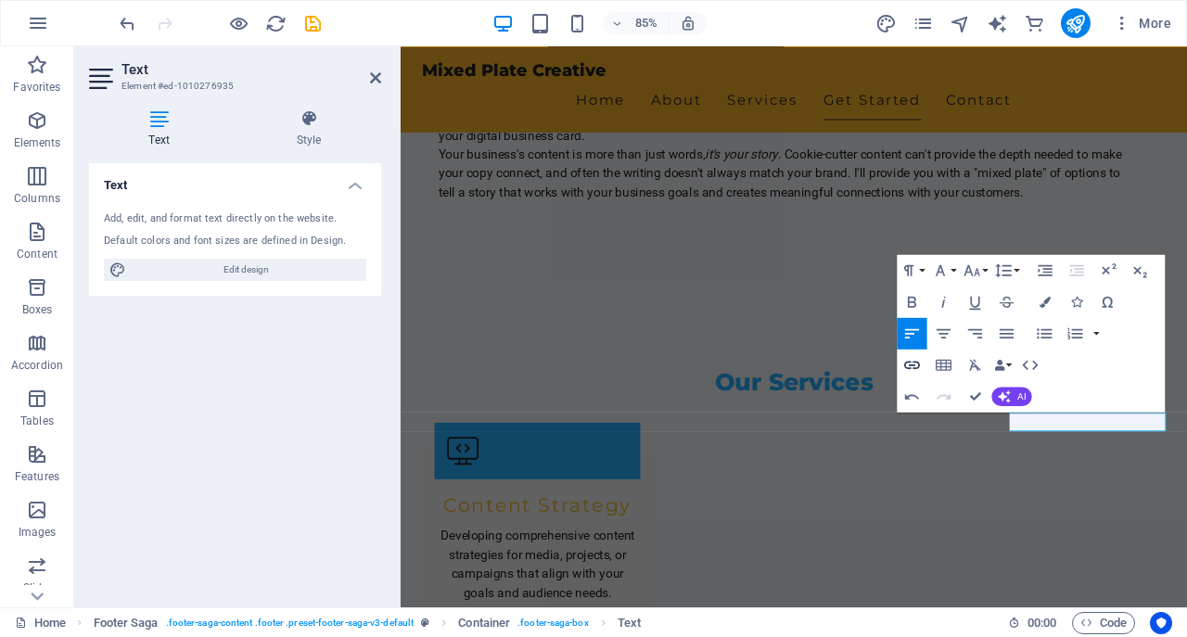
click at [914, 366] on icon "button" at bounding box center [912, 364] width 19 height 19
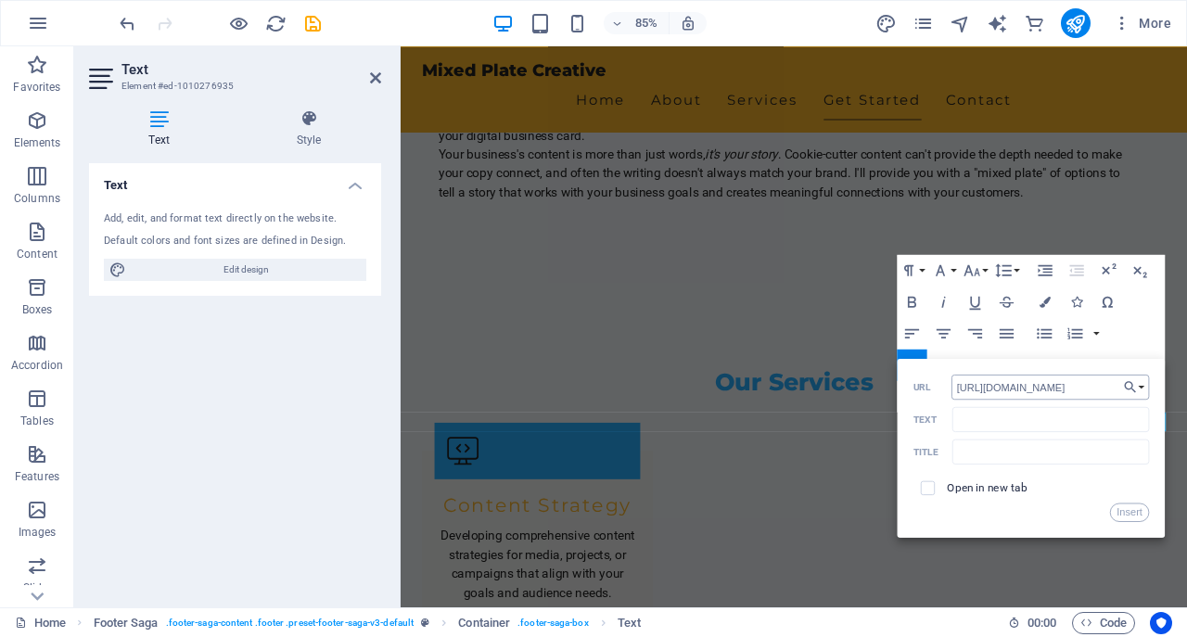
scroll to position [0, 61]
type input "[URL][DOMAIN_NAME]"
click at [1008, 426] on input "Text" at bounding box center [1051, 419] width 198 height 25
type input "MixedPlateCreative"
click at [930, 484] on input "checkbox" at bounding box center [926, 486] width 14 height 14
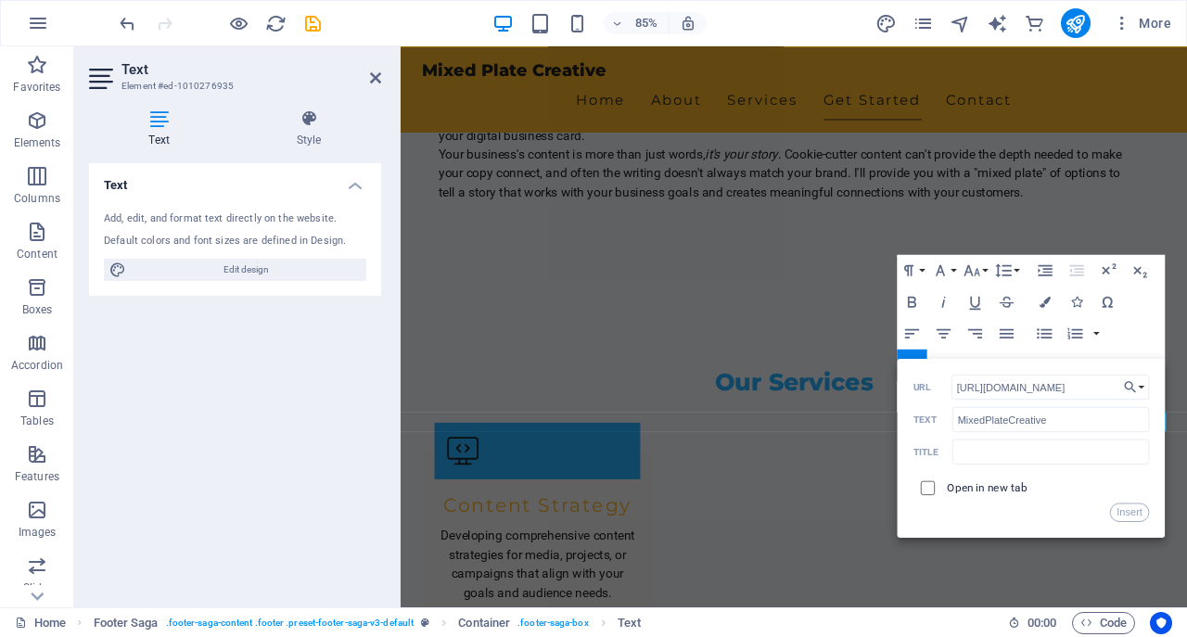
checkbox input "true"
click at [1122, 509] on button "Insert" at bounding box center [1130, 512] width 40 height 19
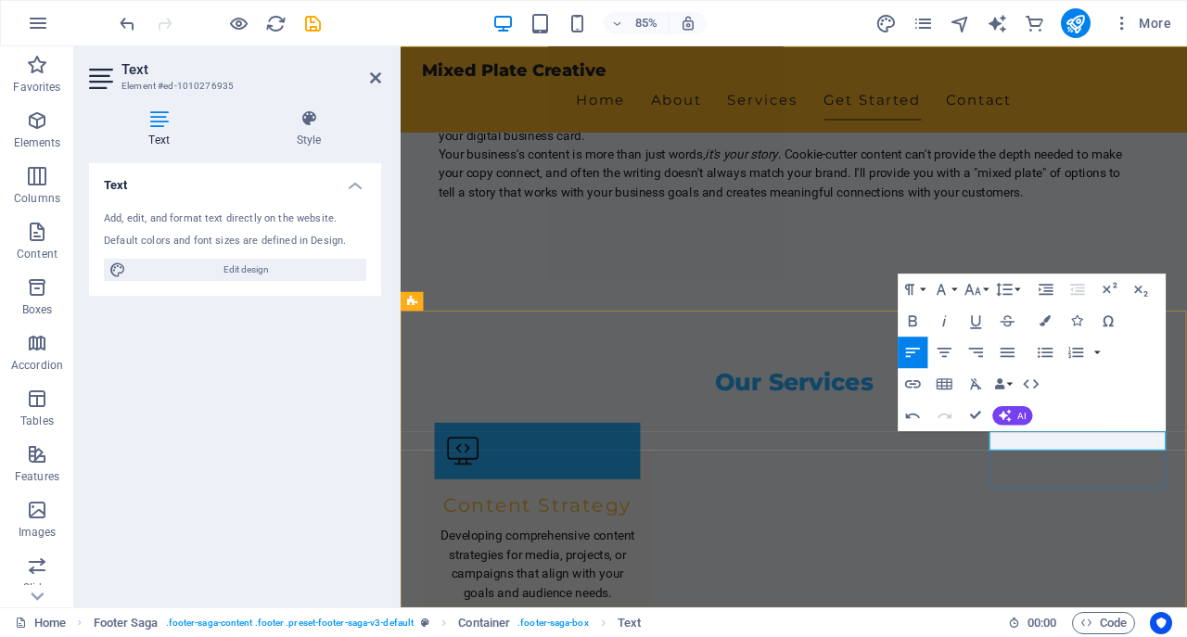
click at [1118, 410] on icon "button" at bounding box center [1116, 406] width 16 height 14
drag, startPoint x: 1095, startPoint y: 511, endPoint x: 1325, endPoint y: 522, distance: 230.3
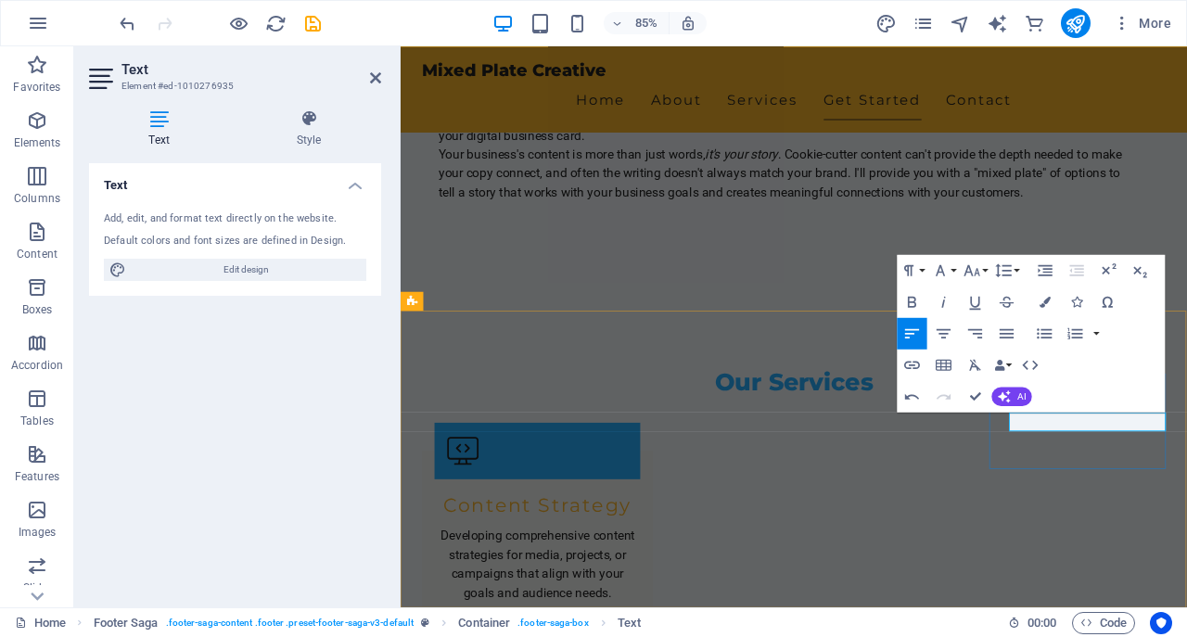
checkbox input "false"
click at [915, 364] on icon "button" at bounding box center [912, 365] width 16 height 8
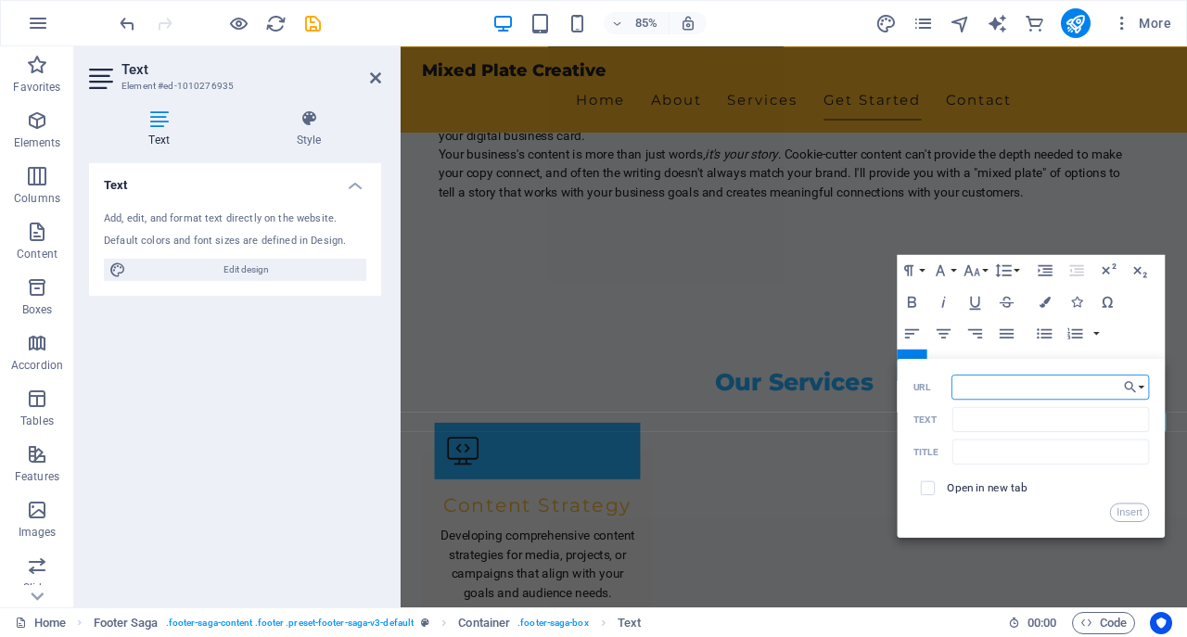
paste input "[URL][DOMAIN_NAME]"
type input "[URL][DOMAIN_NAME]"
click at [983, 420] on input "Text" at bounding box center [1051, 419] width 198 height 25
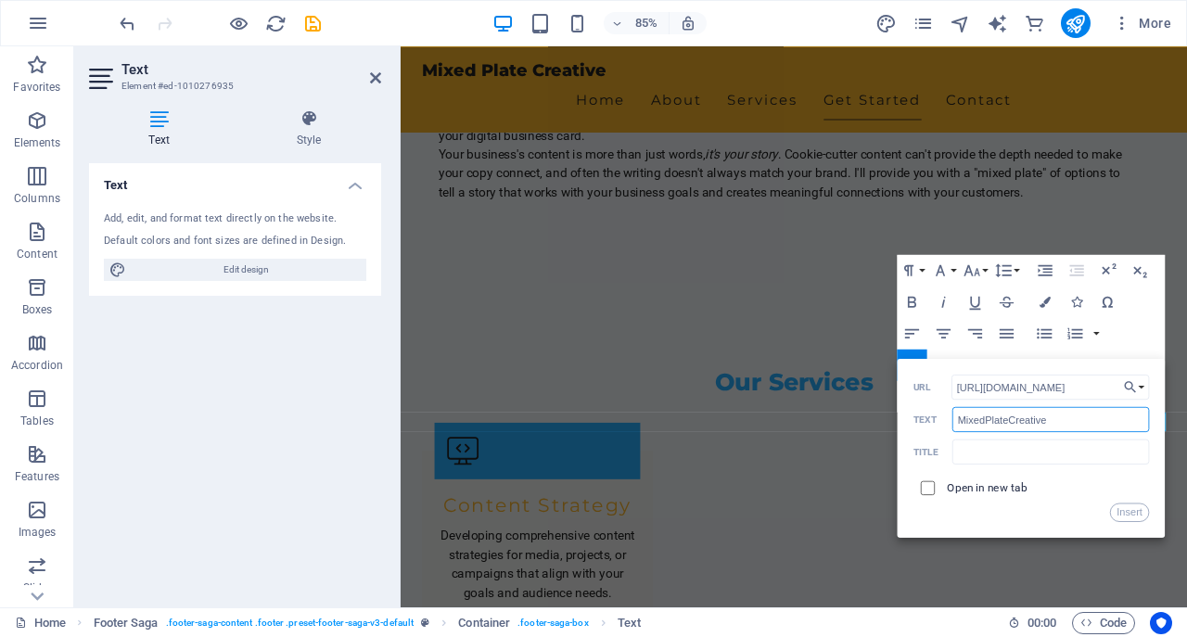
type input "MixedPlateCreative"
click at [929, 492] on input "checkbox" at bounding box center [926, 486] width 14 height 14
checkbox input "true"
click at [1123, 515] on button "Insert" at bounding box center [1130, 512] width 40 height 19
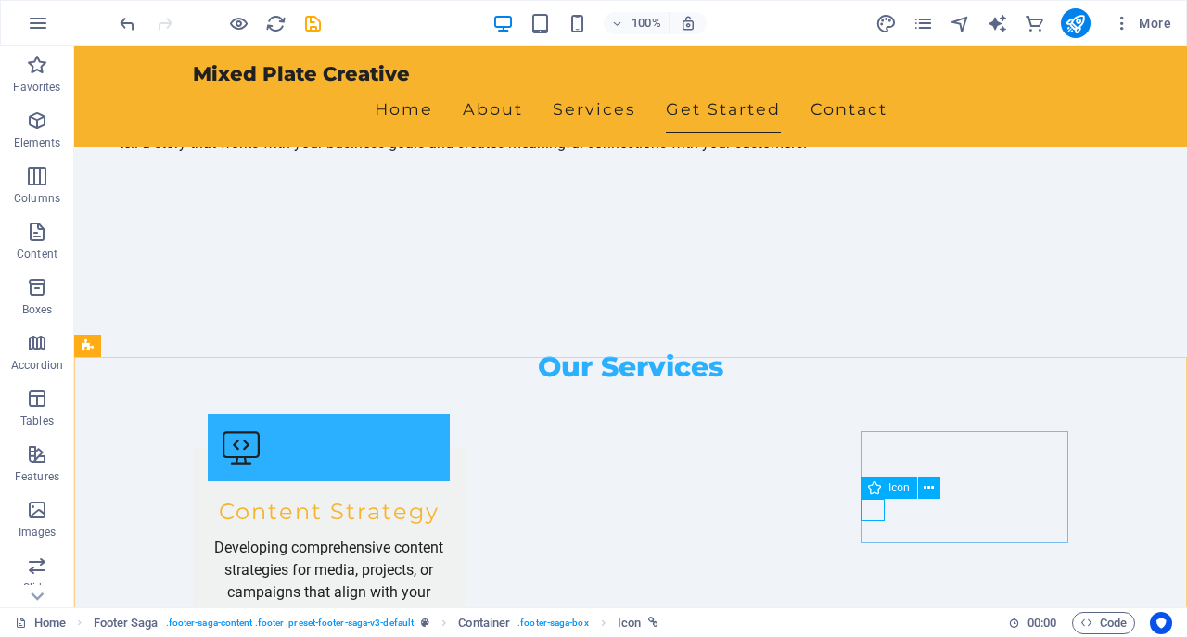
click at [875, 492] on icon at bounding box center [874, 488] width 13 height 22
click at [926, 489] on icon at bounding box center [929, 488] width 10 height 19
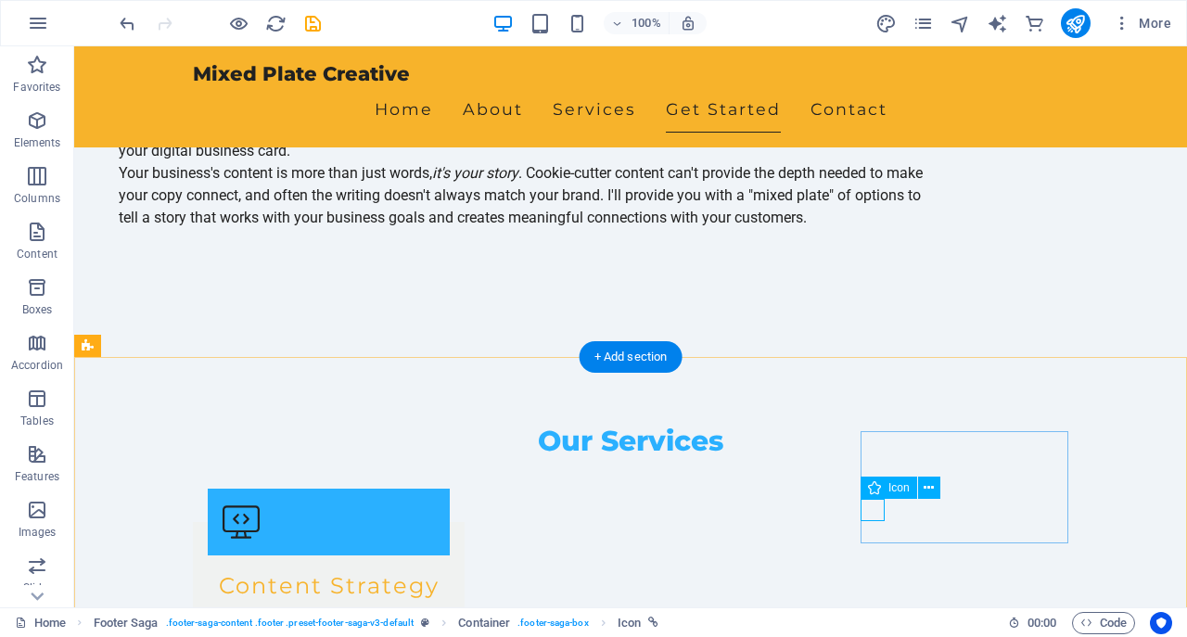
select select "xMidYMid"
select select "px"
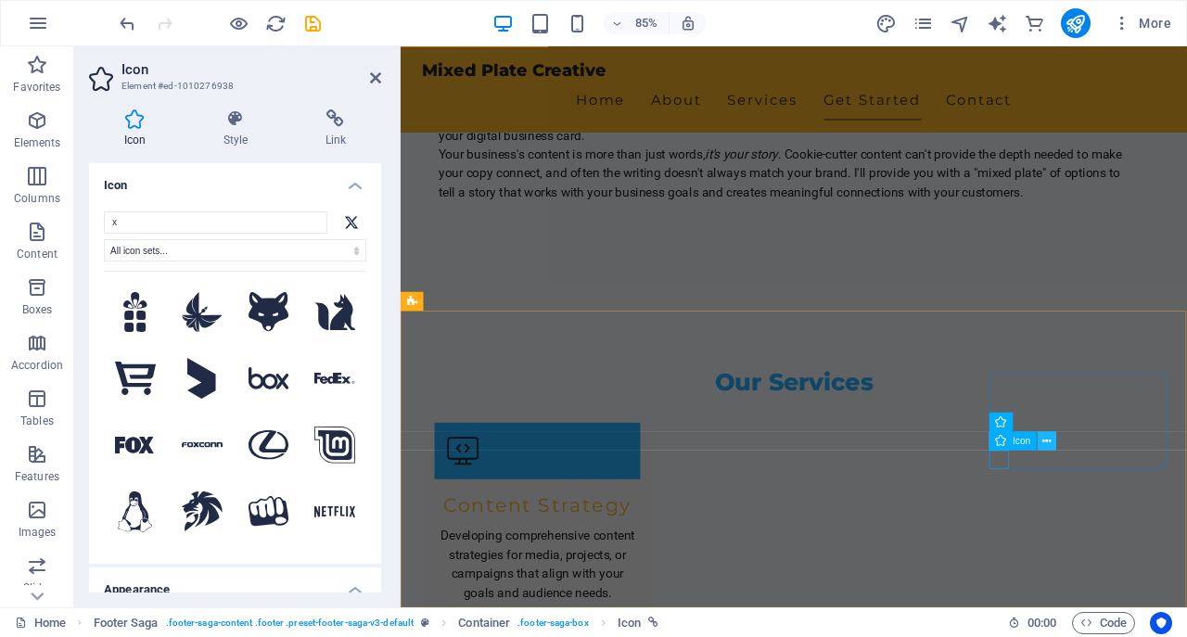
click at [1050, 441] on icon at bounding box center [1047, 440] width 8 height 17
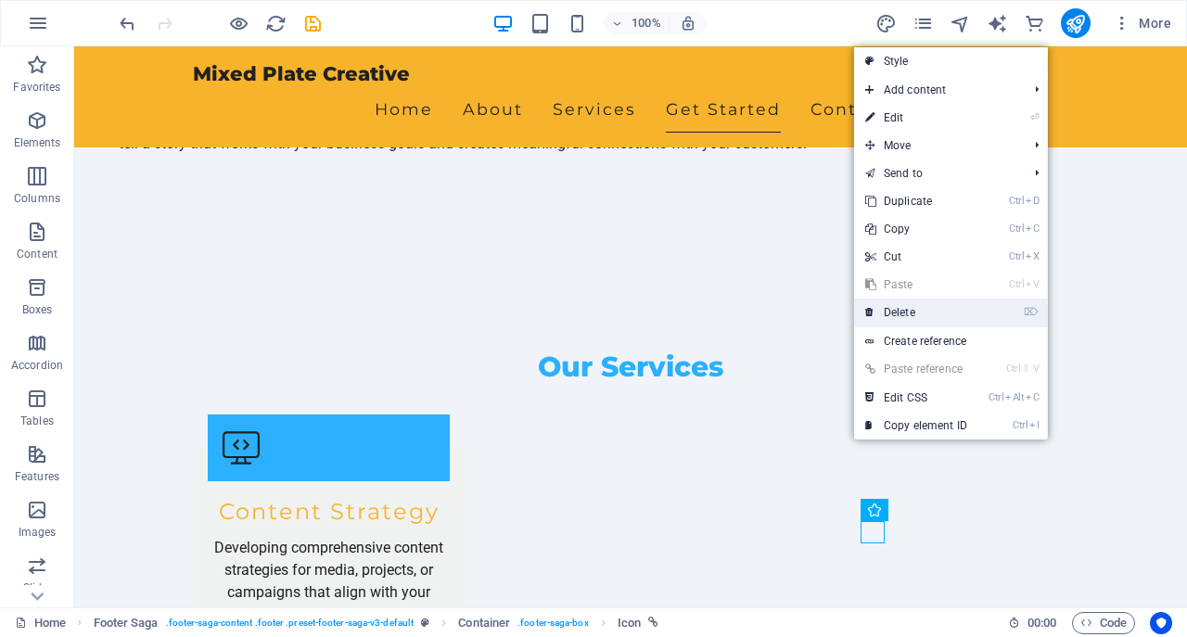
click at [888, 310] on link "⌦ Delete" at bounding box center [916, 313] width 124 height 28
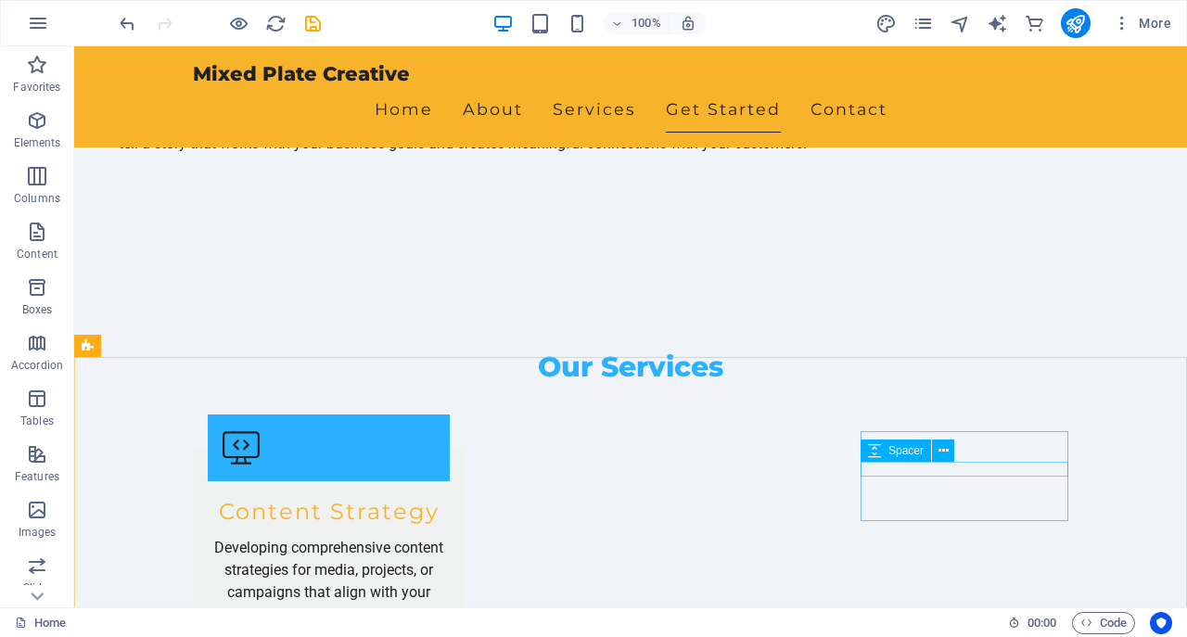
click at [902, 456] on span "Spacer" at bounding box center [905, 450] width 35 height 11
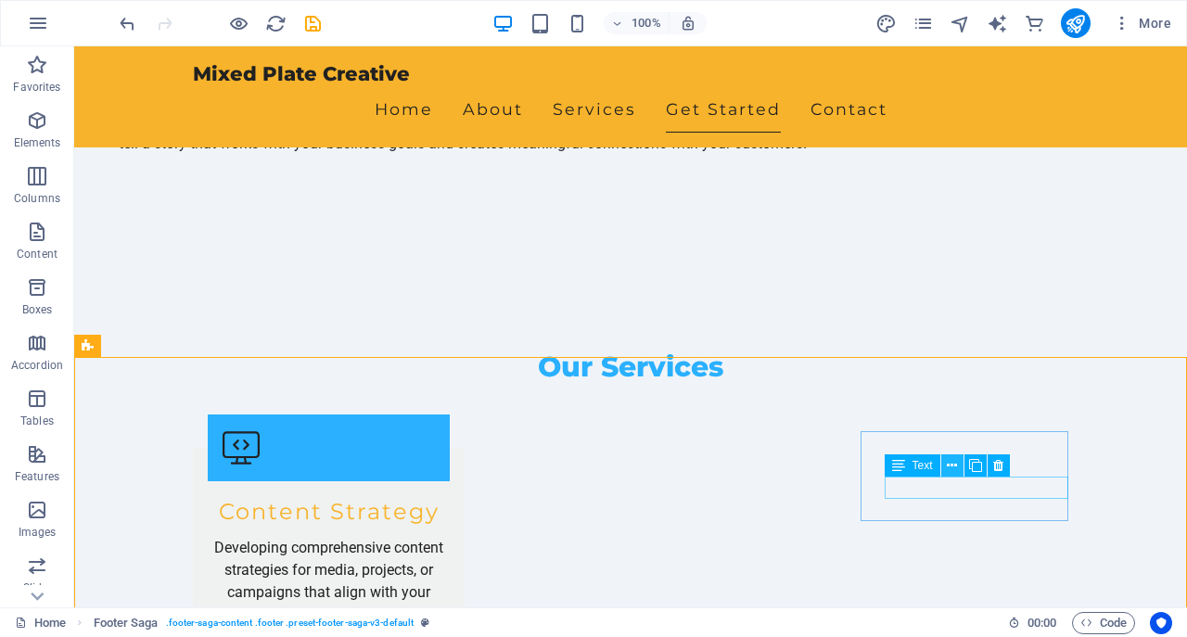
click at [946, 461] on button at bounding box center [952, 465] width 22 height 22
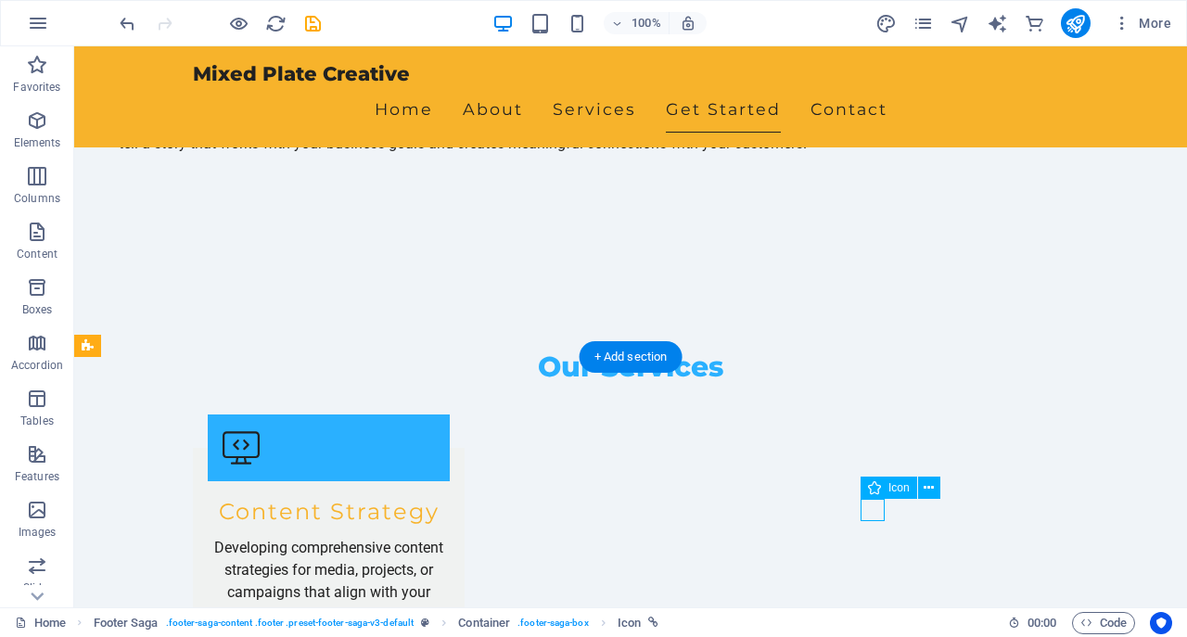
select select "xMidYMid"
select select "px"
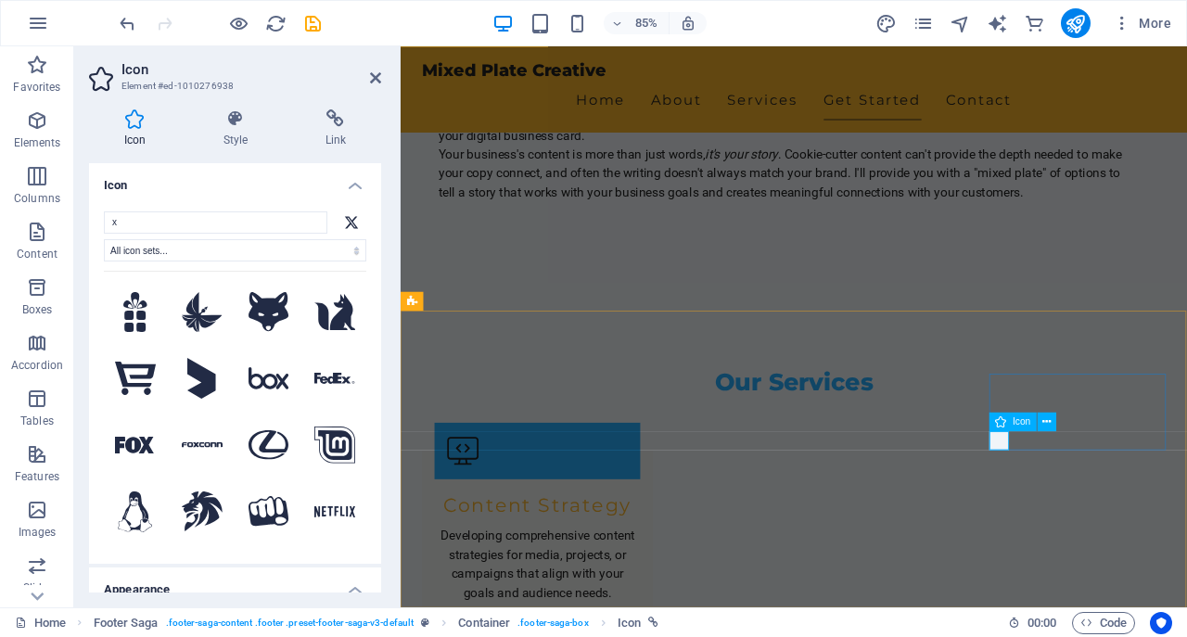
click at [347, 220] on icon at bounding box center [351, 222] width 15 height 15
click at [160, 216] on input "x" at bounding box center [216, 222] width 224 height 22
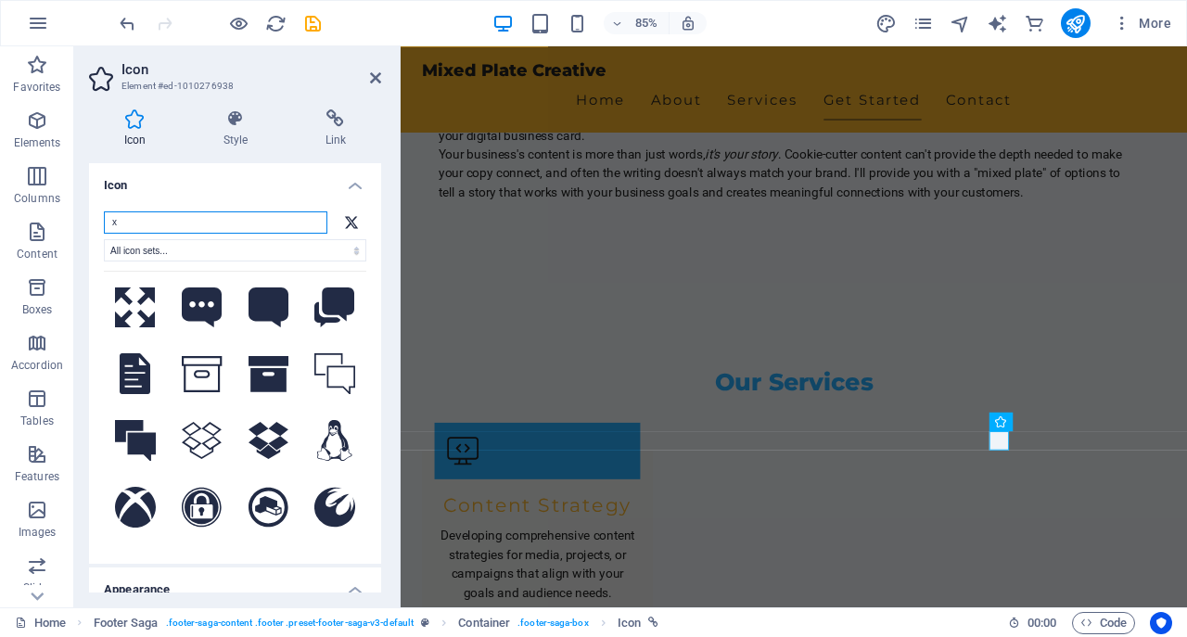
scroll to position [1336, 0]
drag, startPoint x: 142, startPoint y: 224, endPoint x: 100, endPoint y: 220, distance: 41.9
click at [104, 220] on input "x" at bounding box center [216, 222] width 224 height 22
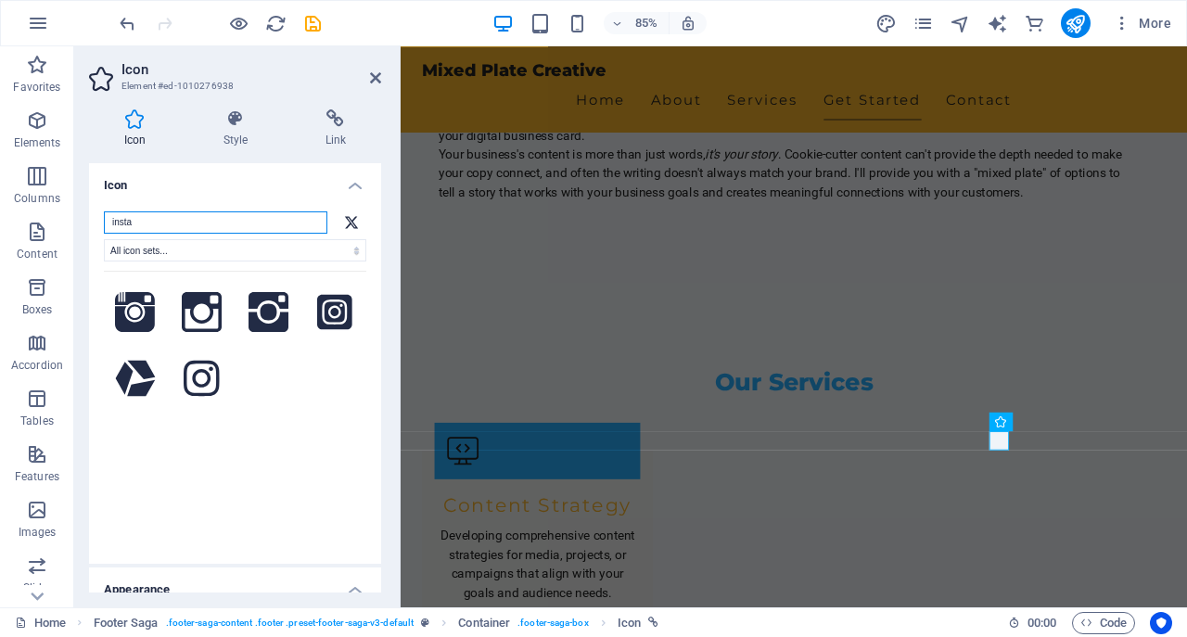
scroll to position [0, 0]
type input "instagram"
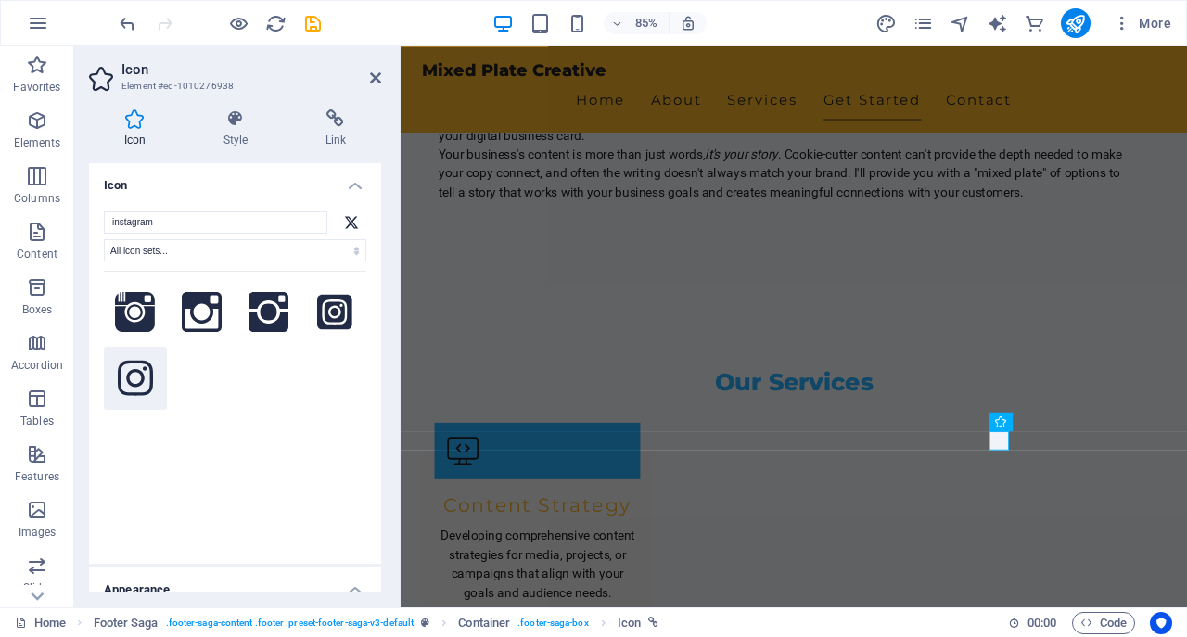
click at [132, 371] on icon at bounding box center [135, 378] width 35 height 35
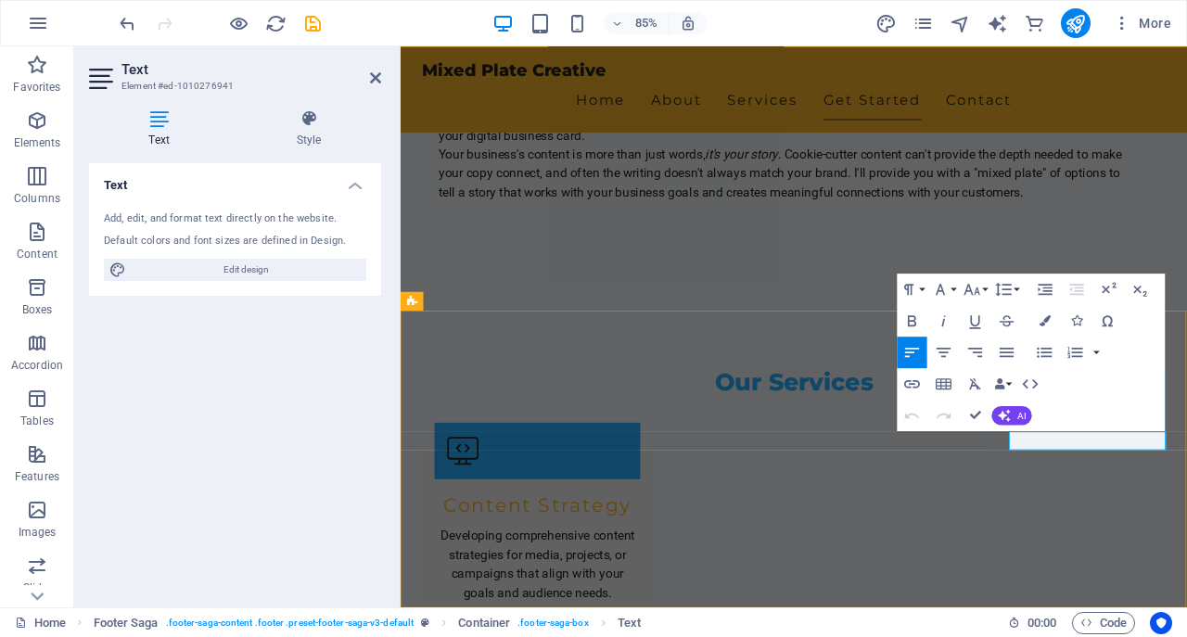
click at [912, 390] on icon "button" at bounding box center [912, 384] width 19 height 19
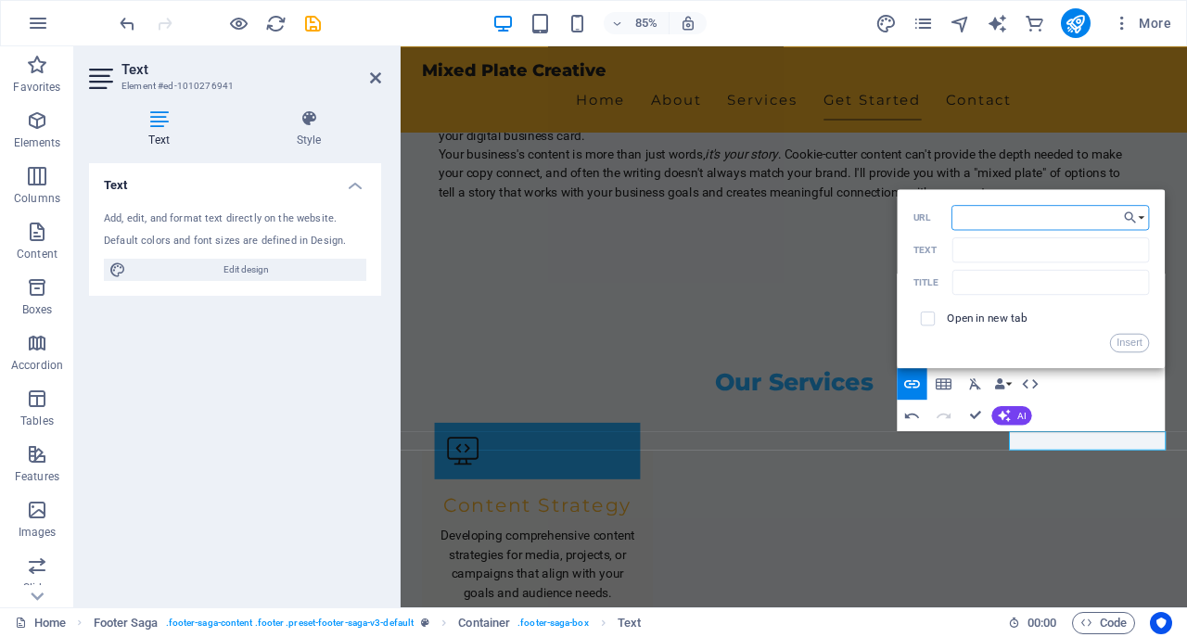
click at [1027, 220] on input "URL" at bounding box center [1051, 217] width 198 height 25
paste input "[URL][DOMAIN_NAME]"
type input "[URL][DOMAIN_NAME]"
click at [1004, 249] on input "Text" at bounding box center [1051, 249] width 198 height 25
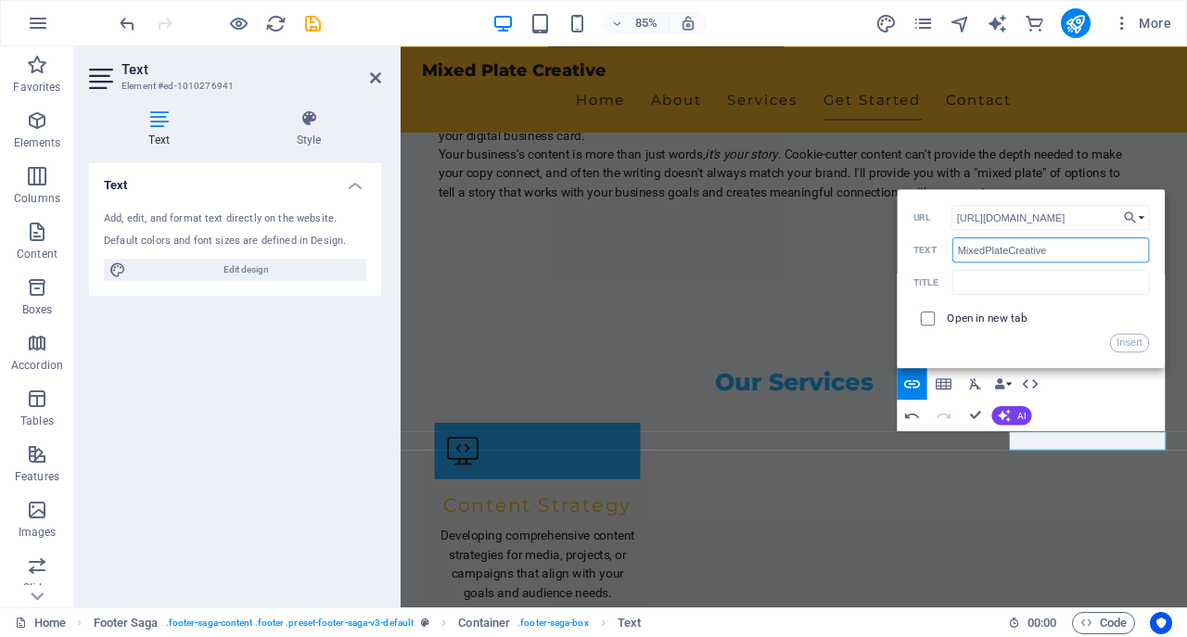
type input "MixedPlateCreative"
click at [927, 322] on input "checkbox" at bounding box center [926, 316] width 14 height 14
checkbox input "true"
click at [1123, 343] on button "Insert" at bounding box center [1130, 343] width 40 height 19
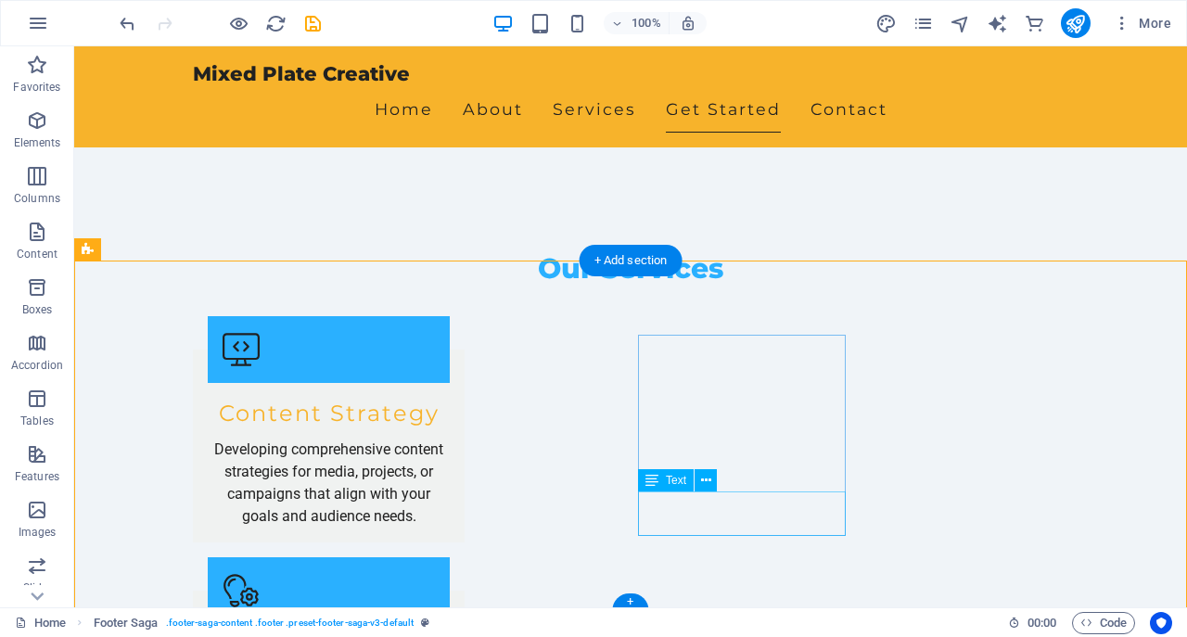
scroll to position [1890, 0]
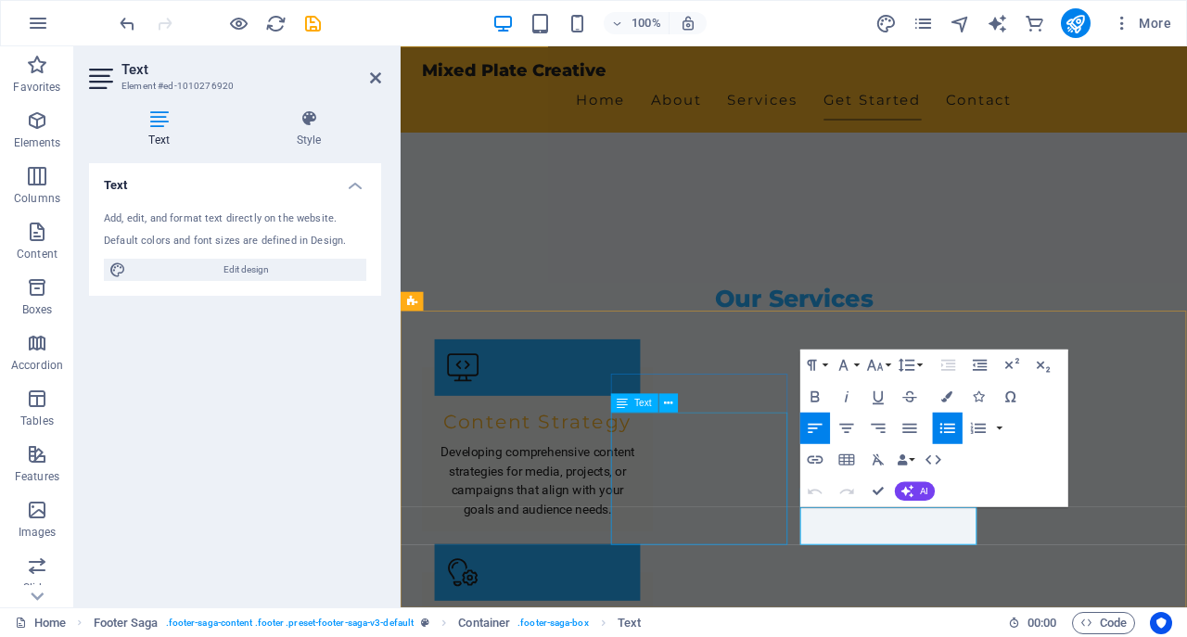
scroll to position [1792, 0]
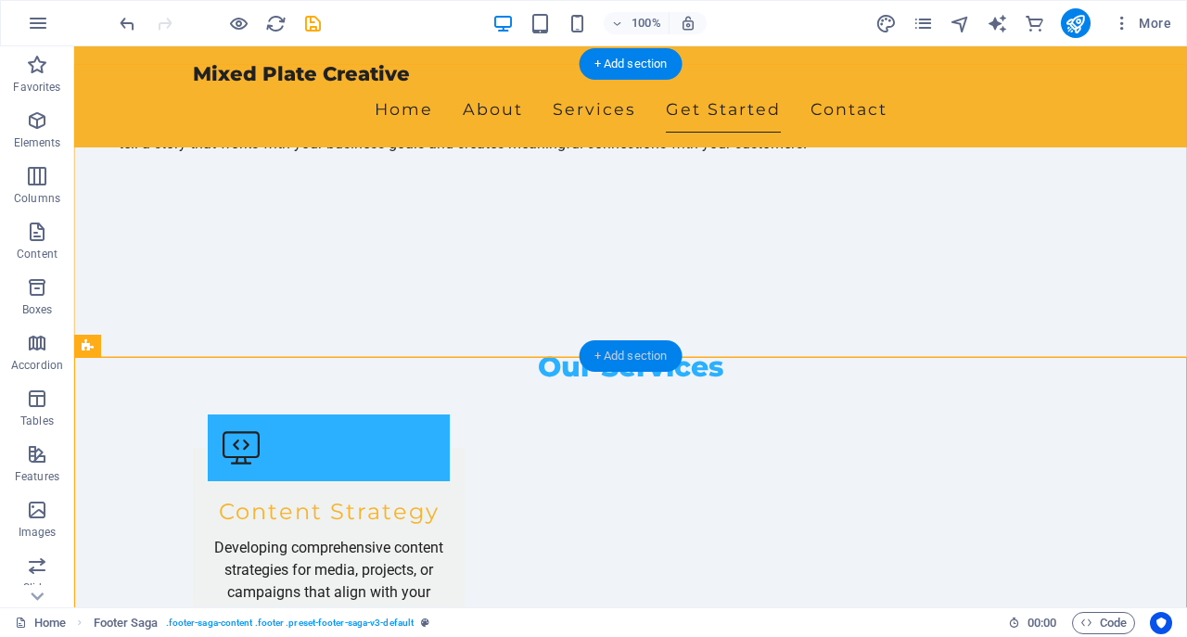
click at [658, 351] on div "+ Add section" at bounding box center [631, 356] width 103 height 32
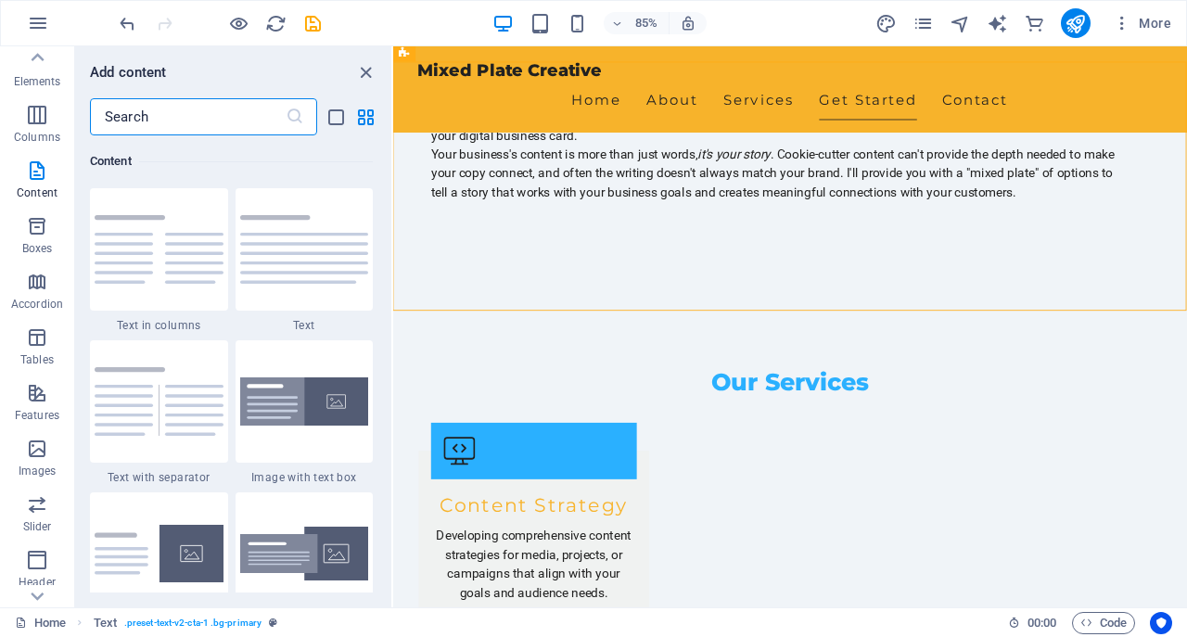
scroll to position [0, 0]
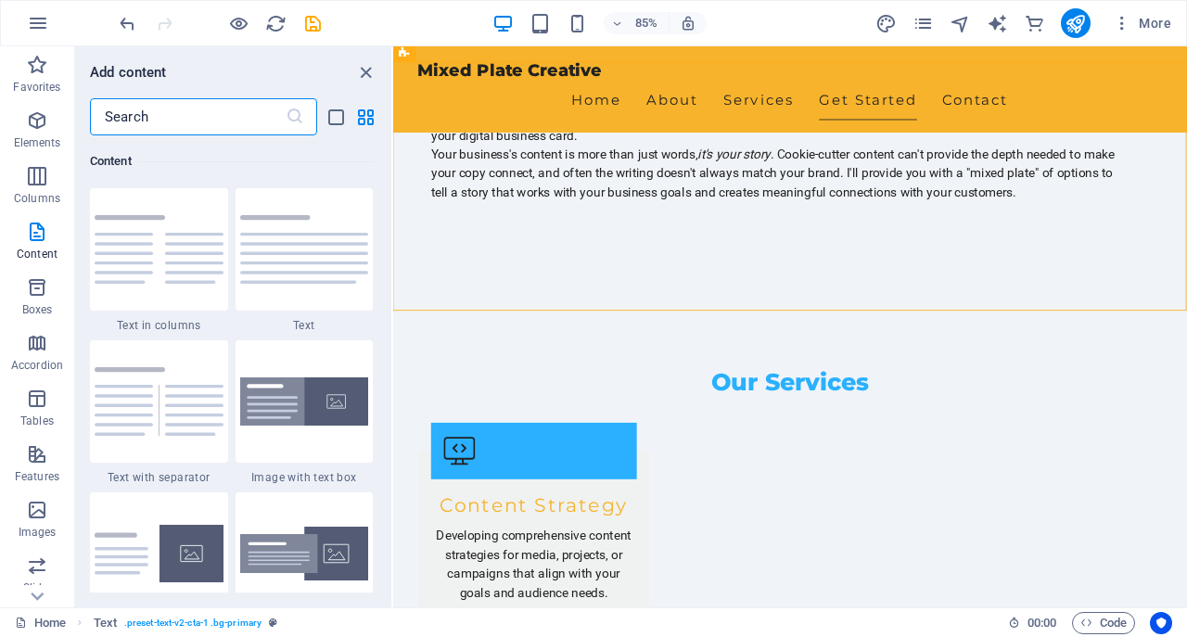
click at [208, 111] on input "text" at bounding box center [188, 116] width 196 height 37
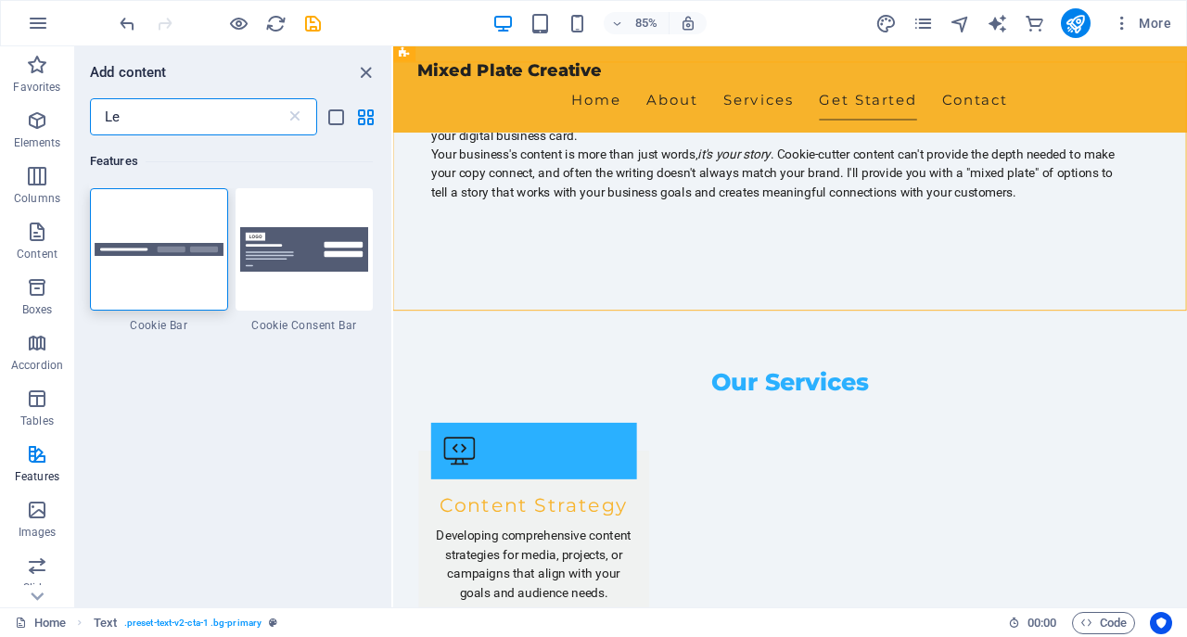
type input "L"
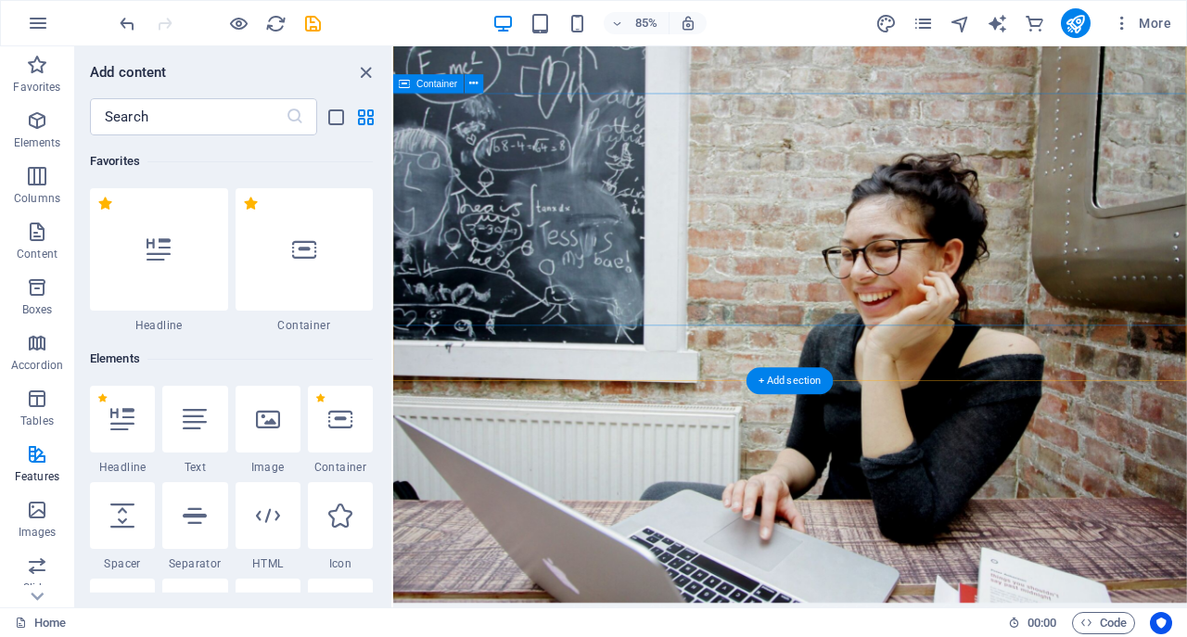
scroll to position [96, 0]
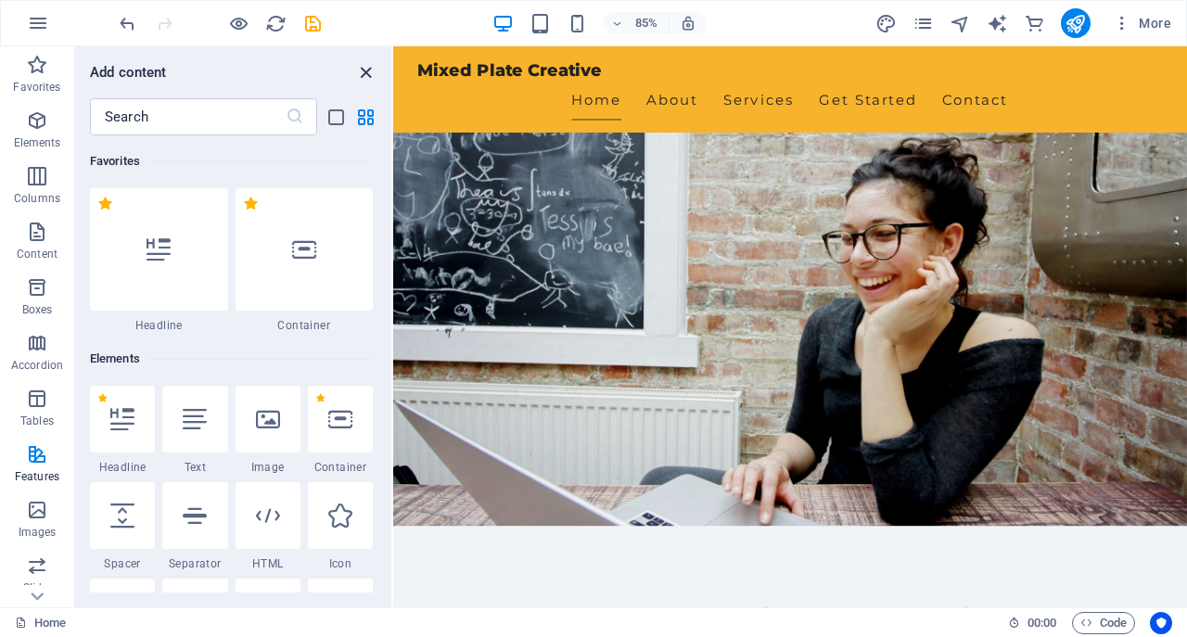
click at [369, 73] on icon "close panel" at bounding box center [365, 72] width 21 height 21
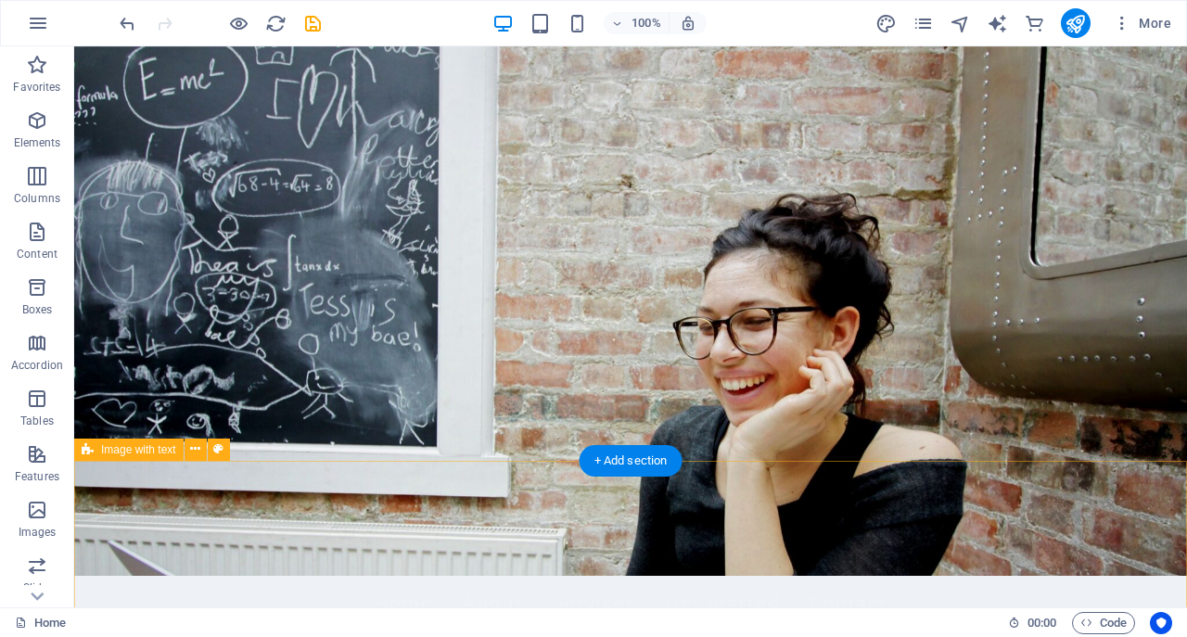
scroll to position [0, 0]
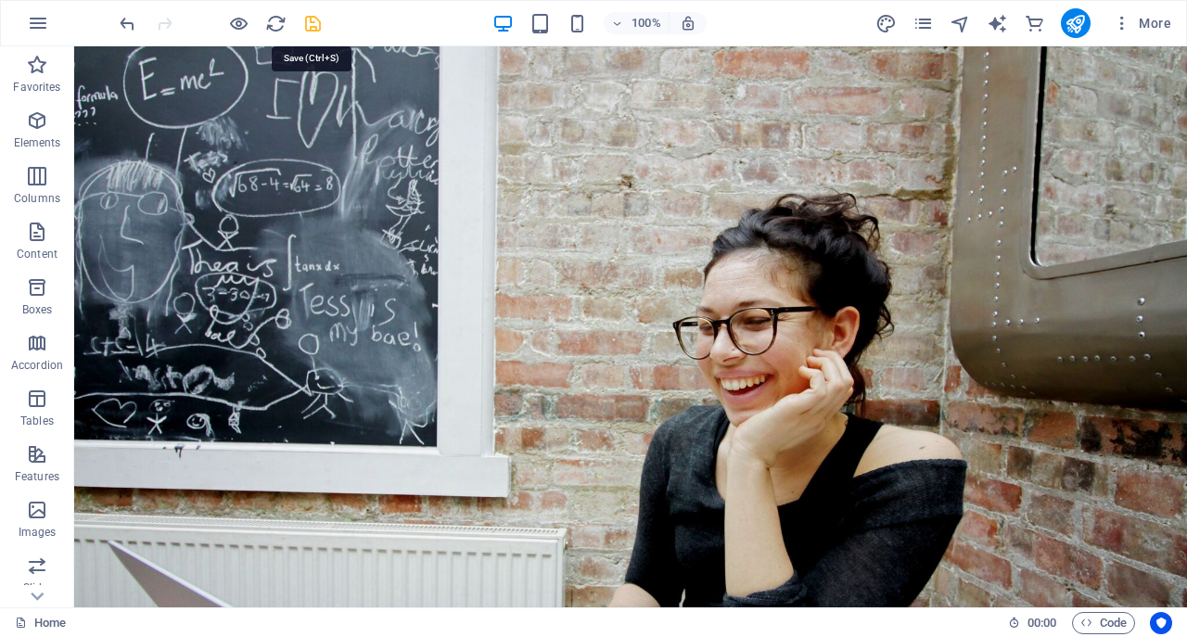
click at [316, 25] on icon "save" at bounding box center [312, 23] width 21 height 21
click at [1129, 25] on icon "button" at bounding box center [1122, 23] width 19 height 19
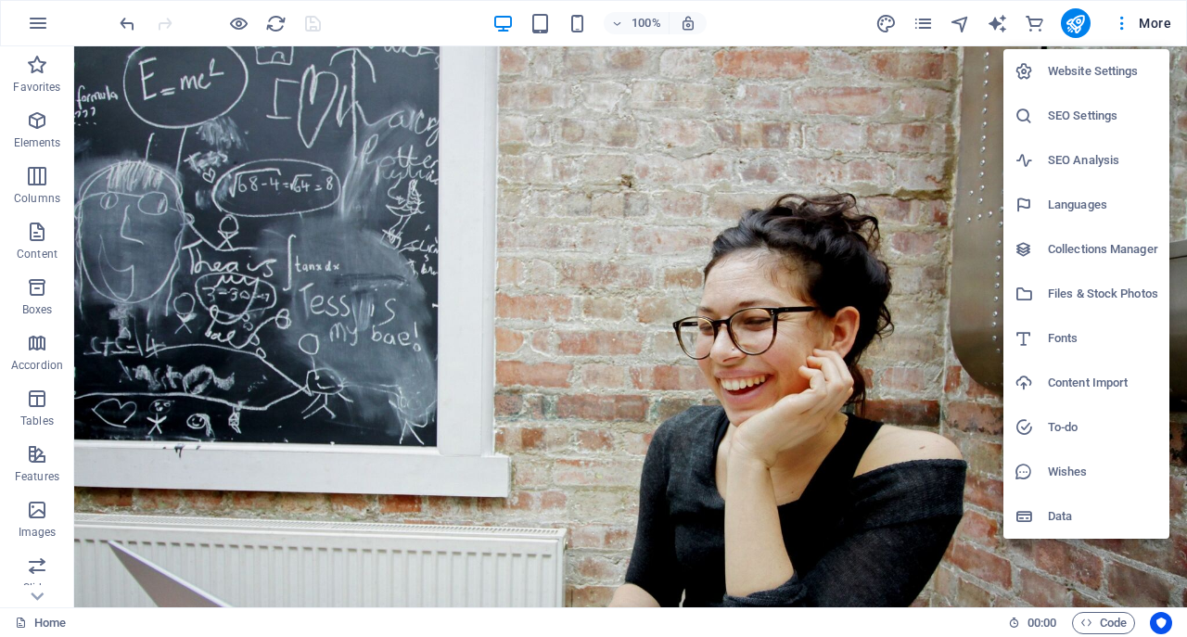
click at [942, 348] on div at bounding box center [593, 318] width 1187 height 637
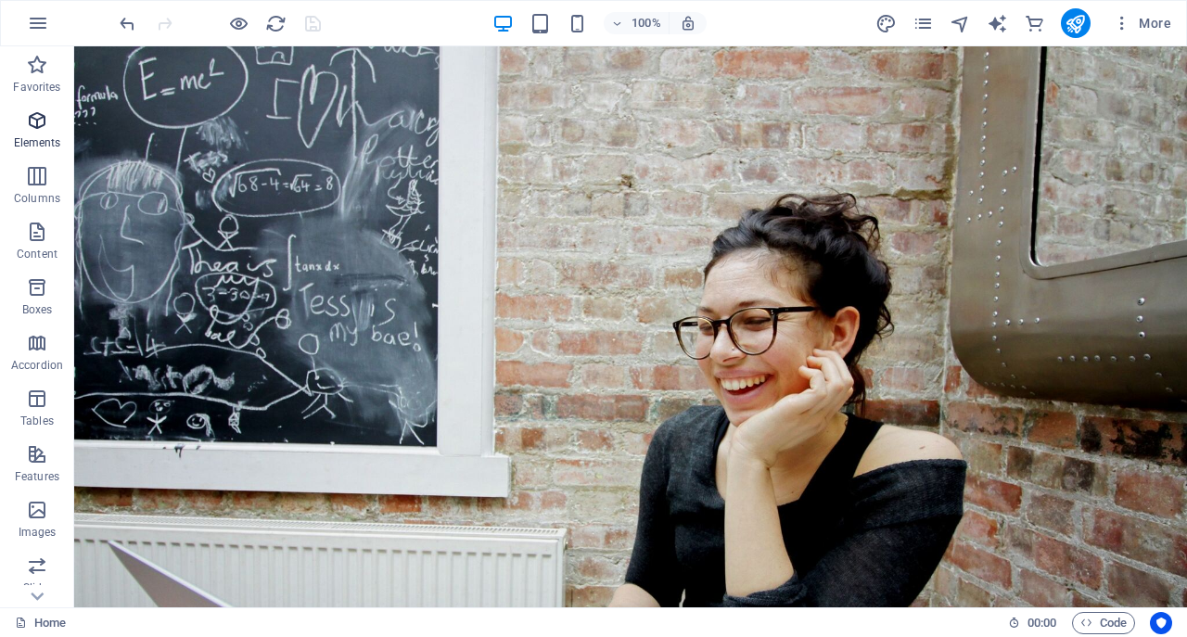
click at [47, 121] on icon "button" at bounding box center [37, 120] width 22 height 22
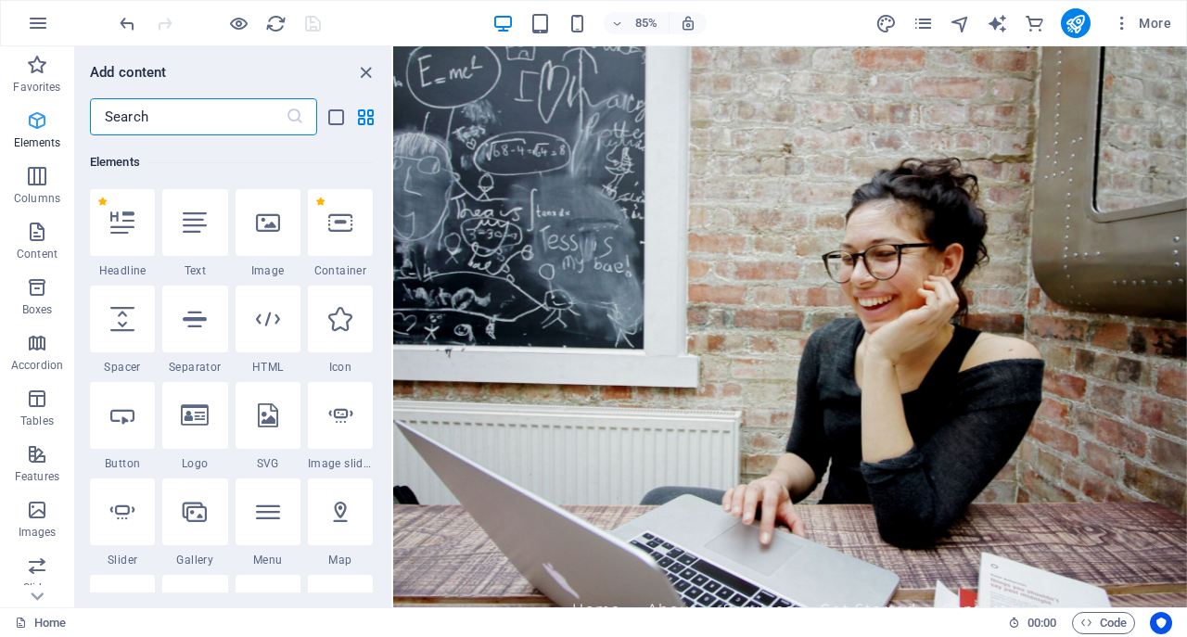
scroll to position [197, 0]
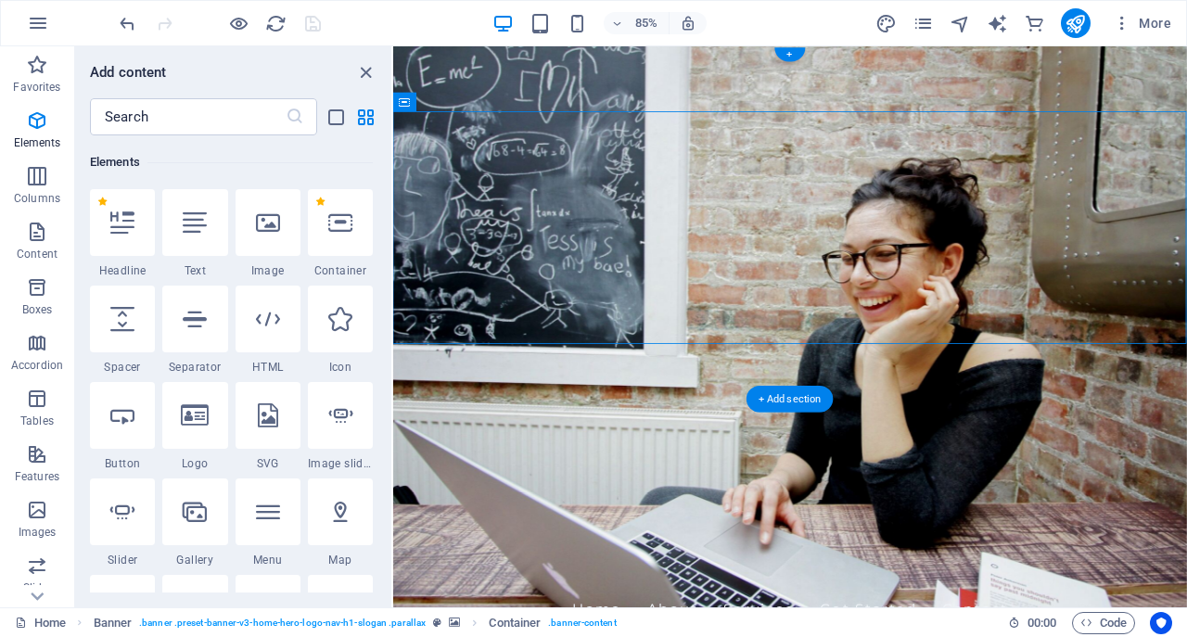
click at [412, 417] on figure at bounding box center [860, 376] width 934 height 660
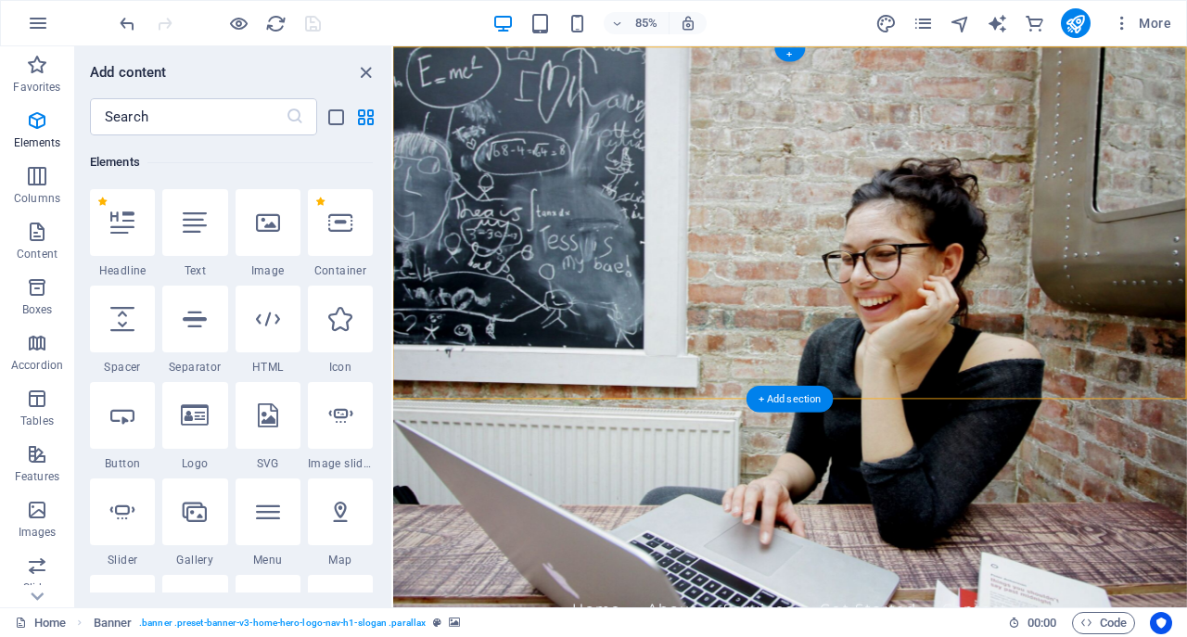
click at [412, 417] on figure at bounding box center [860, 376] width 934 height 660
select select "vh"
select select "header"
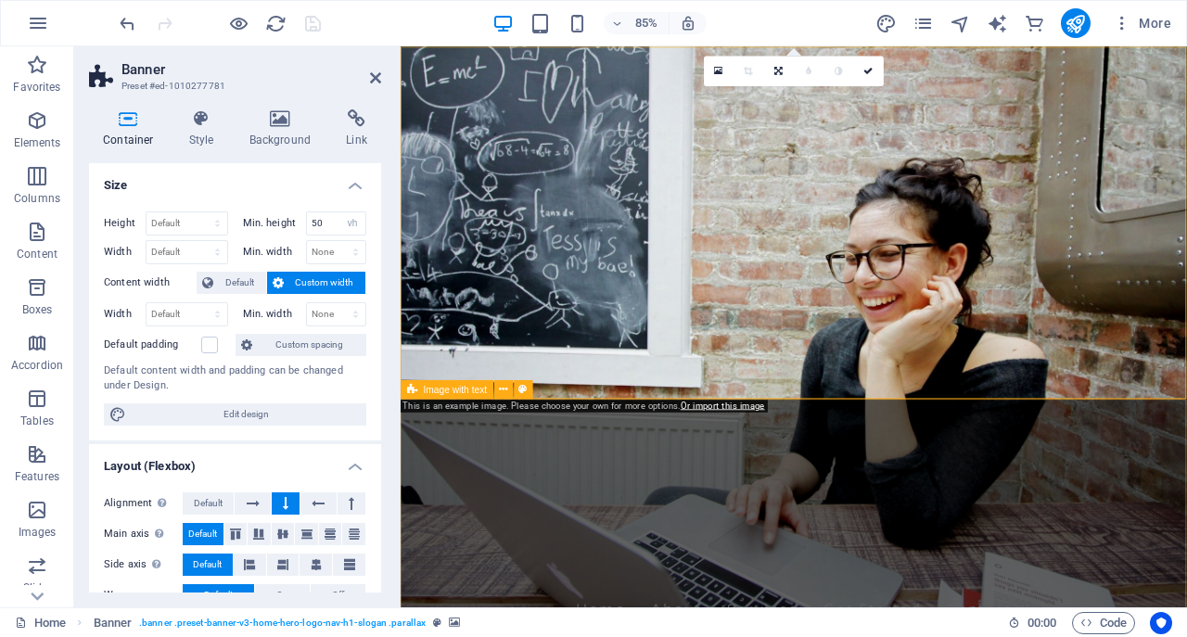
click at [463, 388] on span "Image with text" at bounding box center [456, 388] width 64 height 9
select select "rem"
select select "px"
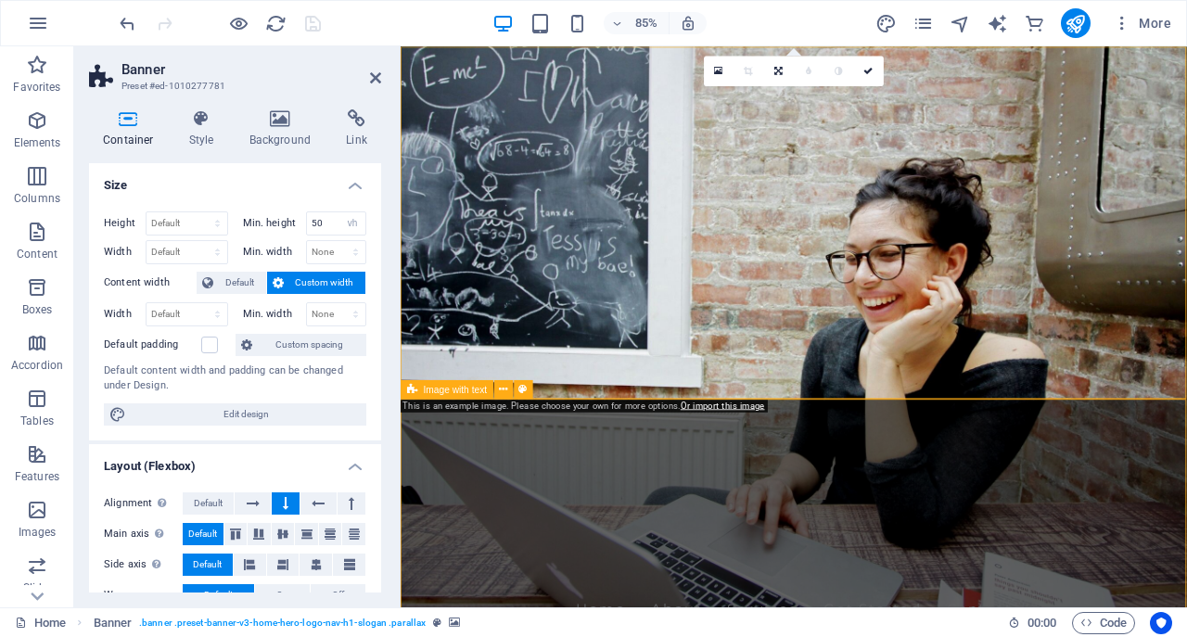
select select "preset-text-with-image-v4-about-image-text"
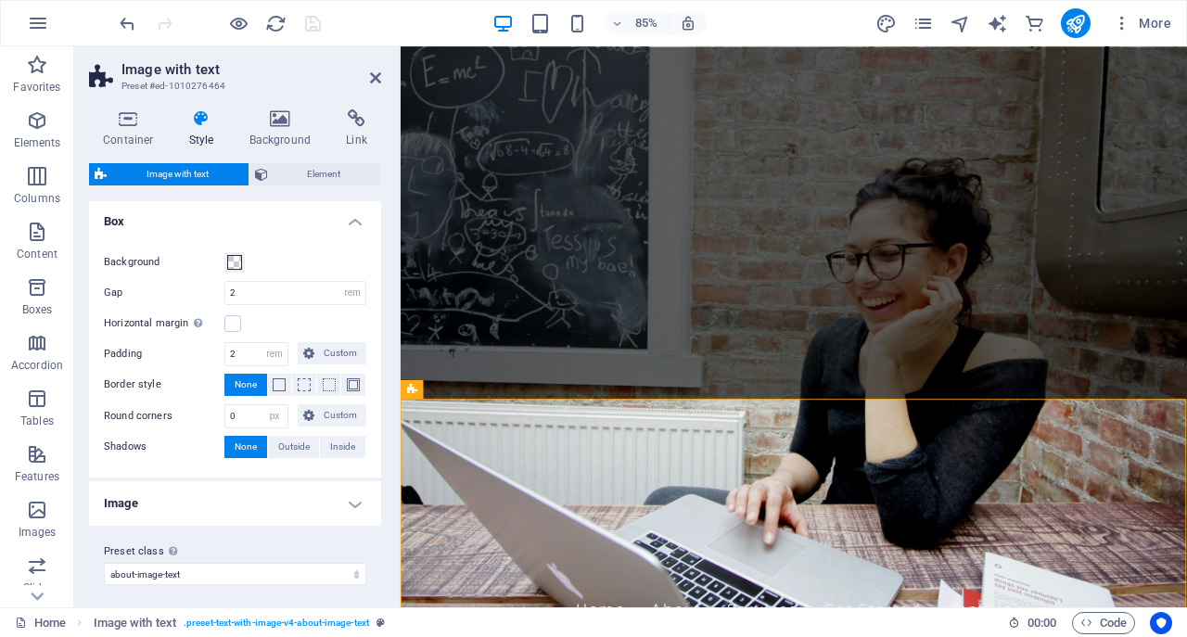
scroll to position [196, 0]
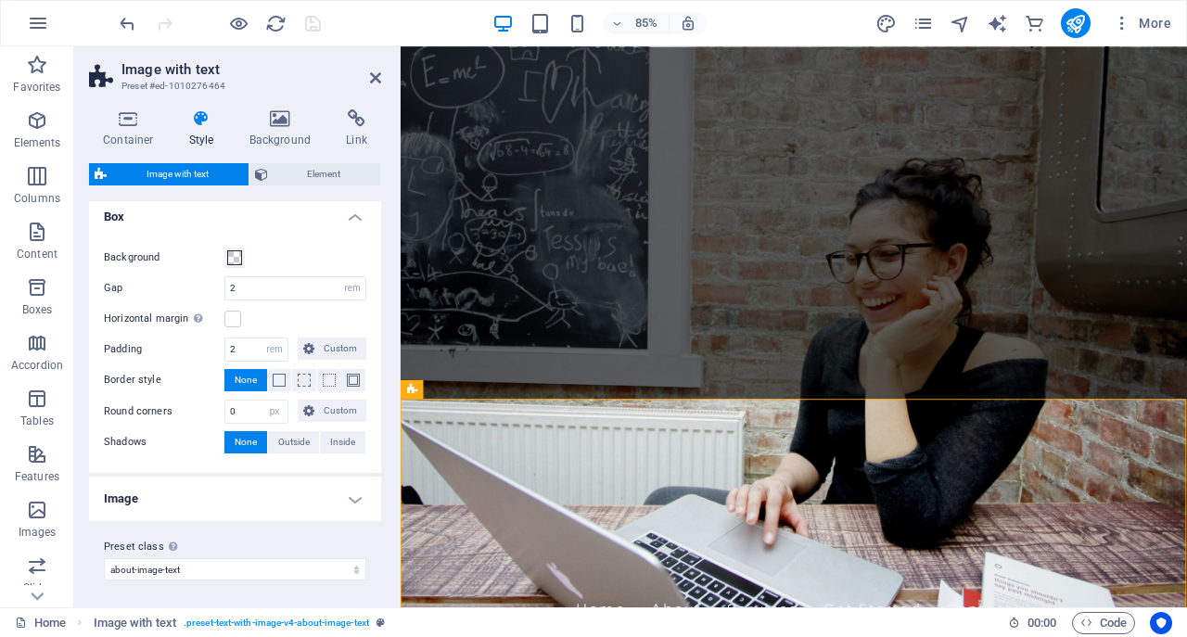
click at [357, 504] on h4 "Image" at bounding box center [235, 499] width 292 height 45
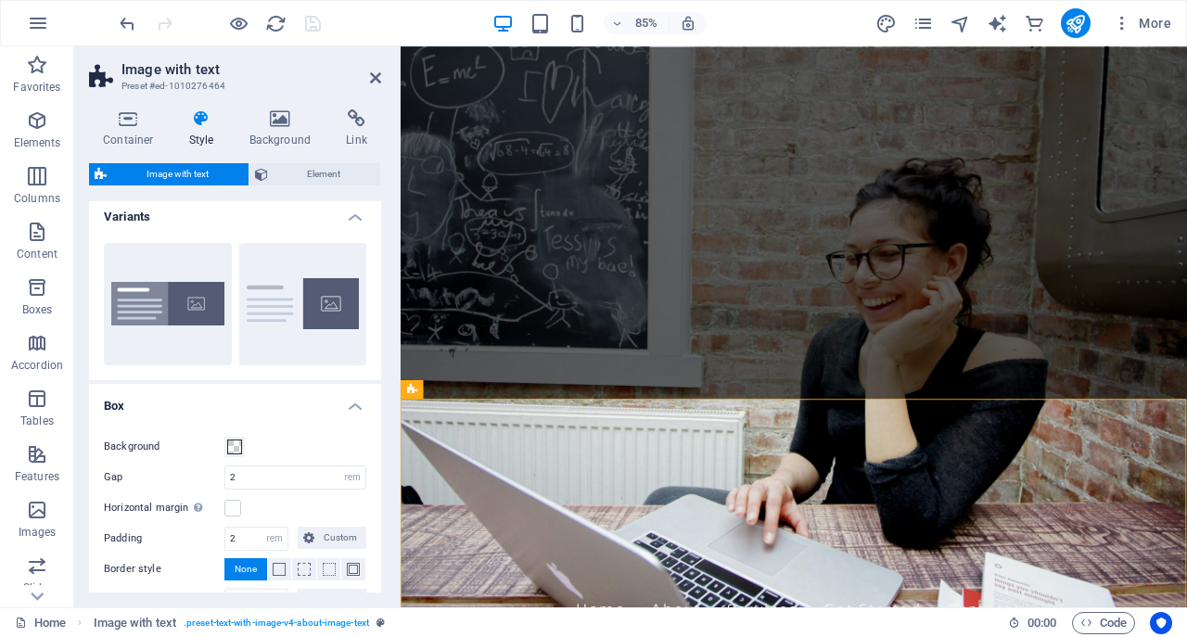
scroll to position [0, 0]
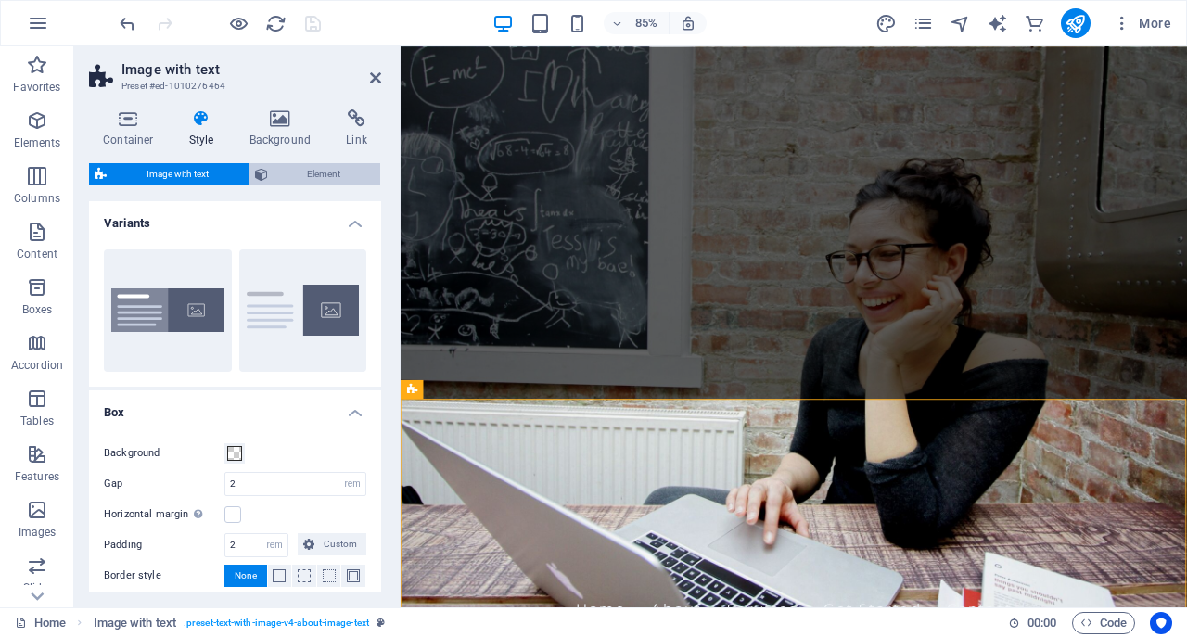
click at [337, 177] on span "Element" at bounding box center [325, 174] width 102 height 22
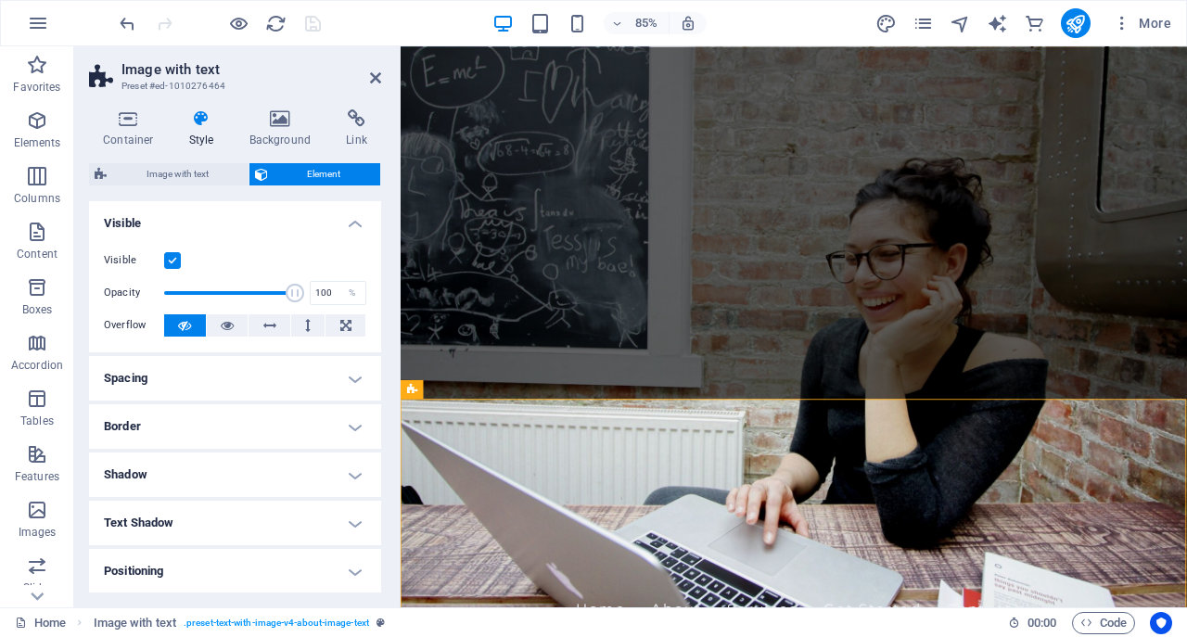
click at [362, 374] on h4 "Spacing" at bounding box center [235, 378] width 292 height 45
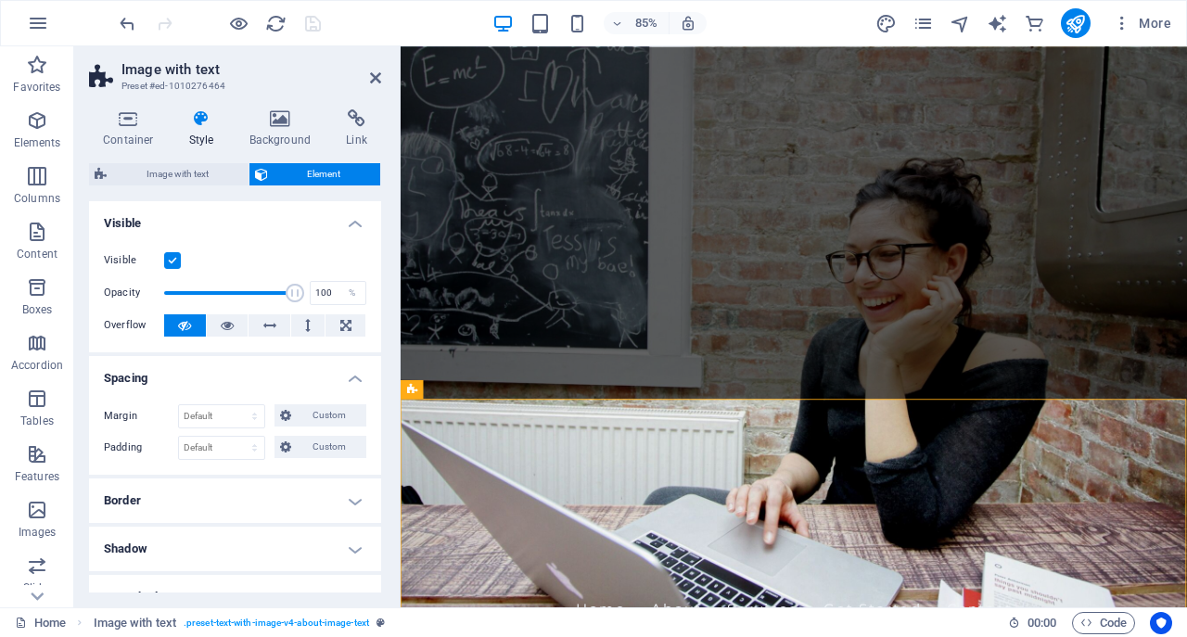
click at [361, 374] on h4 "Spacing" at bounding box center [235, 372] width 292 height 33
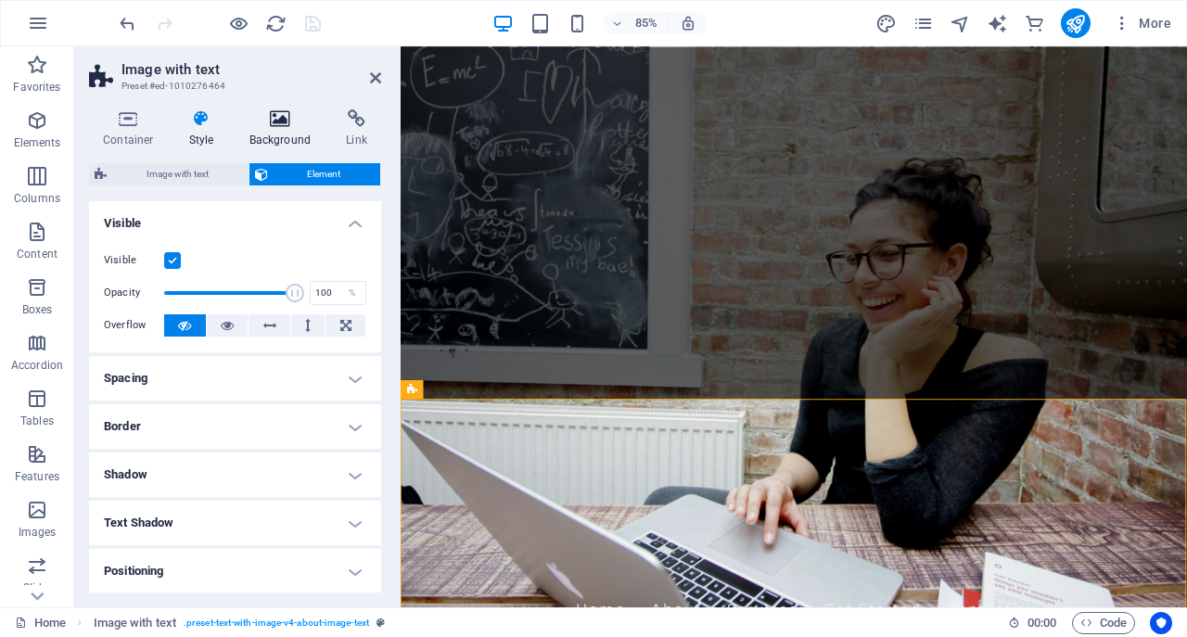
click at [290, 123] on icon at bounding box center [281, 118] width 90 height 19
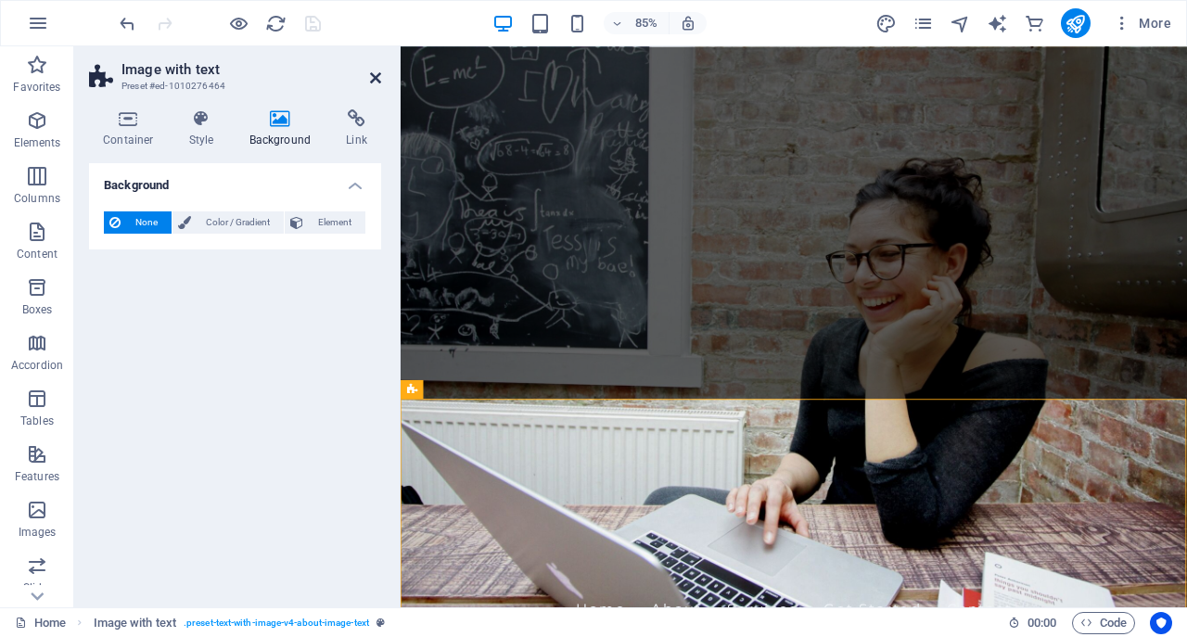
drag, startPoint x: 377, startPoint y: 76, endPoint x: 285, endPoint y: 80, distance: 92.8
click at [377, 76] on icon at bounding box center [375, 77] width 11 height 15
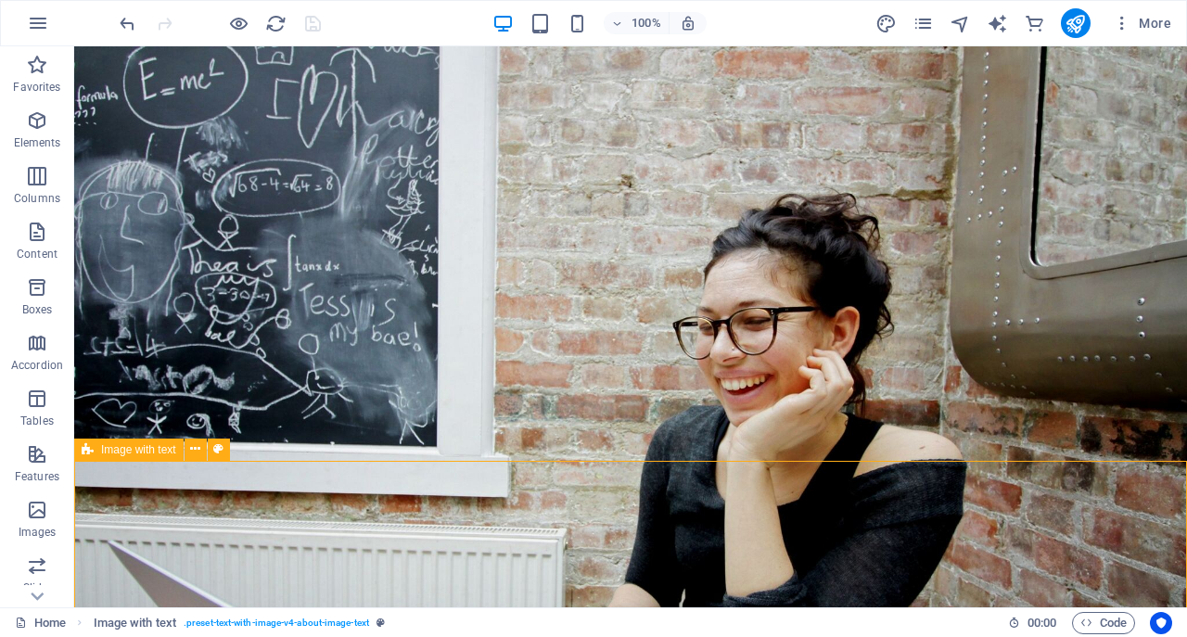
click at [126, 461] on div "Image with text" at bounding box center [128, 450] width 109 height 22
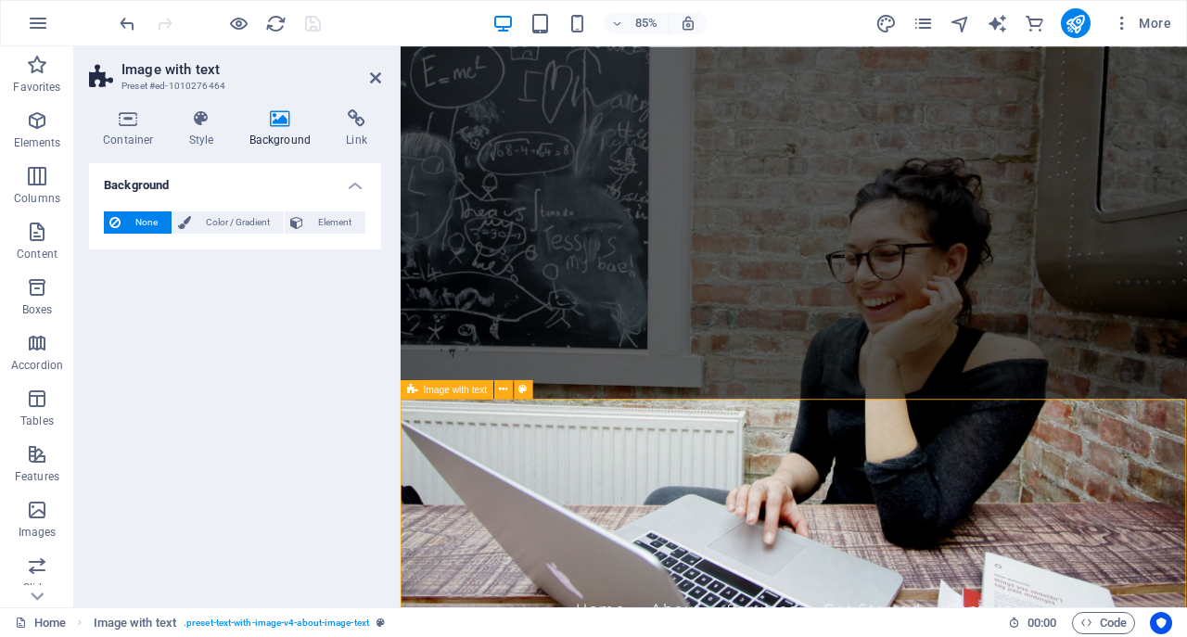
click at [420, 386] on div "Image with text" at bounding box center [447, 388] width 93 height 19
click at [485, 442] on figure at bounding box center [864, 376] width 926 height 660
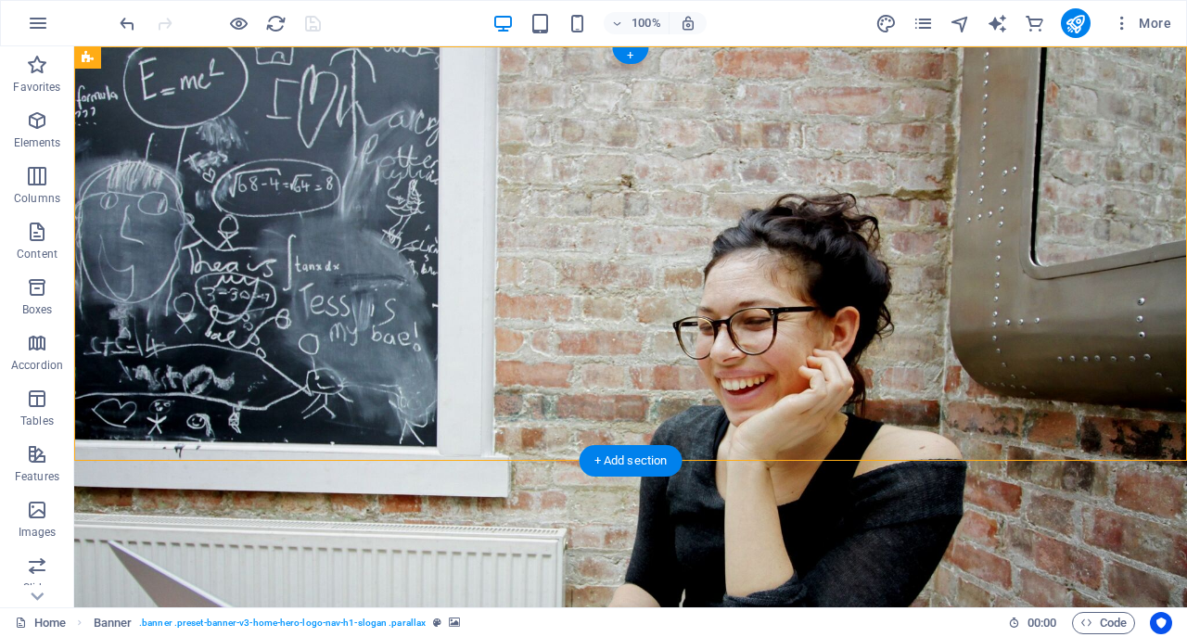
click at [96, 444] on figure at bounding box center [630, 326] width 1113 height 561
click at [103, 444] on figure at bounding box center [630, 326] width 1113 height 561
select select "vh"
select select "header"
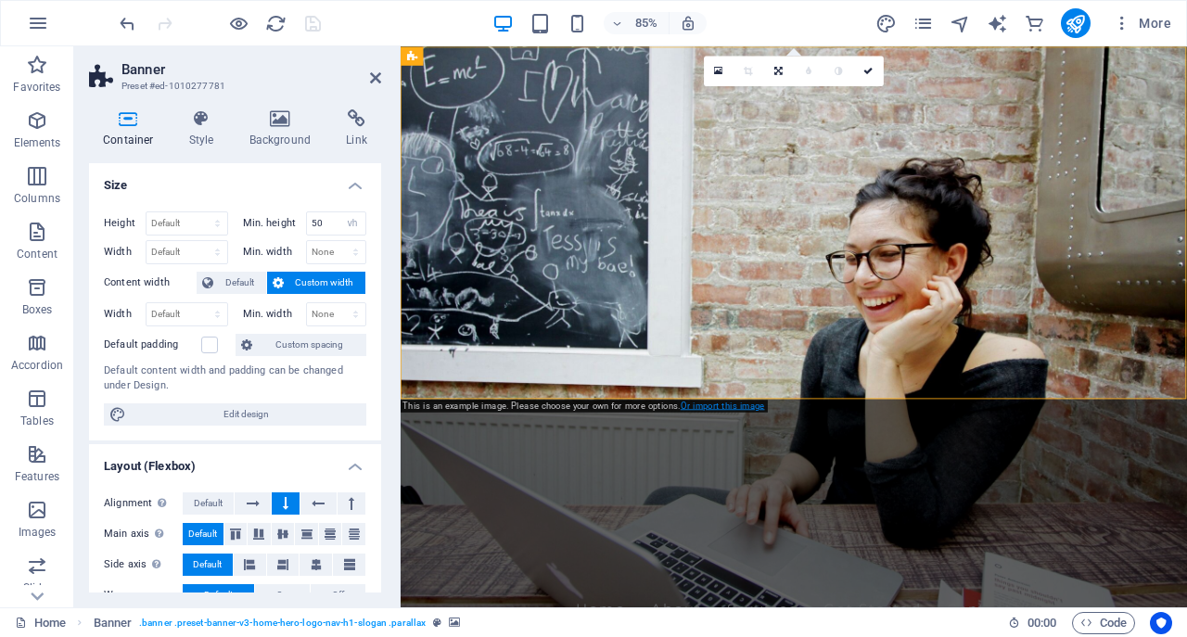
click at [697, 411] on link "Or import this image" at bounding box center [723, 406] width 84 height 10
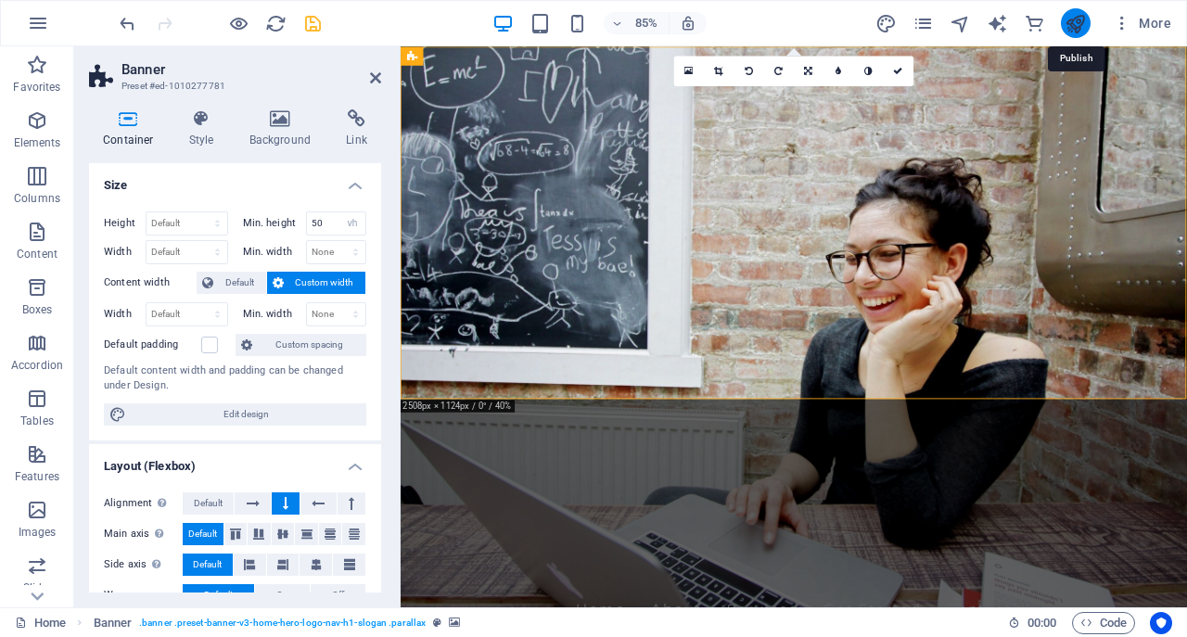
click at [1073, 21] on icon "publish" at bounding box center [1075, 23] width 21 height 21
